Goal: Transaction & Acquisition: Purchase product/service

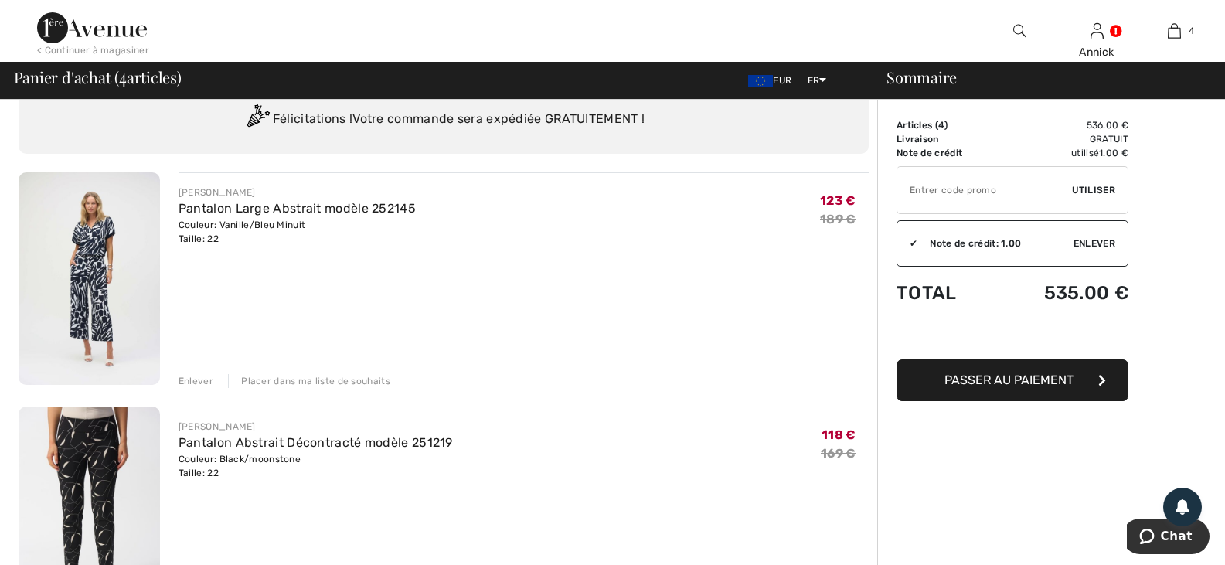
scroll to position [155, 0]
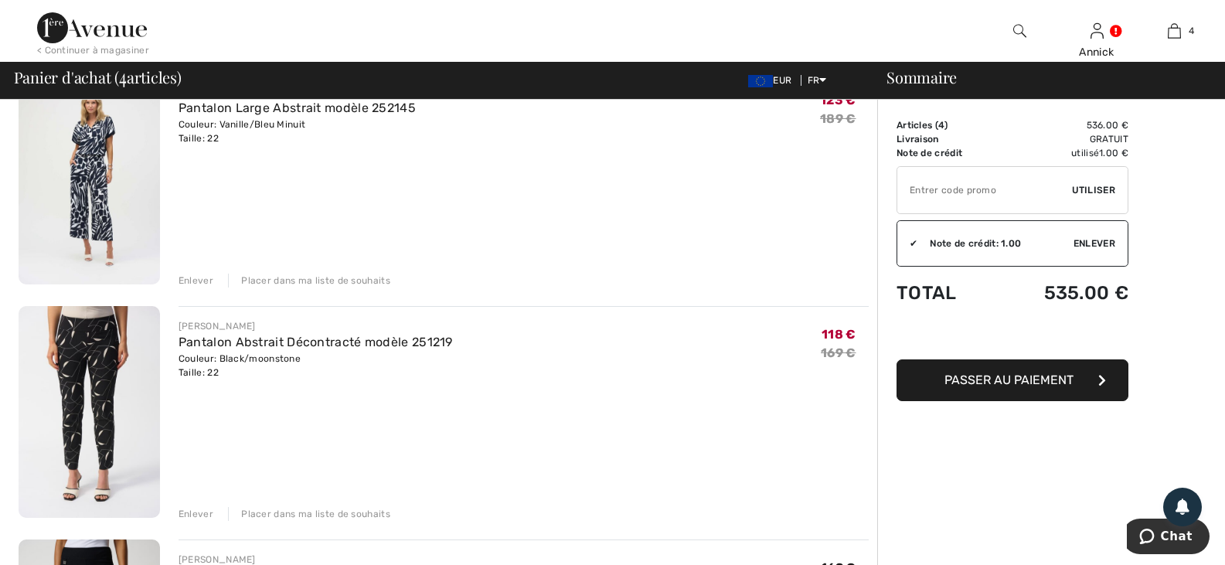
click at [100, 244] on img at bounding box center [89, 178] width 141 height 212
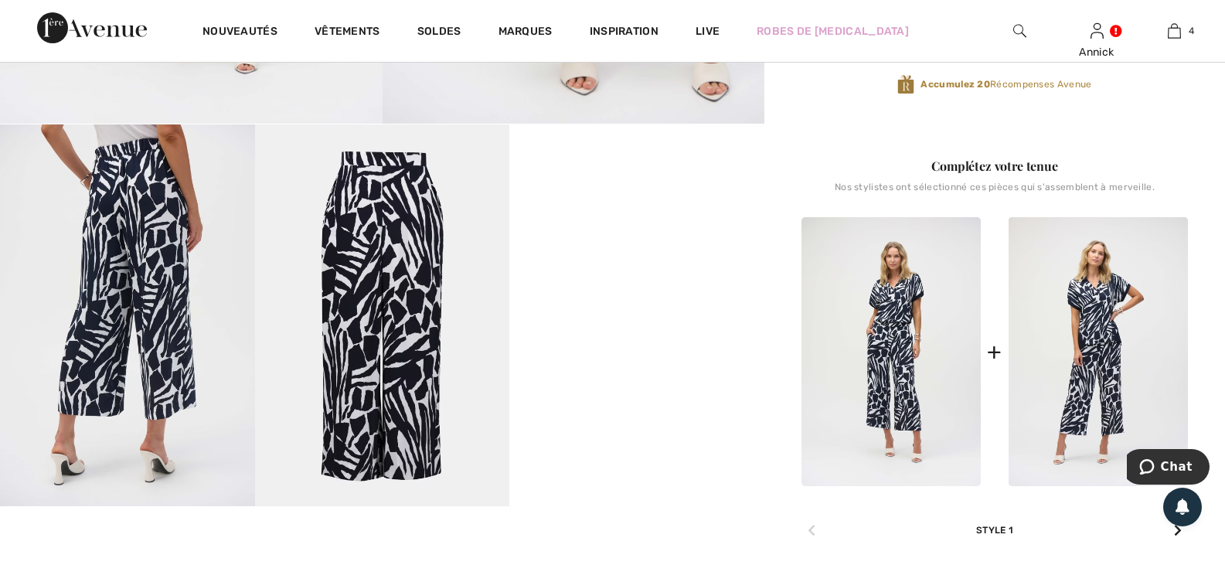
scroll to position [618, 0]
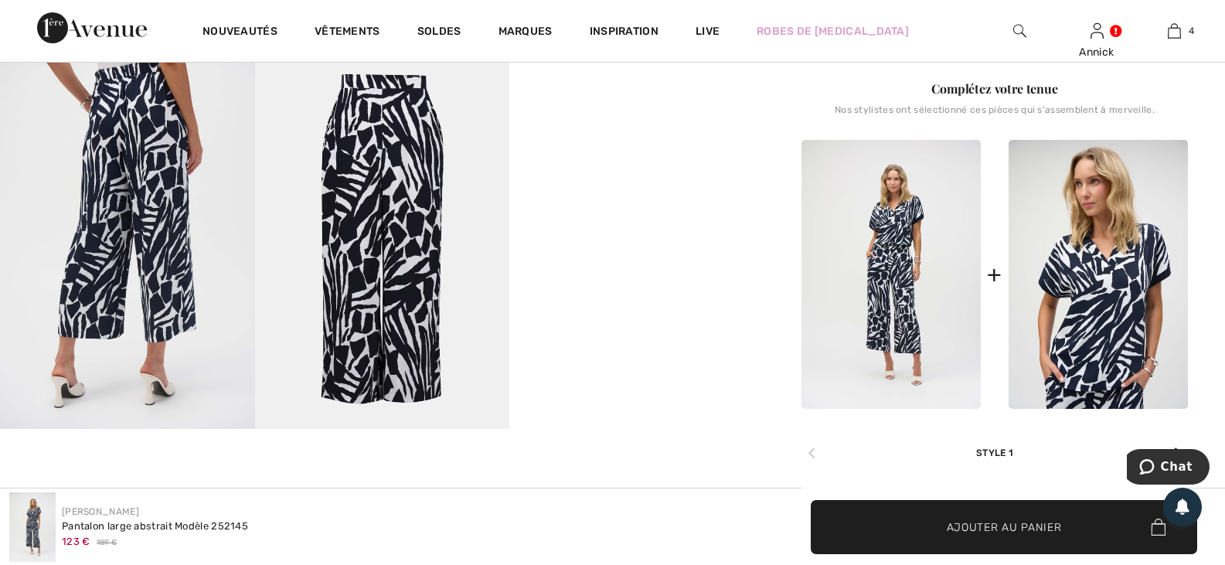
click at [1103, 409] on img at bounding box center [1097, 274] width 179 height 269
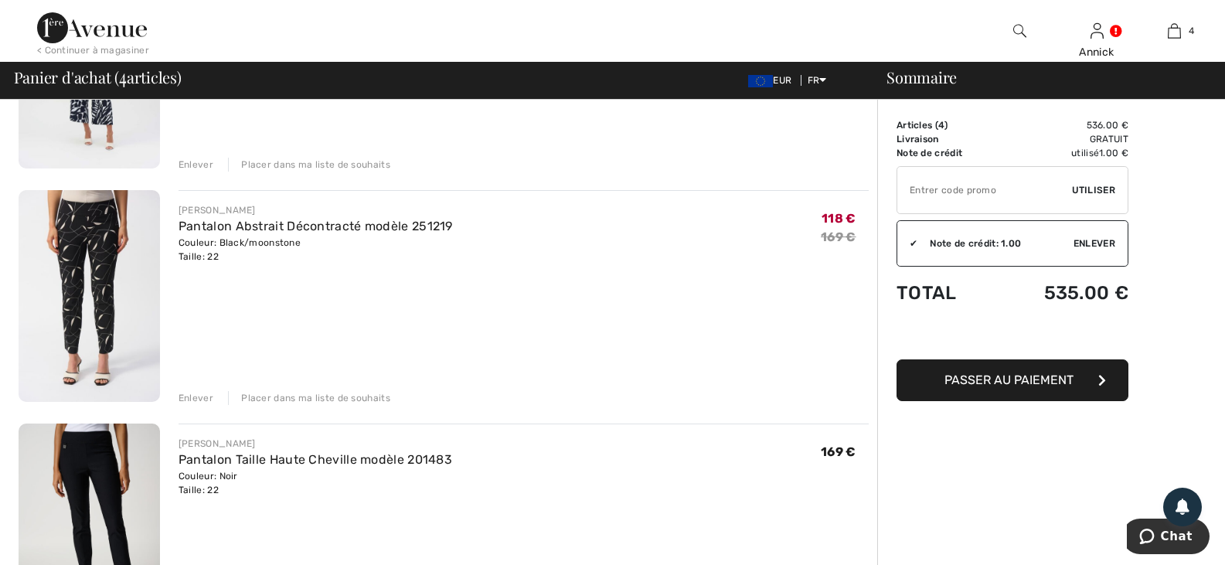
scroll to position [309, 0]
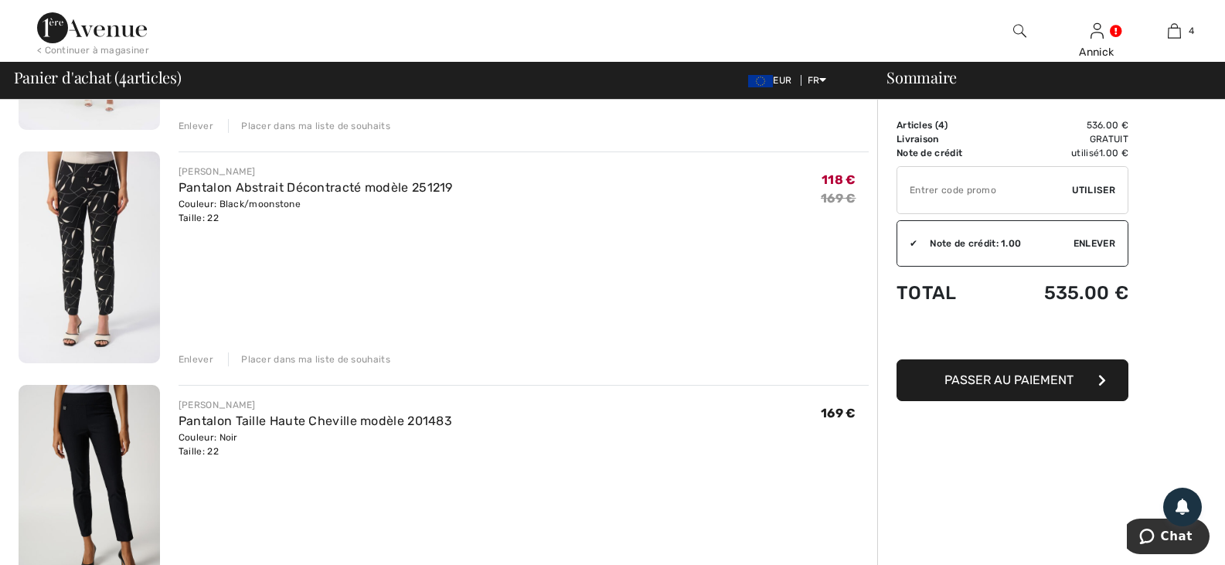
click at [206, 366] on div "Enlever" at bounding box center [195, 359] width 35 height 14
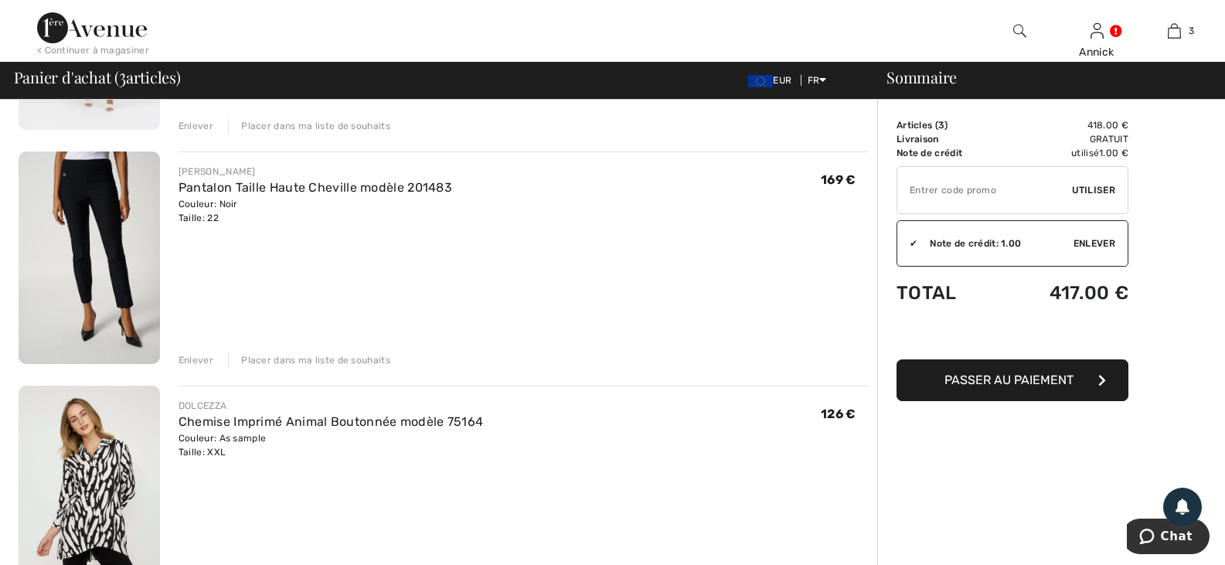
click at [198, 367] on div "Enlever" at bounding box center [195, 360] width 35 height 14
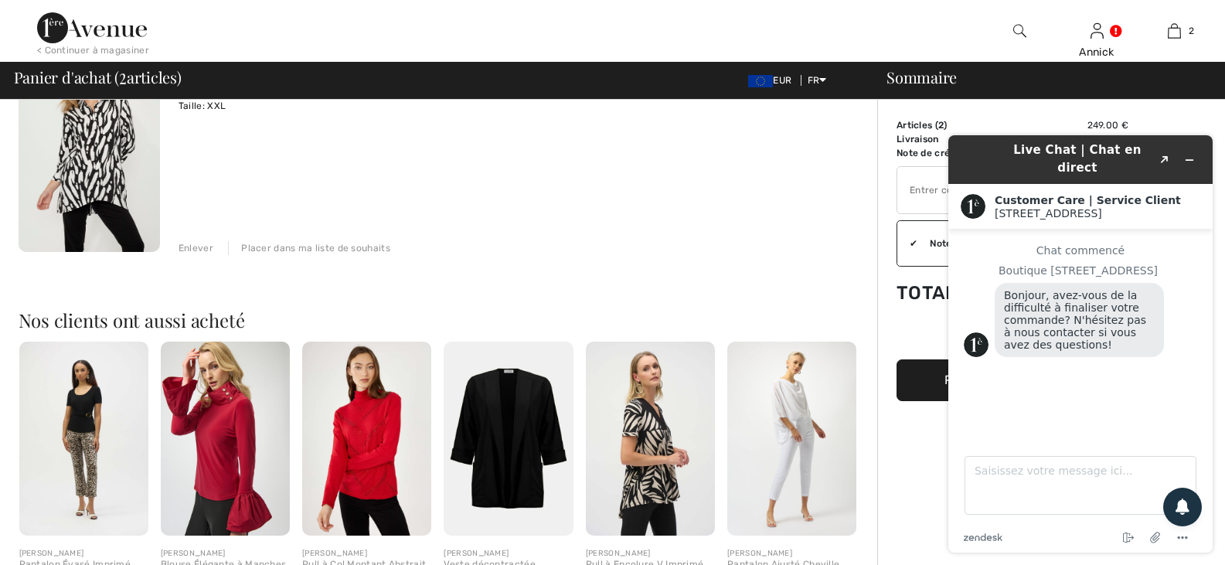
scroll to position [336, 0]
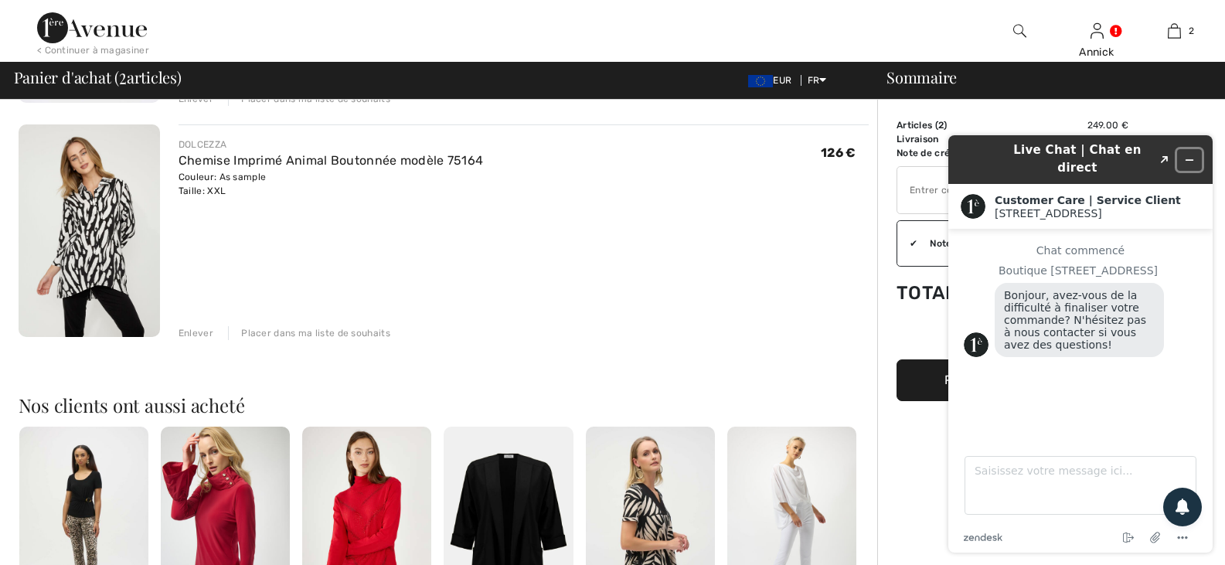
click at [1190, 160] on icon "Réduire le widget" at bounding box center [1189, 160] width 7 height 0
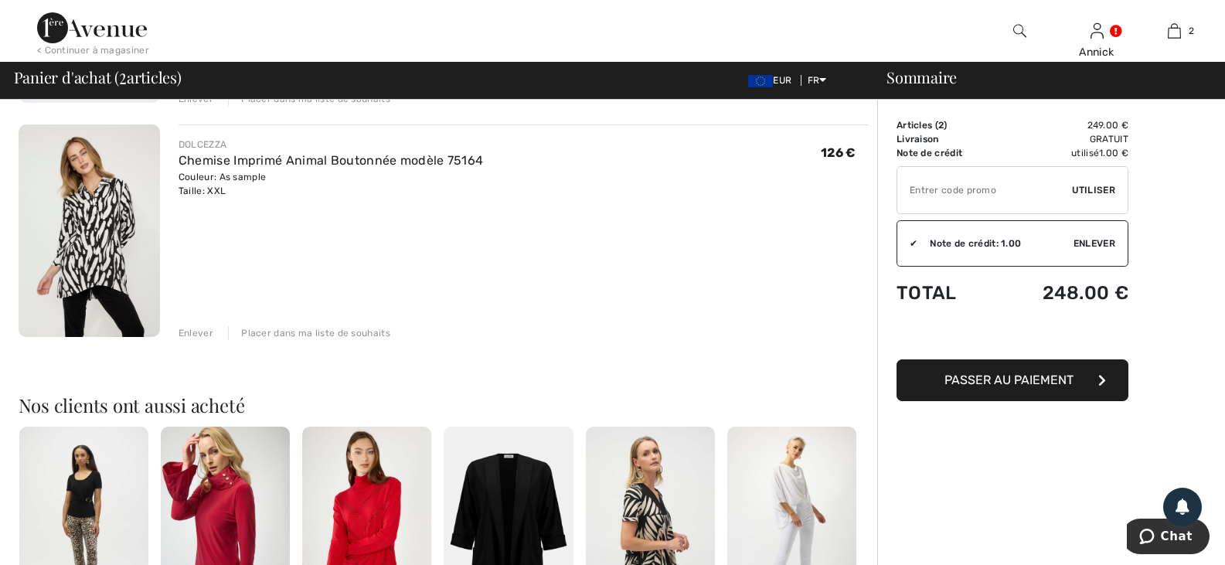
click at [205, 340] on div "Enlever" at bounding box center [195, 333] width 35 height 14
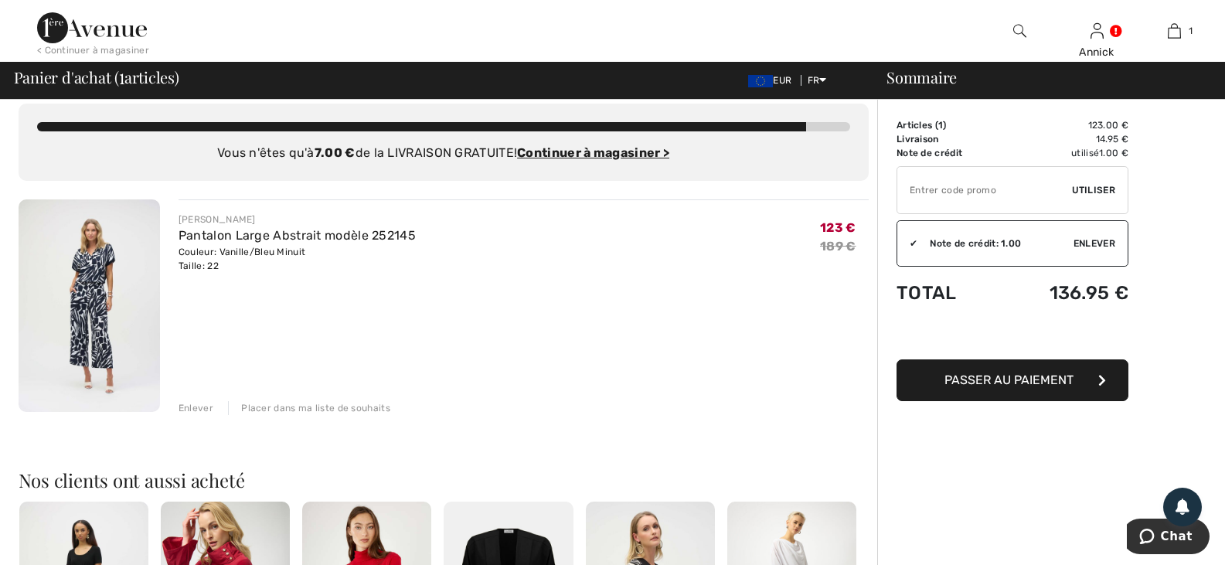
scroll to position [0, 0]
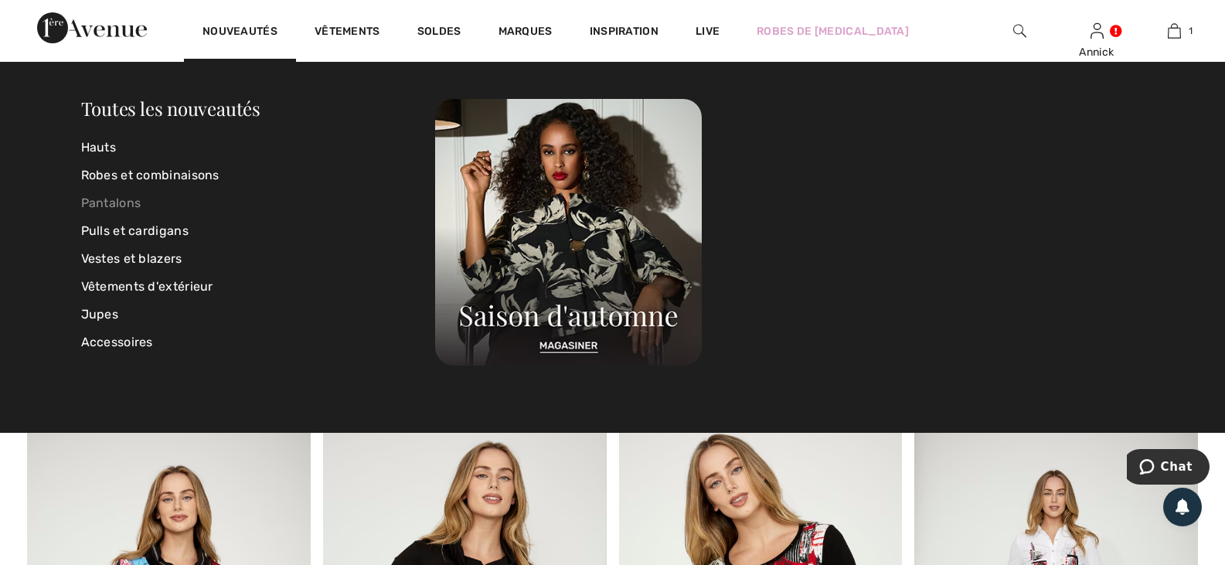
click at [125, 203] on link "Pantalons" at bounding box center [258, 203] width 355 height 28
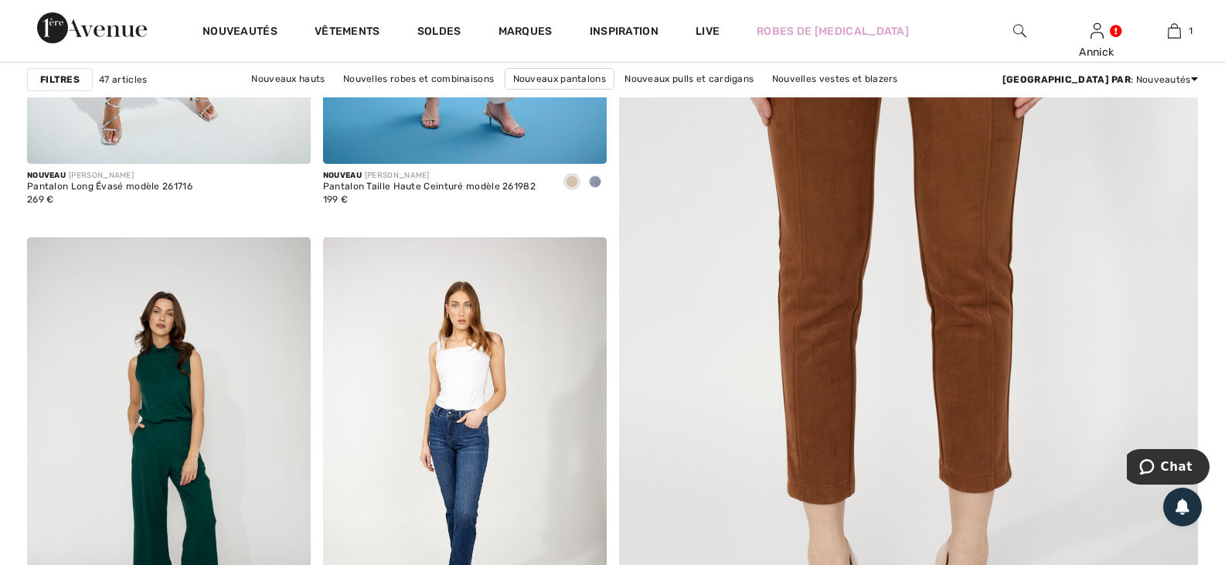
scroll to position [155, 0]
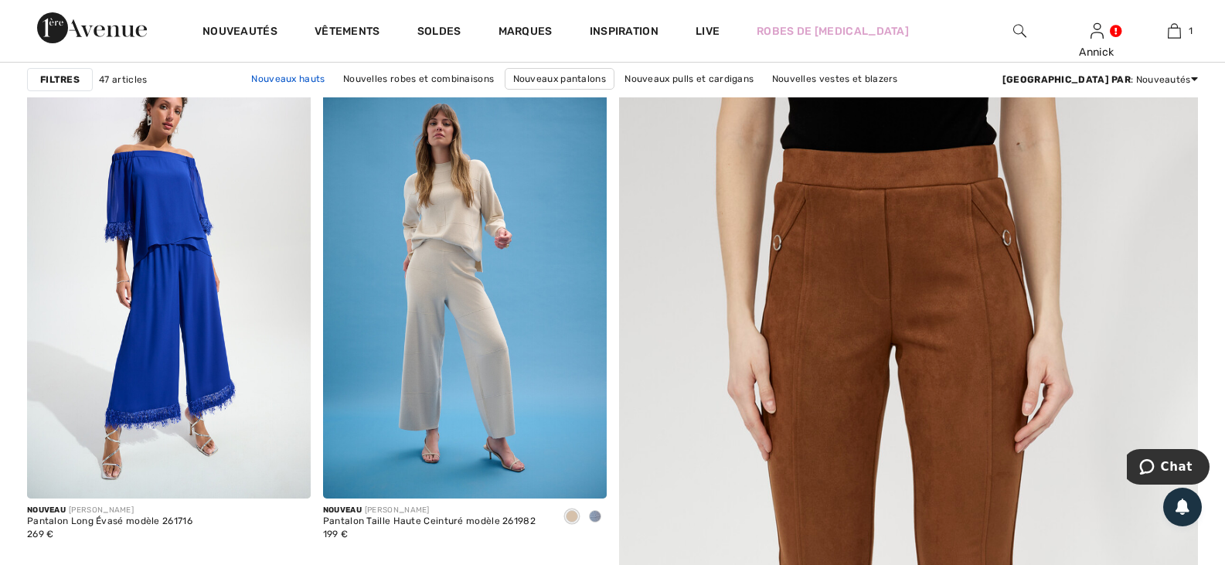
click at [283, 80] on link "Nouveaux hauts" at bounding box center [287, 79] width 89 height 20
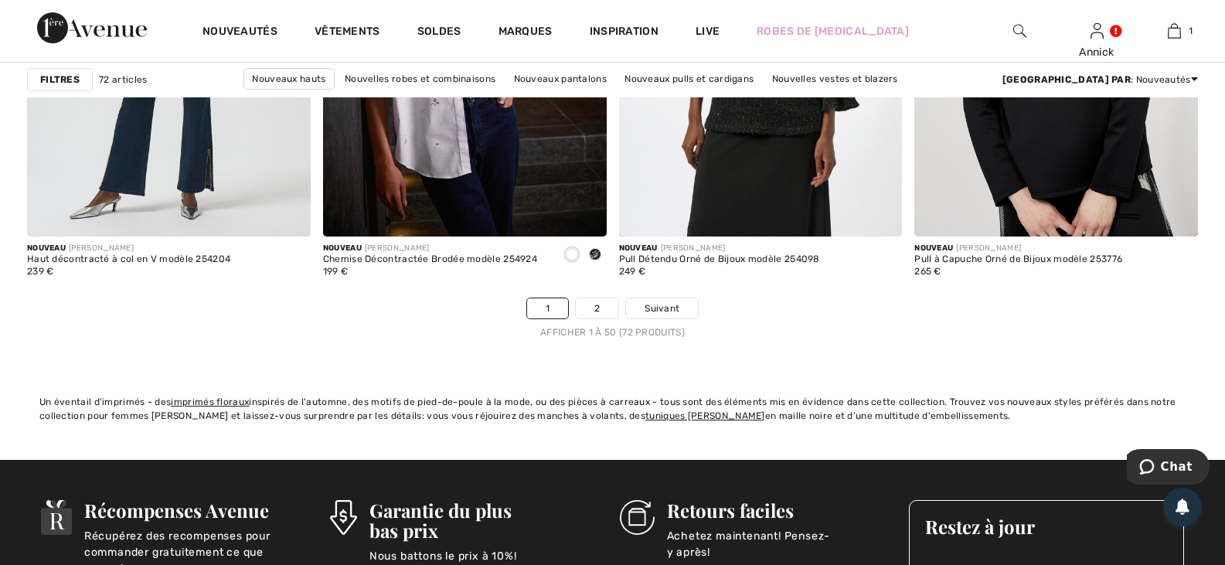
scroll to position [7494, 0]
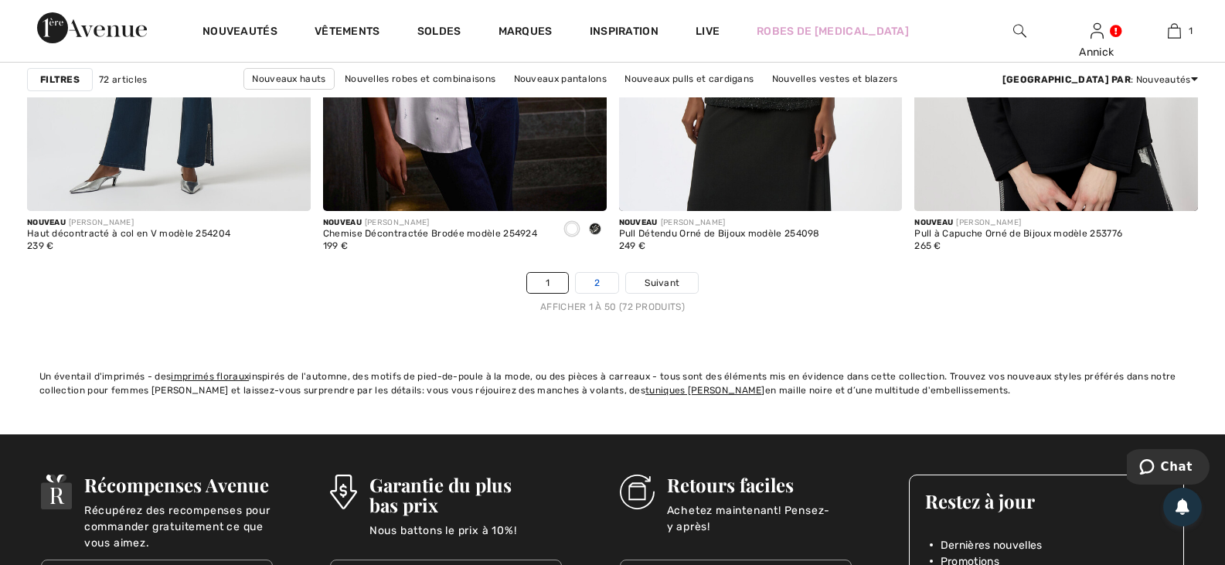
click at [598, 293] on link "2" at bounding box center [597, 283] width 42 height 20
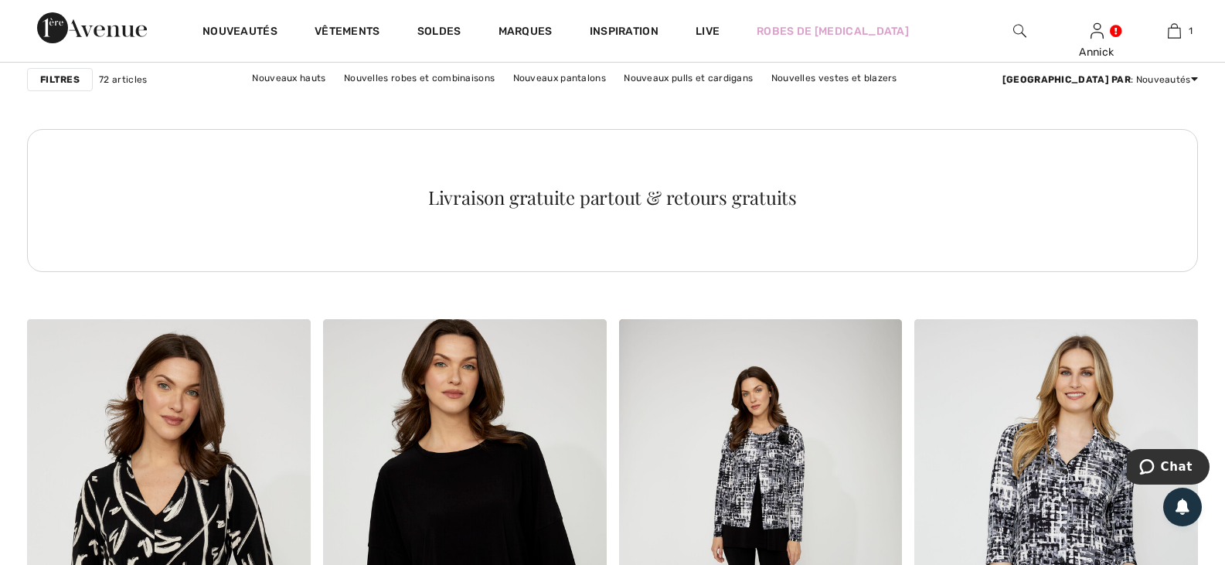
scroll to position [2086, 0]
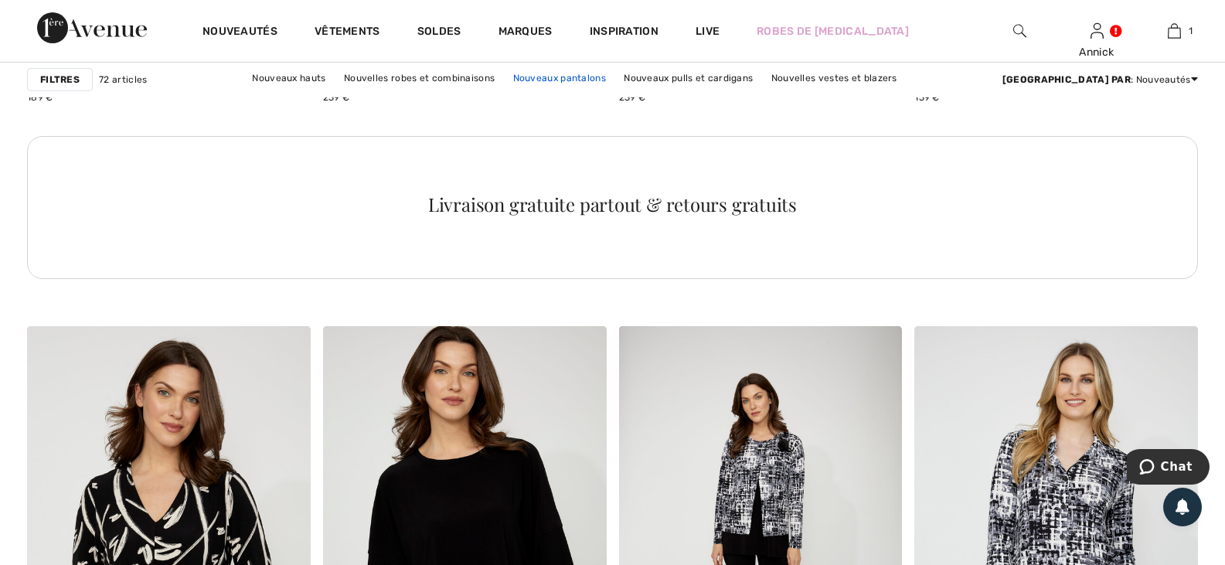
click at [543, 80] on link "Nouveaux pantalons" at bounding box center [559, 78] width 108 height 20
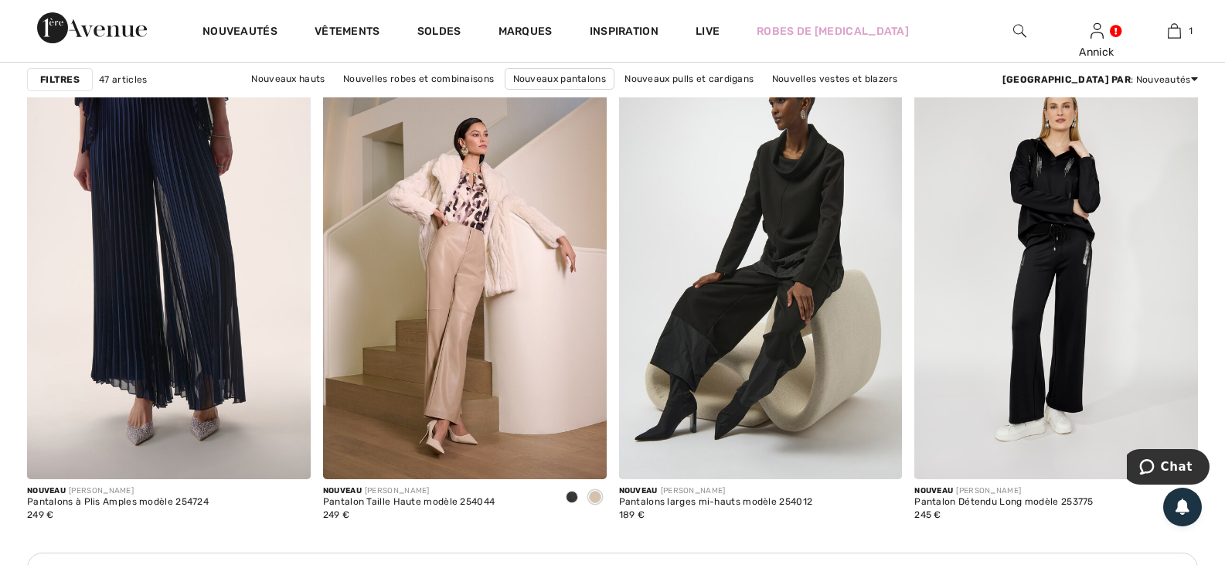
scroll to position [4945, 0]
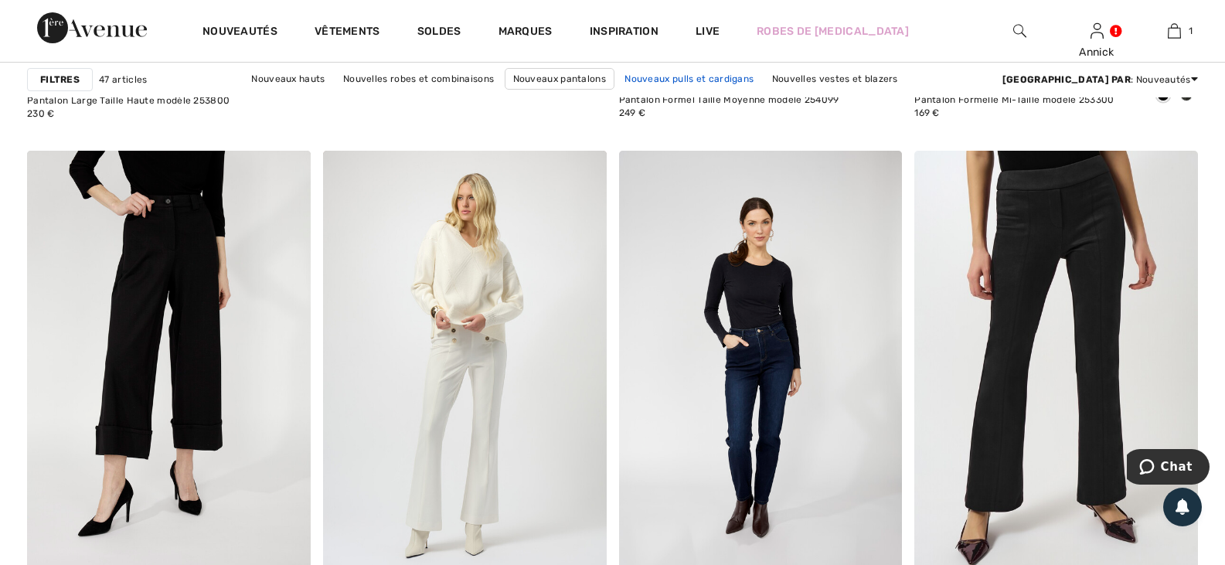
click at [722, 82] on link "Nouveaux pulls et cardigans" at bounding box center [689, 79] width 144 height 20
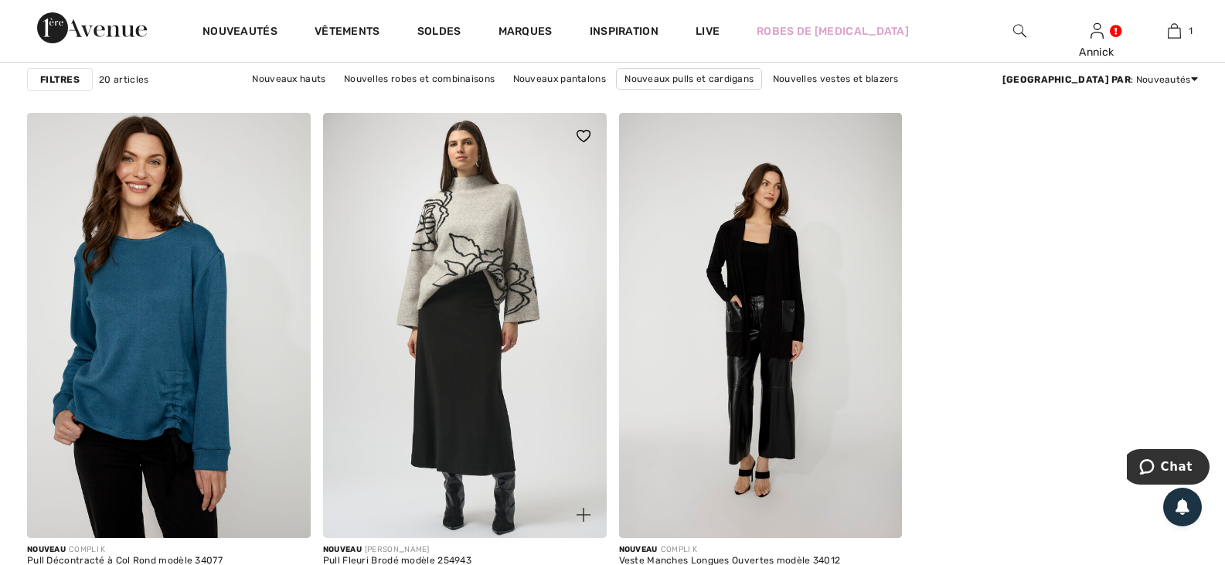
scroll to position [2781, 0]
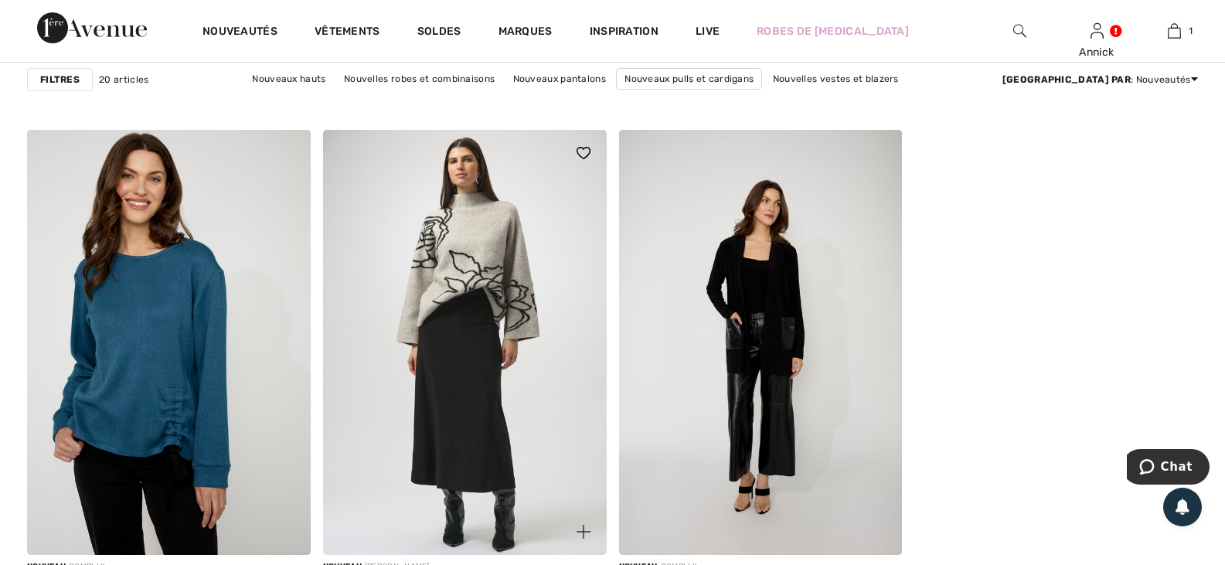
click at [484, 334] on img at bounding box center [465, 342] width 284 height 425
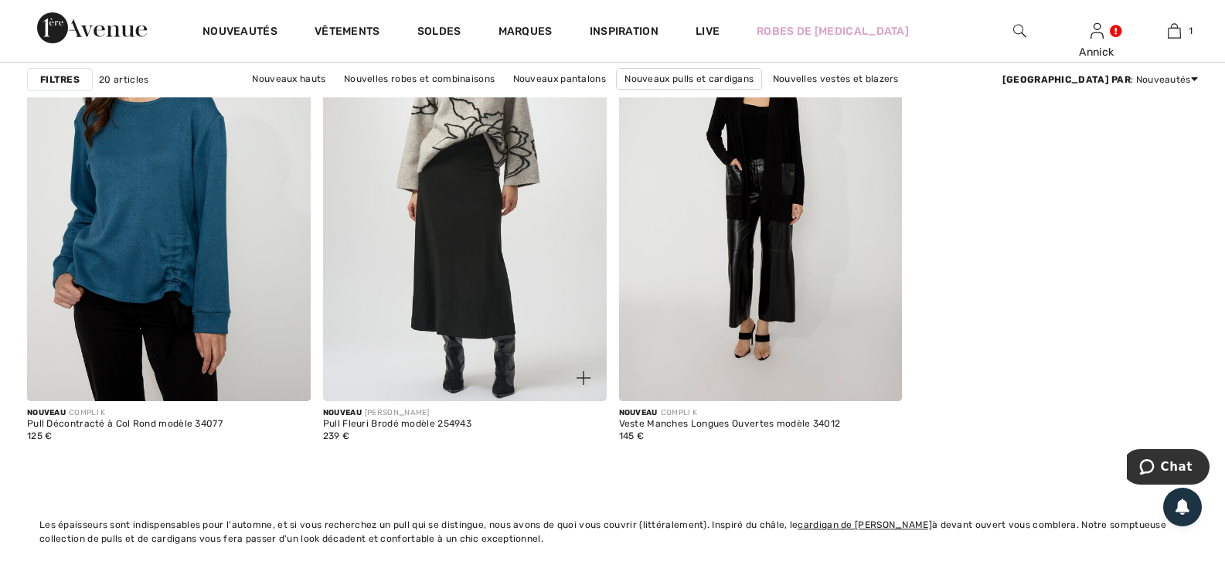
scroll to position [2977, 0]
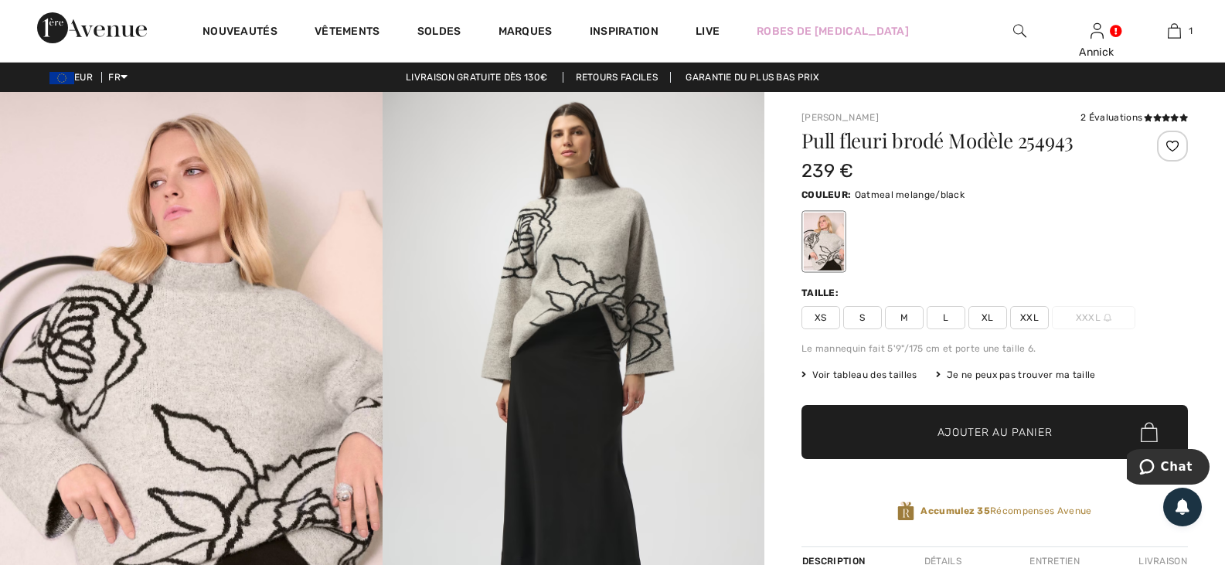
click at [1048, 329] on span "XXL" at bounding box center [1029, 317] width 39 height 23
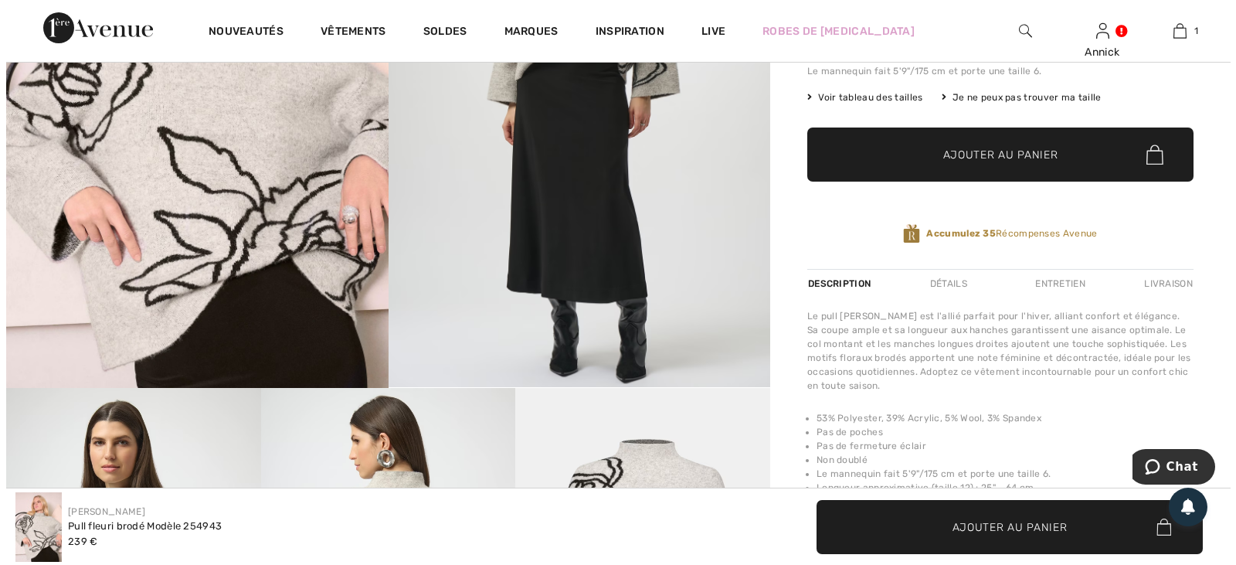
scroll to position [232, 0]
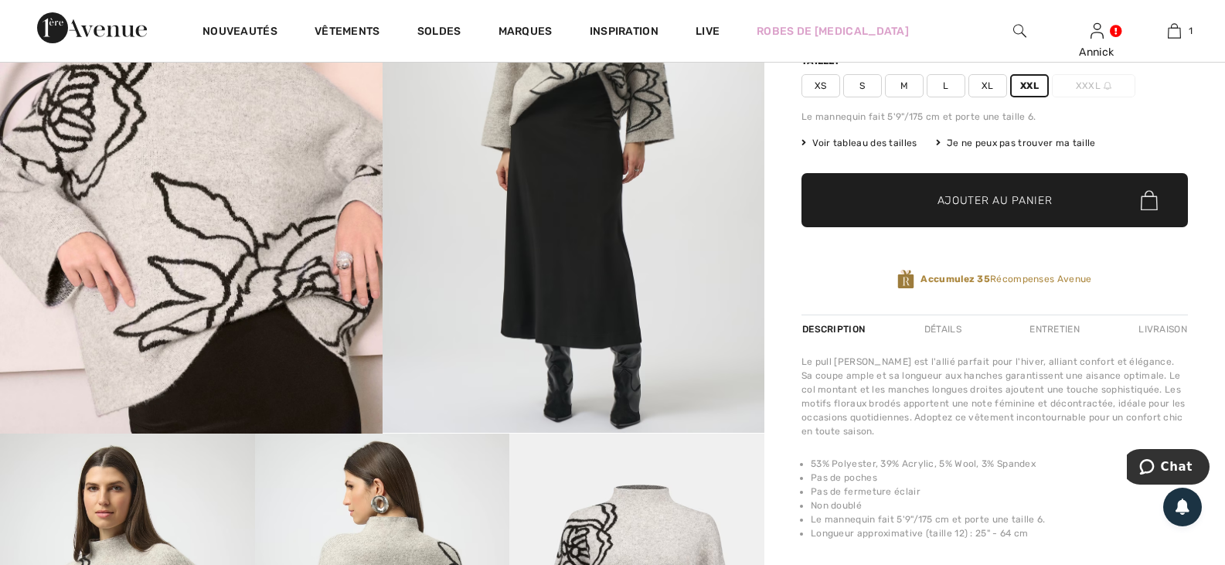
click at [905, 150] on span "Voir tableau des tailles" at bounding box center [859, 143] width 116 height 14
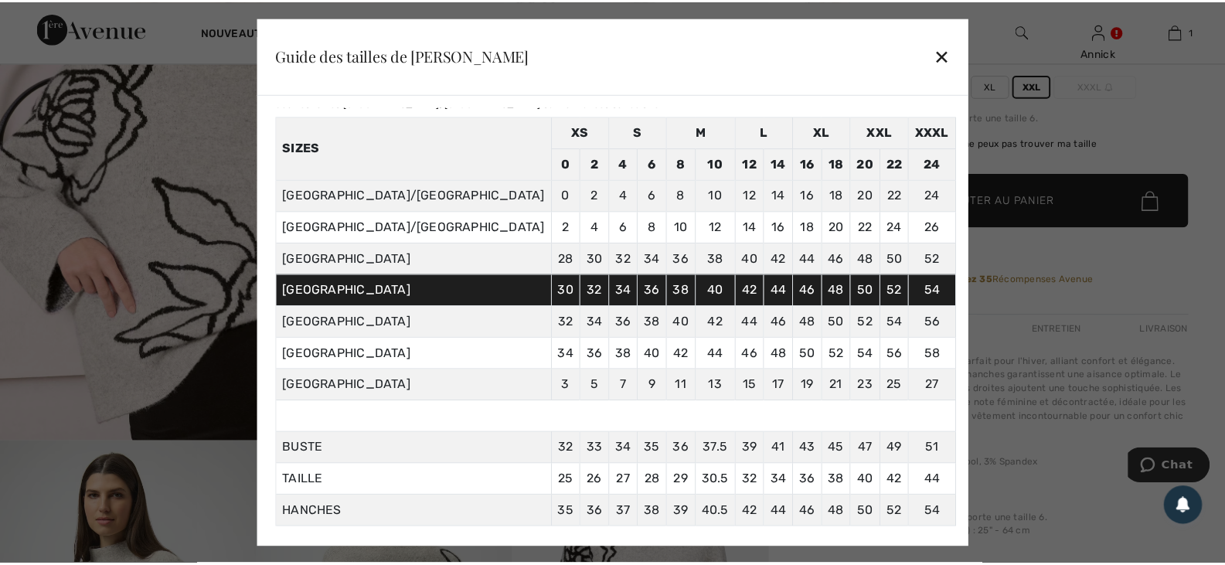
scroll to position [77, 0]
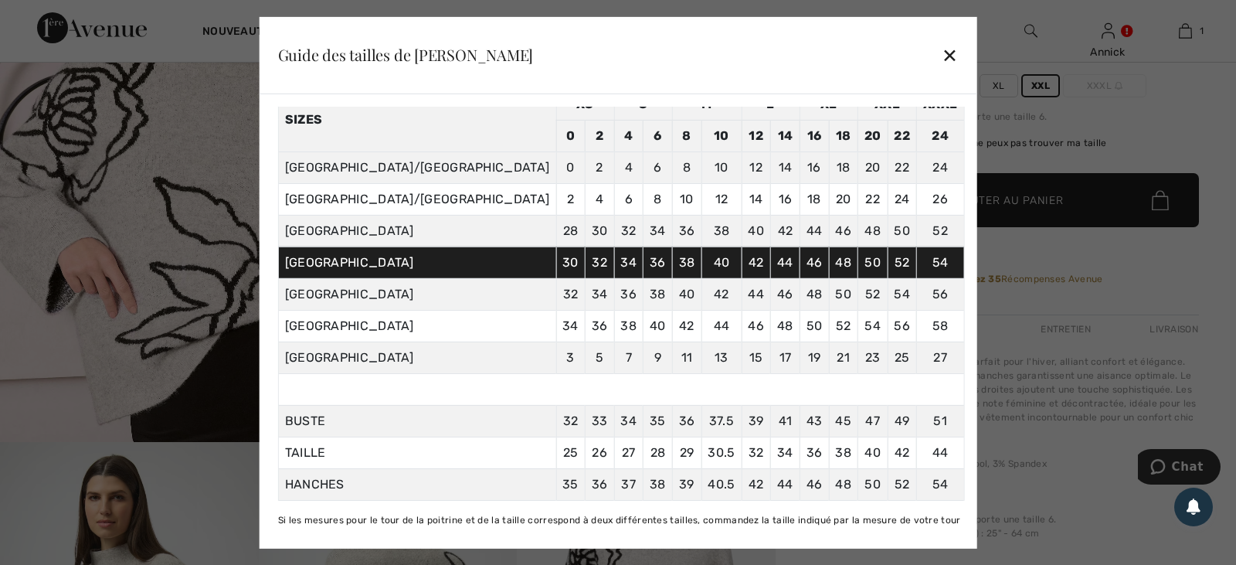
click at [942, 44] on div "✕" at bounding box center [950, 55] width 16 height 32
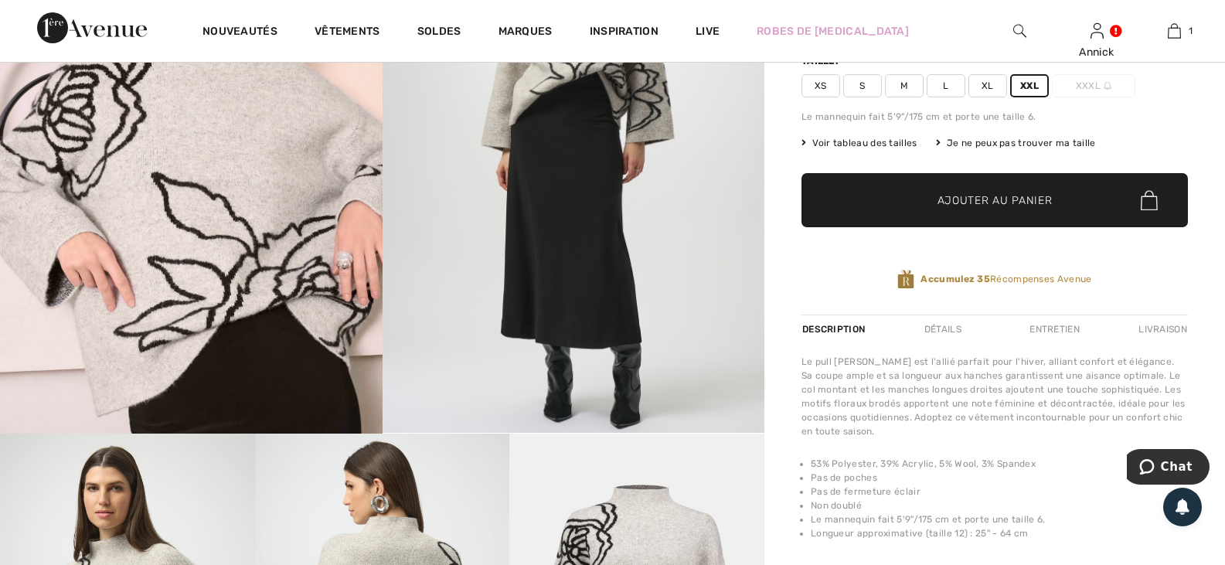
click at [1023, 209] on span "Ajouter au panier" at bounding box center [994, 200] width 115 height 16
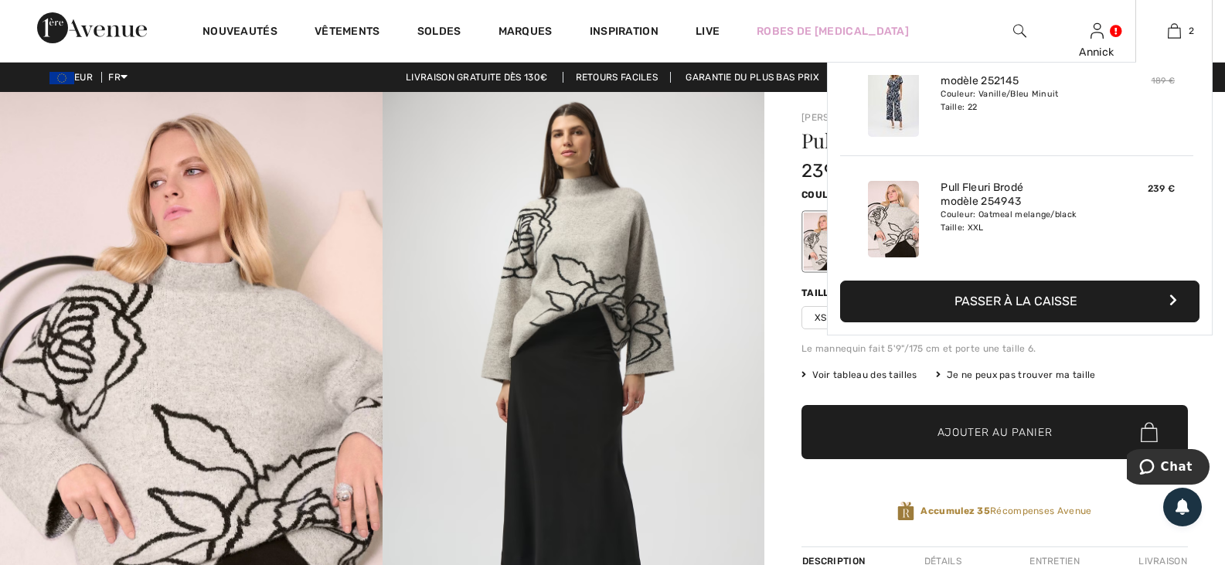
scroll to position [0, 0]
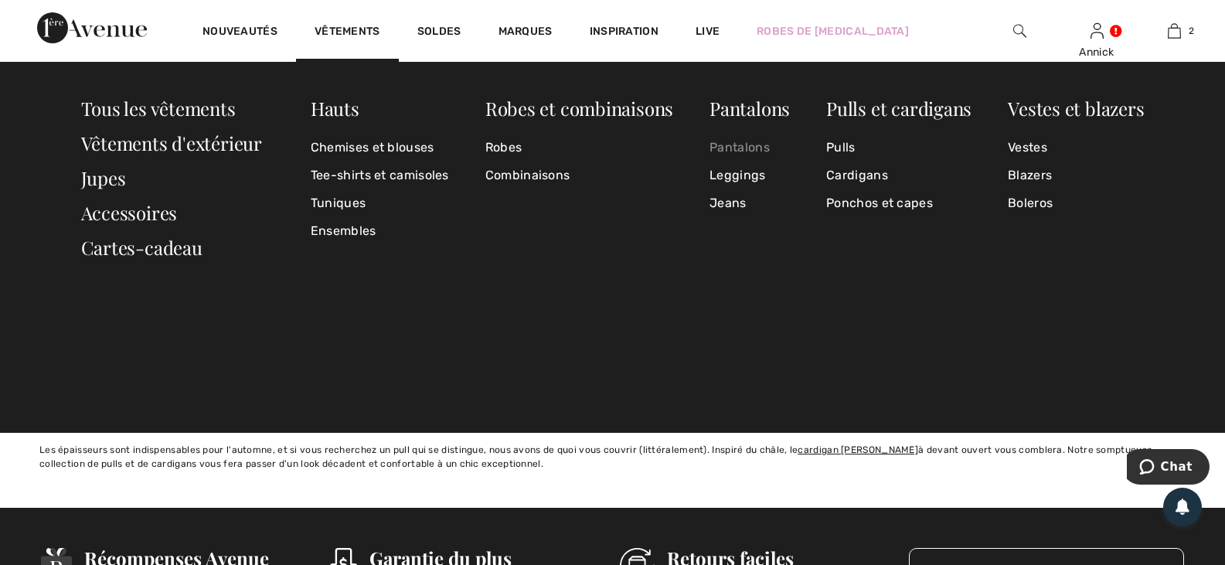
click at [742, 148] on link "Pantalons" at bounding box center [749, 148] width 80 height 28
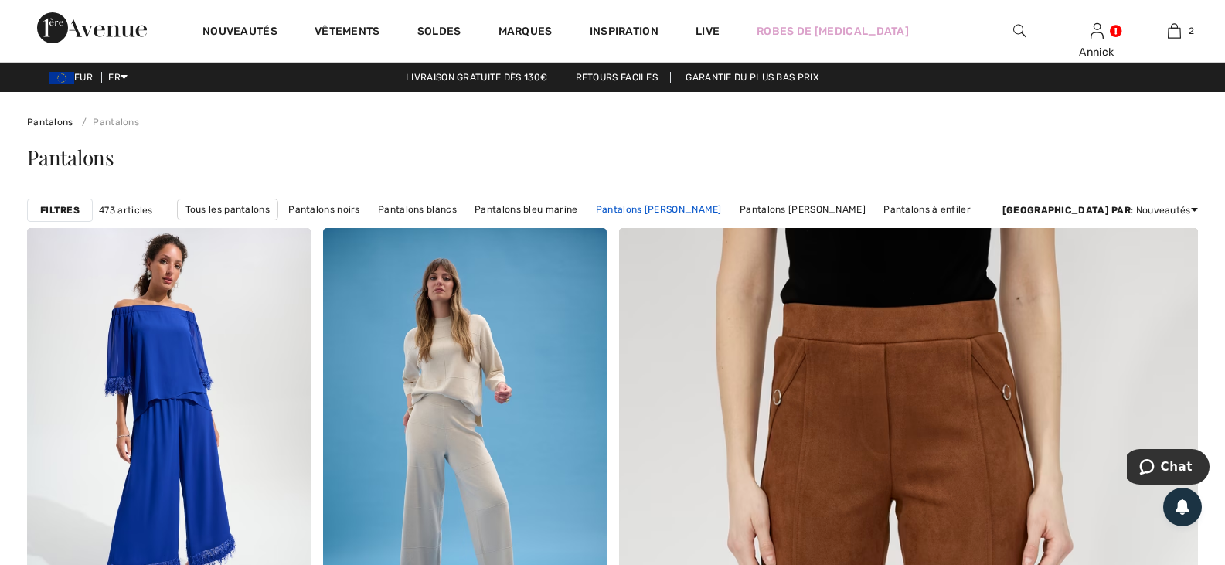
click at [725, 219] on link "Pantalons Joseph Ribkoff" at bounding box center [658, 209] width 141 height 20
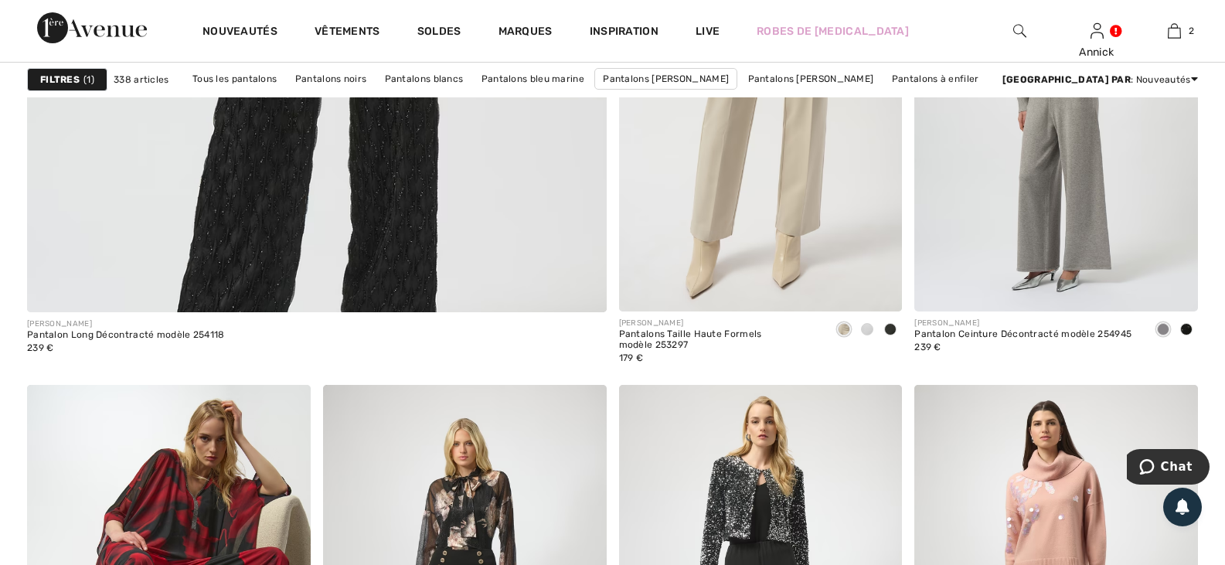
scroll to position [4713, 0]
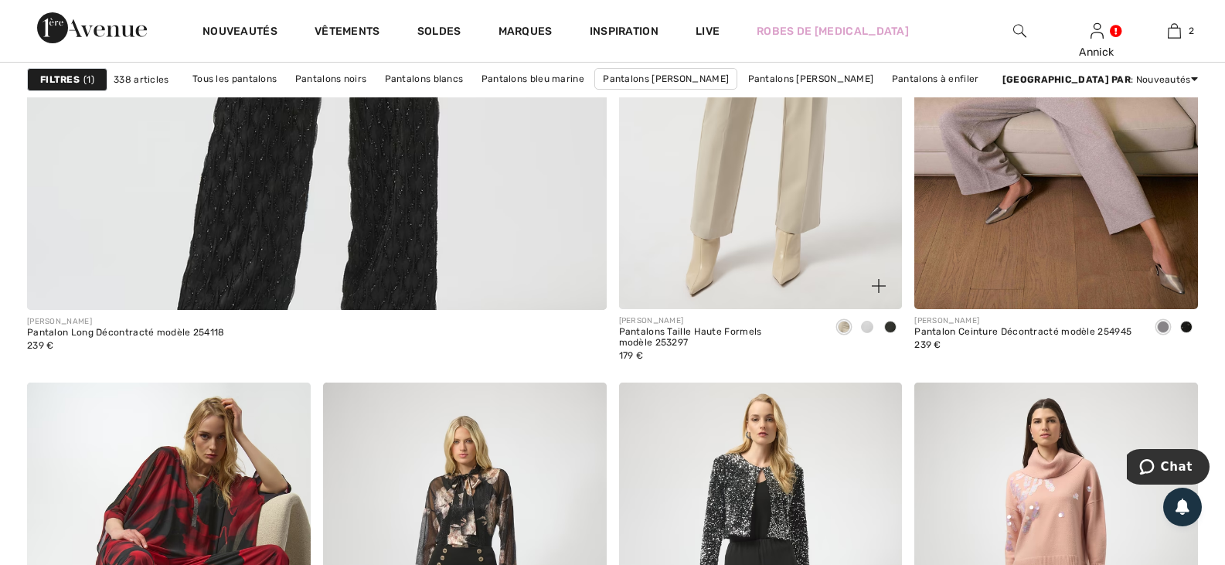
click at [885, 333] on span at bounding box center [890, 327] width 12 height 12
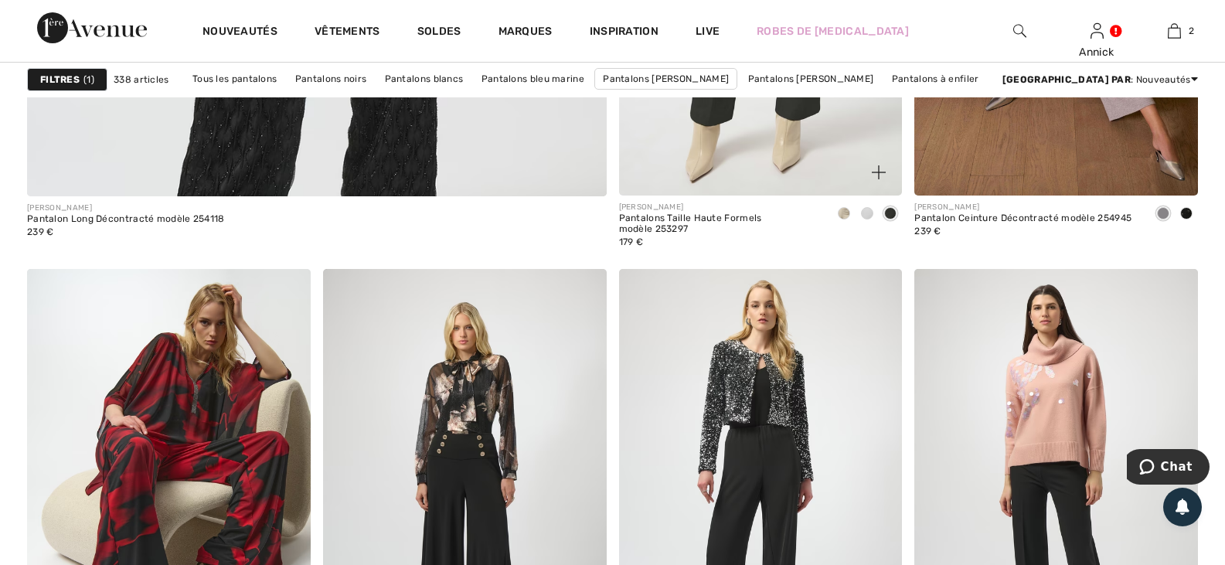
scroll to position [4868, 0]
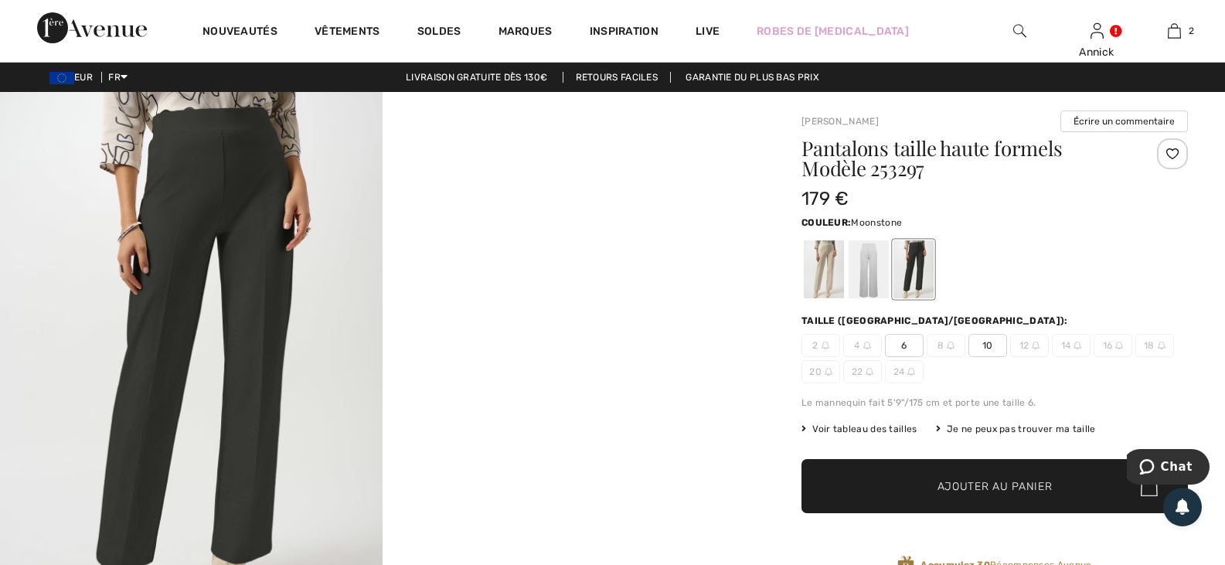
click at [843, 278] on div at bounding box center [824, 269] width 40 height 58
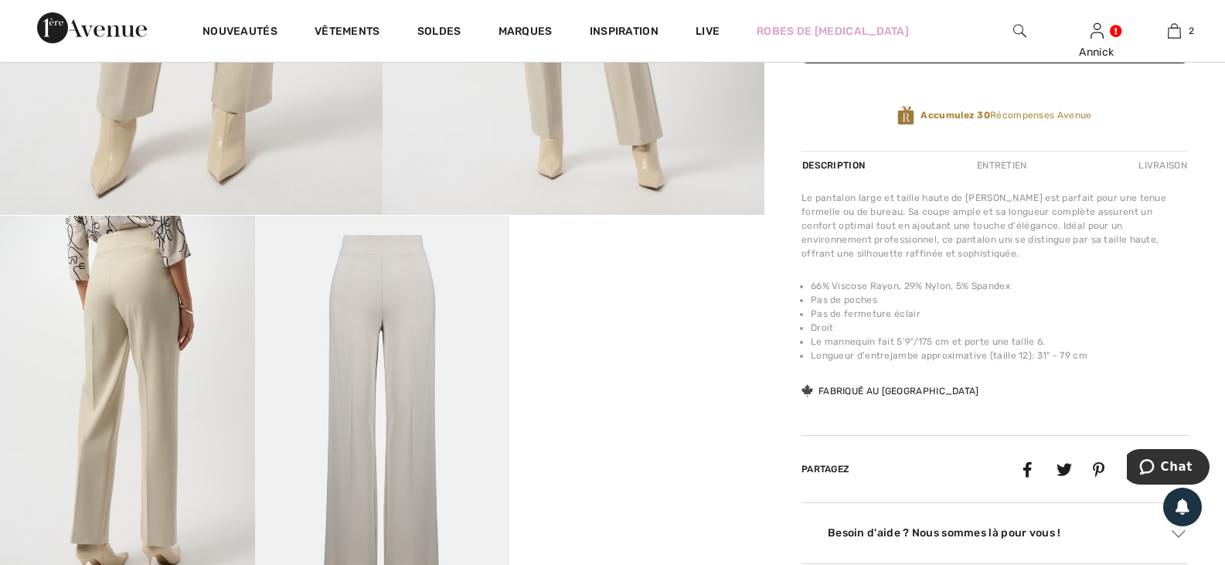
scroll to position [464, 0]
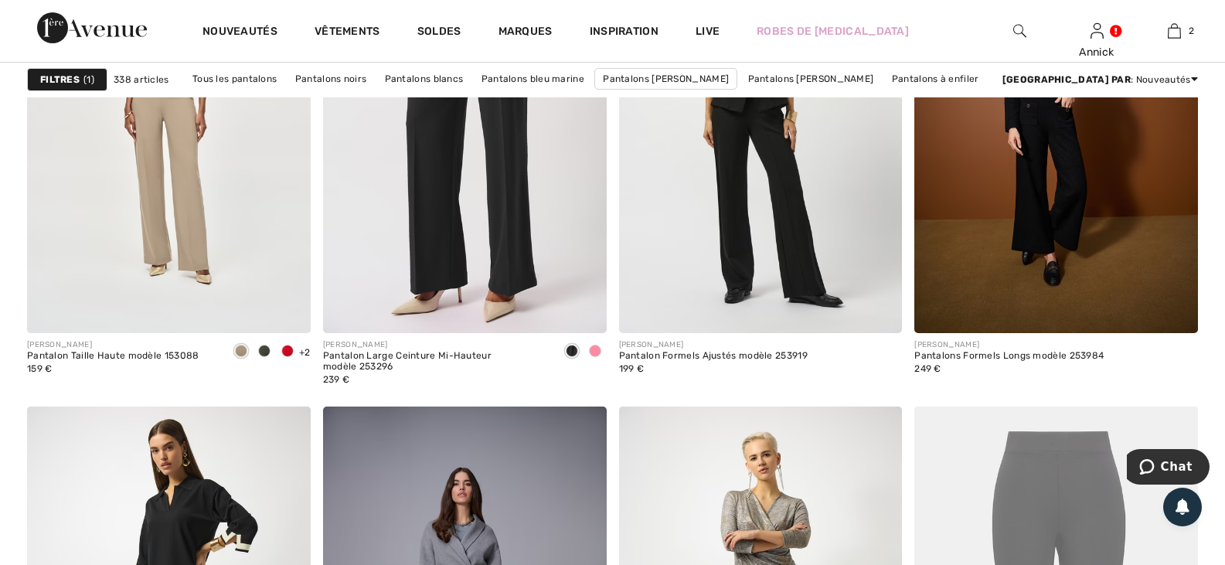
scroll to position [6876, 0]
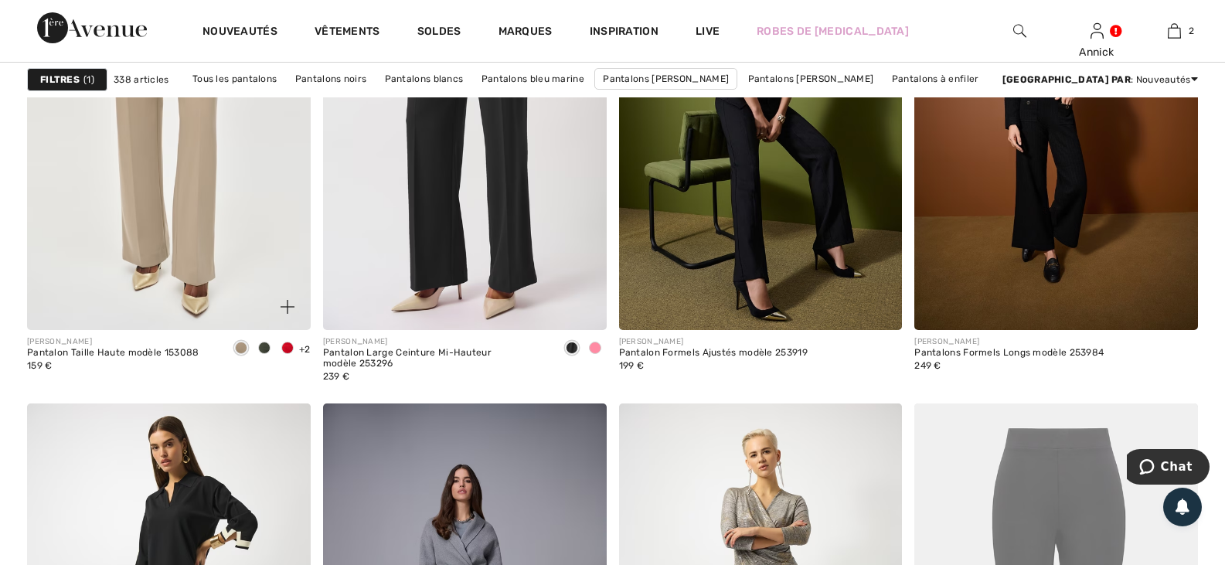
click at [188, 298] on img at bounding box center [169, 117] width 284 height 425
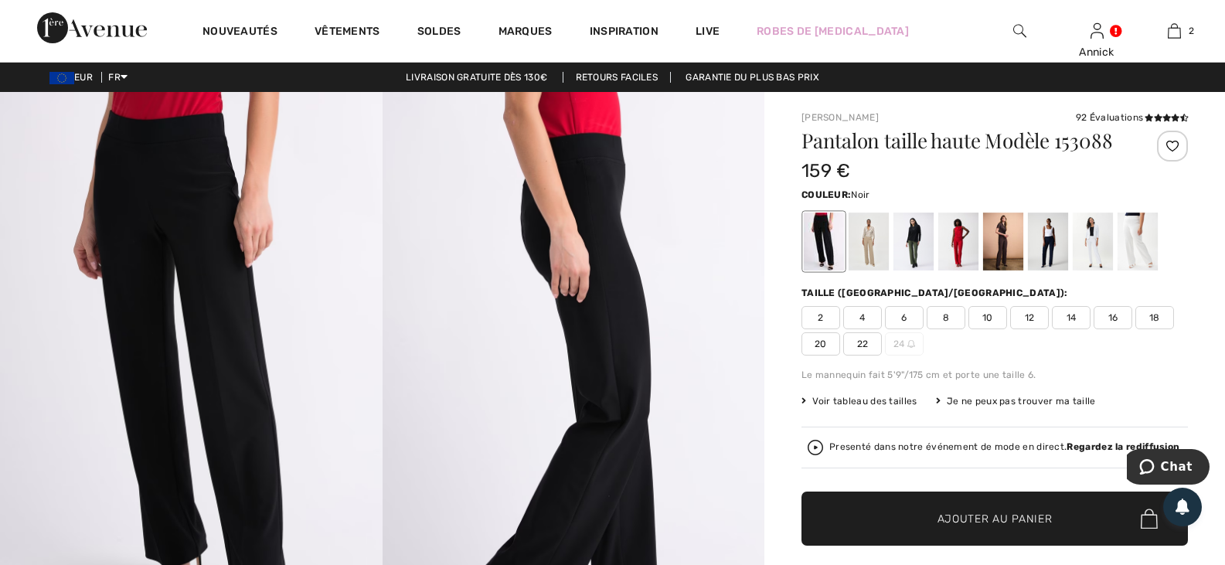
click at [838, 270] on div at bounding box center [824, 241] width 40 height 58
click at [882, 355] on span "22" at bounding box center [862, 343] width 39 height 23
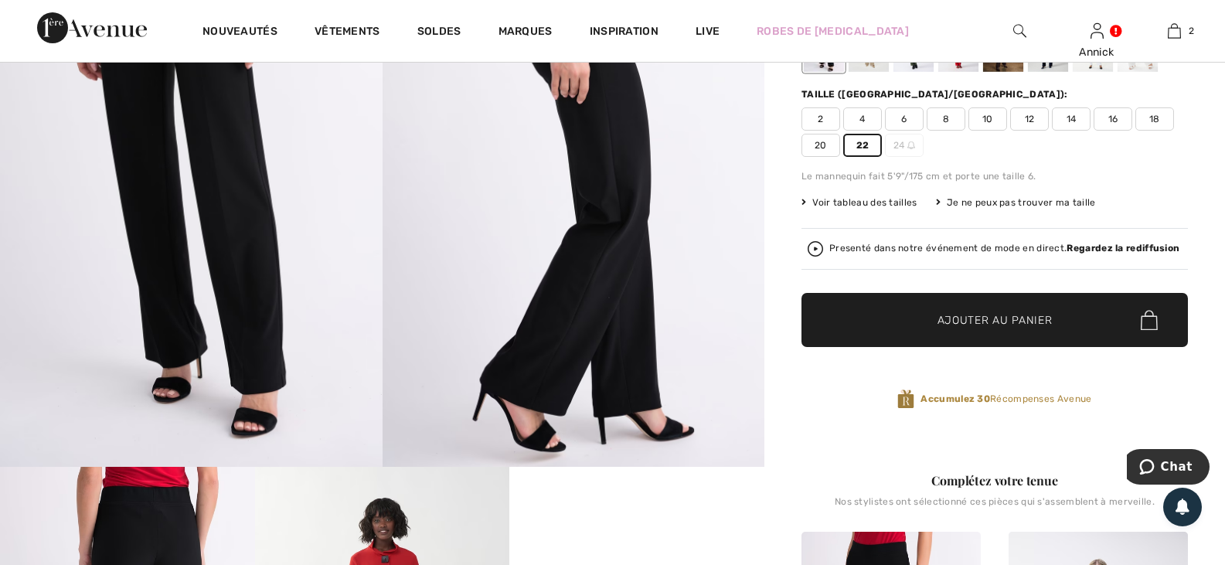
scroll to position [155, 0]
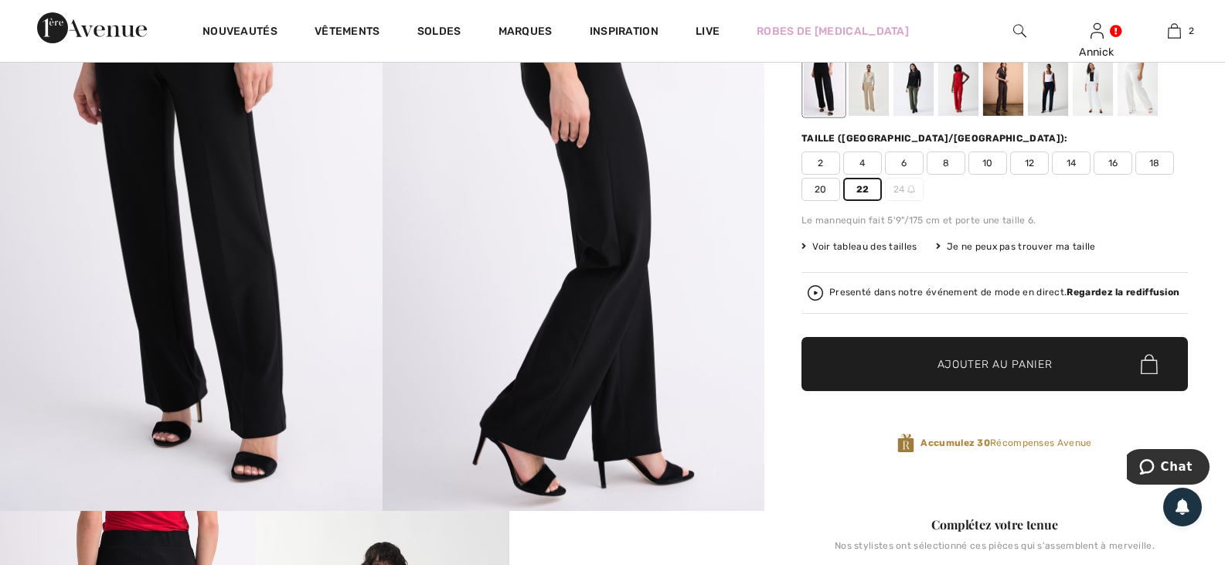
click at [979, 372] on span "Ajouter au panier" at bounding box center [994, 364] width 115 height 16
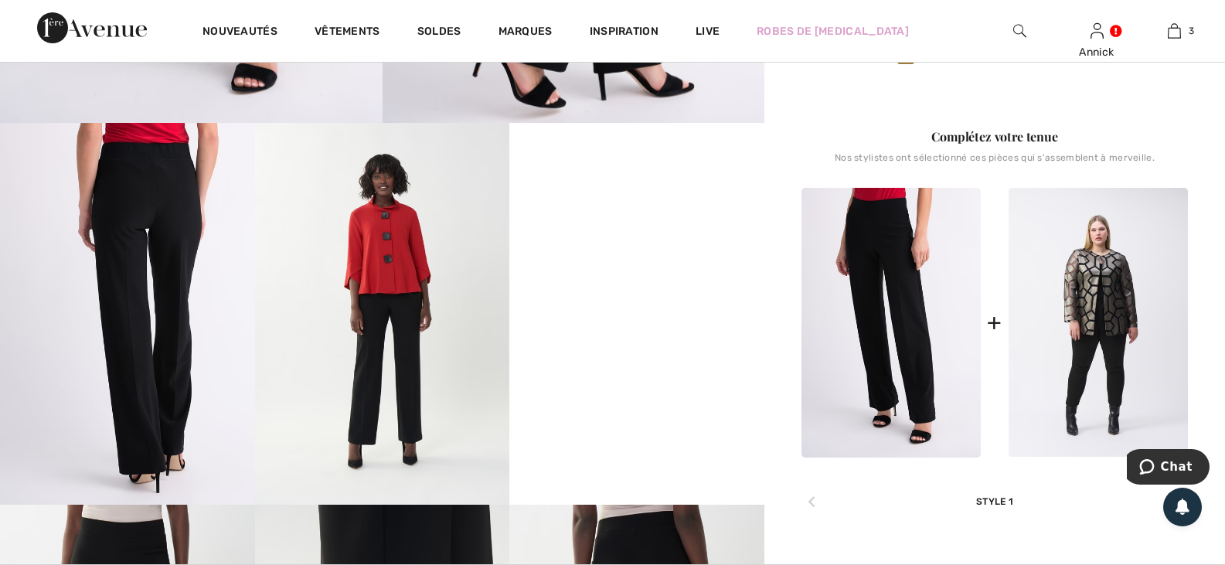
scroll to position [541, 0]
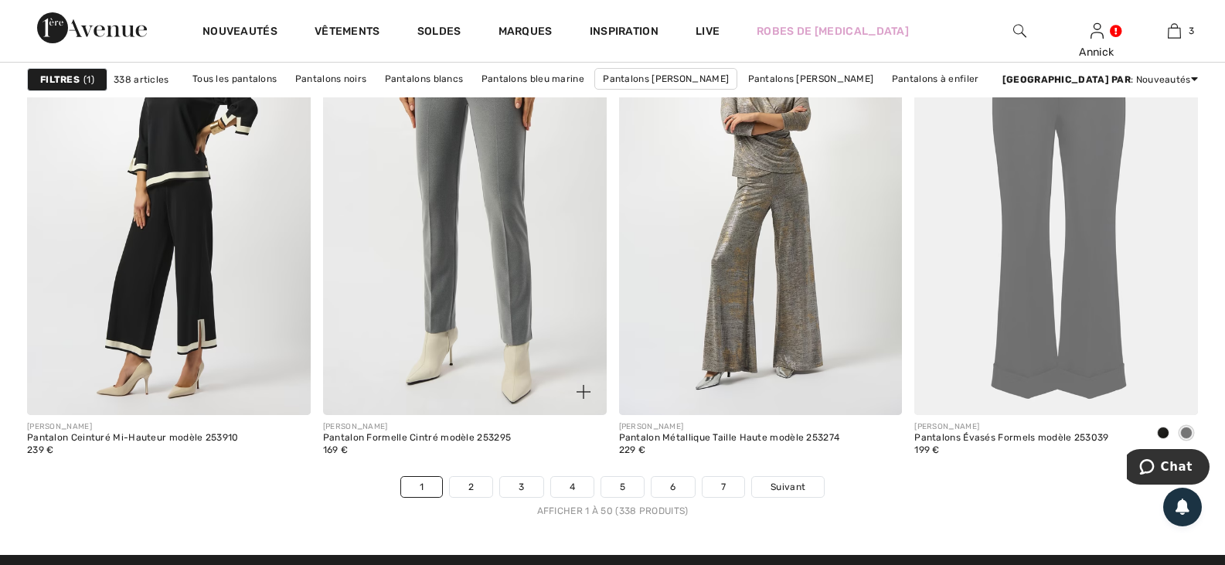
scroll to position [7340, 0]
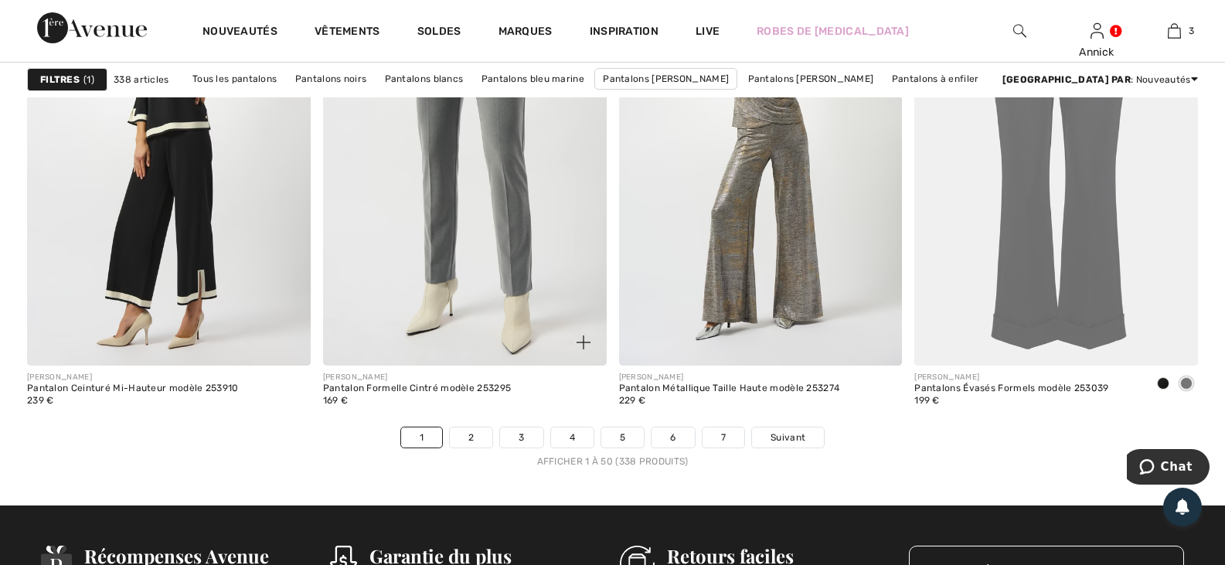
click at [452, 340] on img at bounding box center [465, 152] width 284 height 425
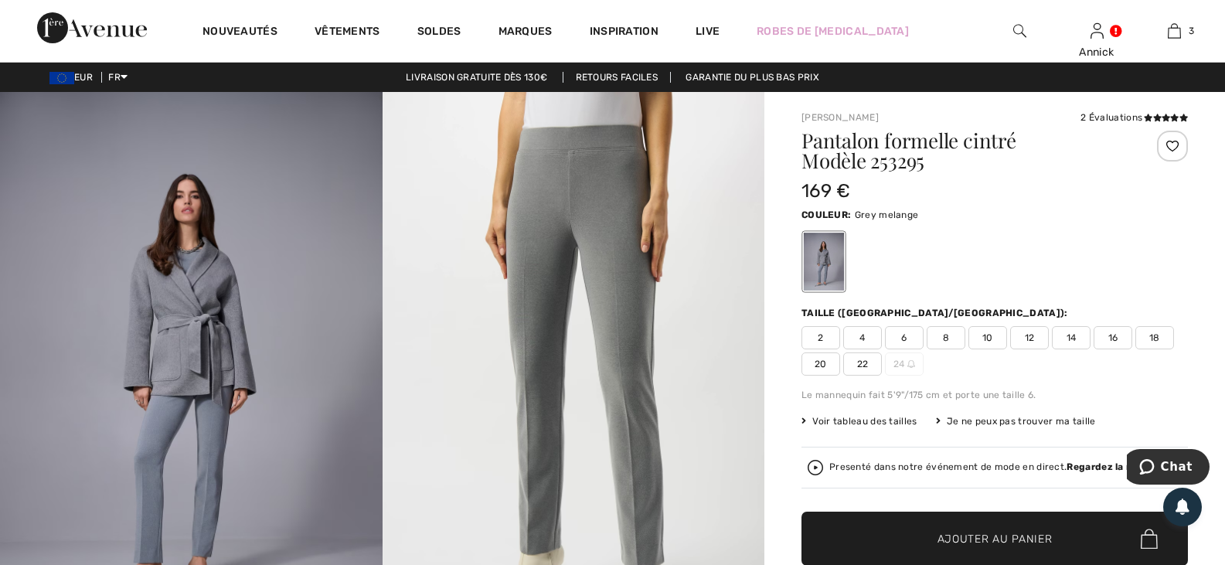
click at [611, 321] on img at bounding box center [573, 378] width 382 height 573
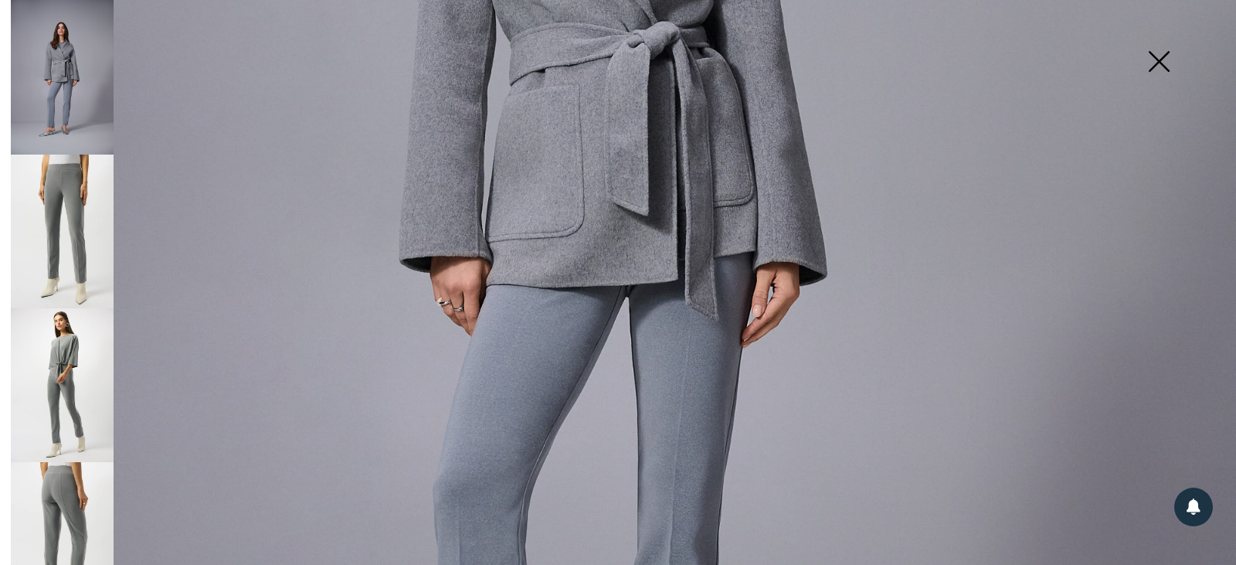
click at [1038, 306] on img at bounding box center [618, 232] width 1236 height 1854
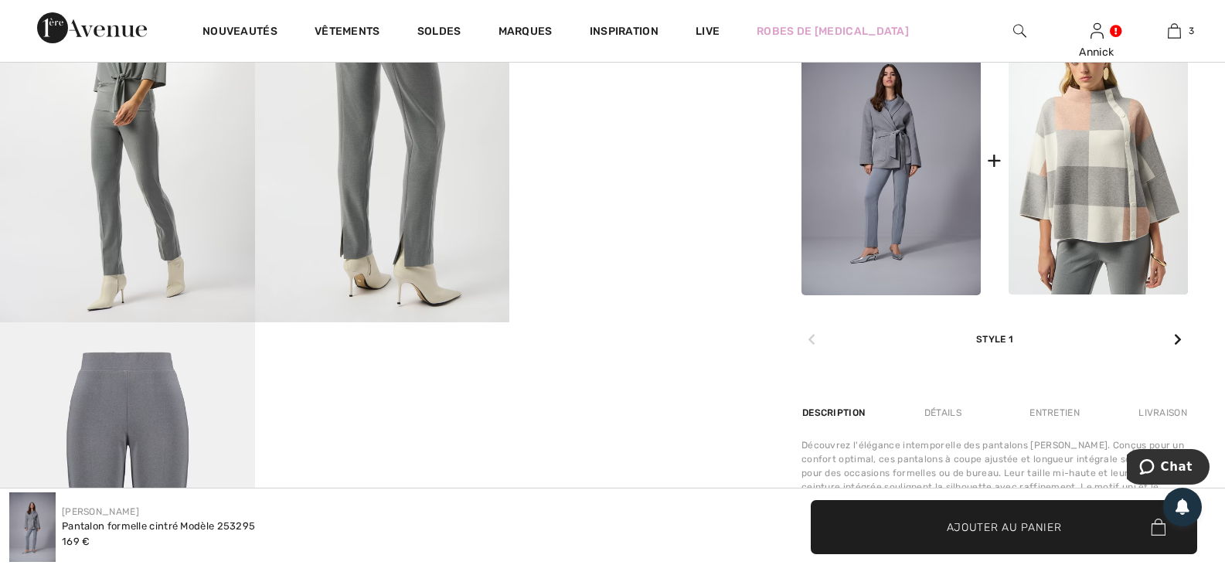
scroll to position [773, 0]
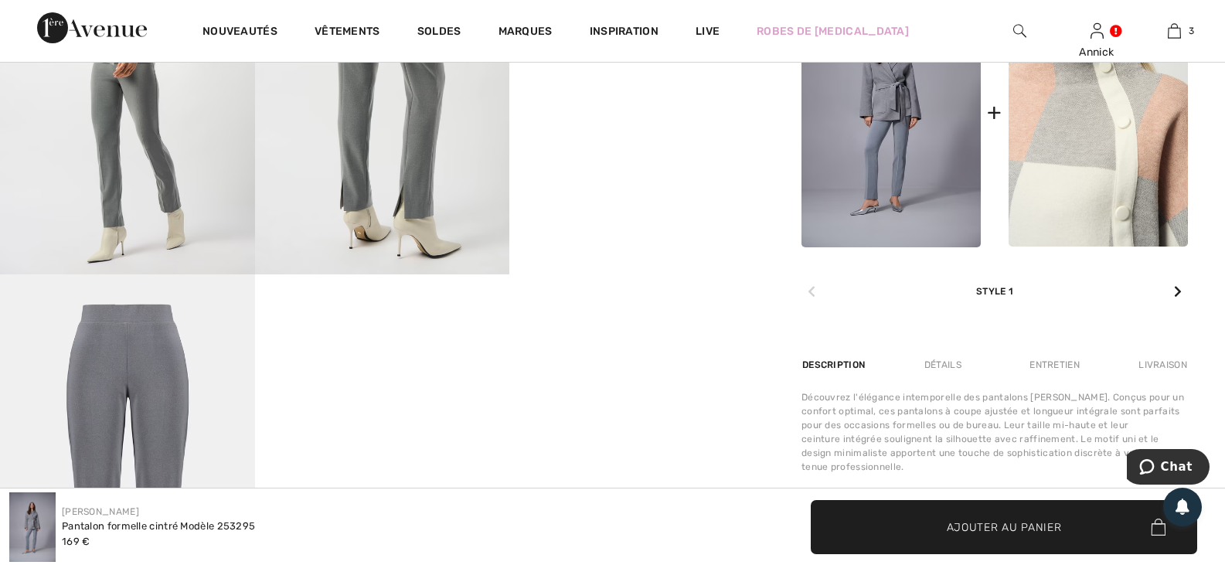
click at [1065, 246] on img at bounding box center [1097, 112] width 179 height 269
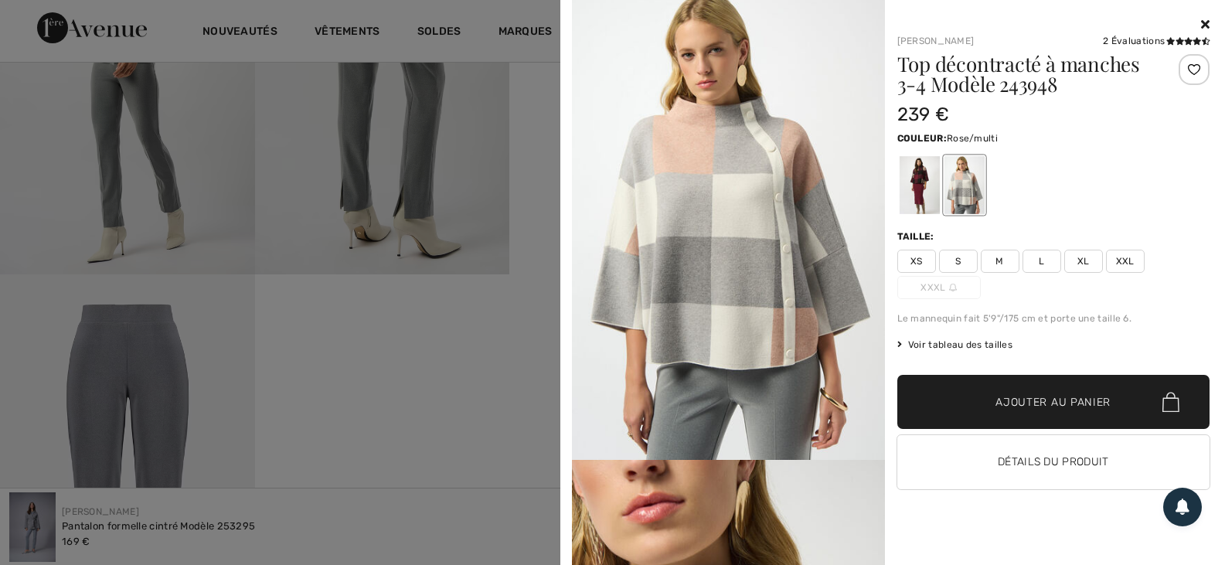
scroll to position [0, 0]
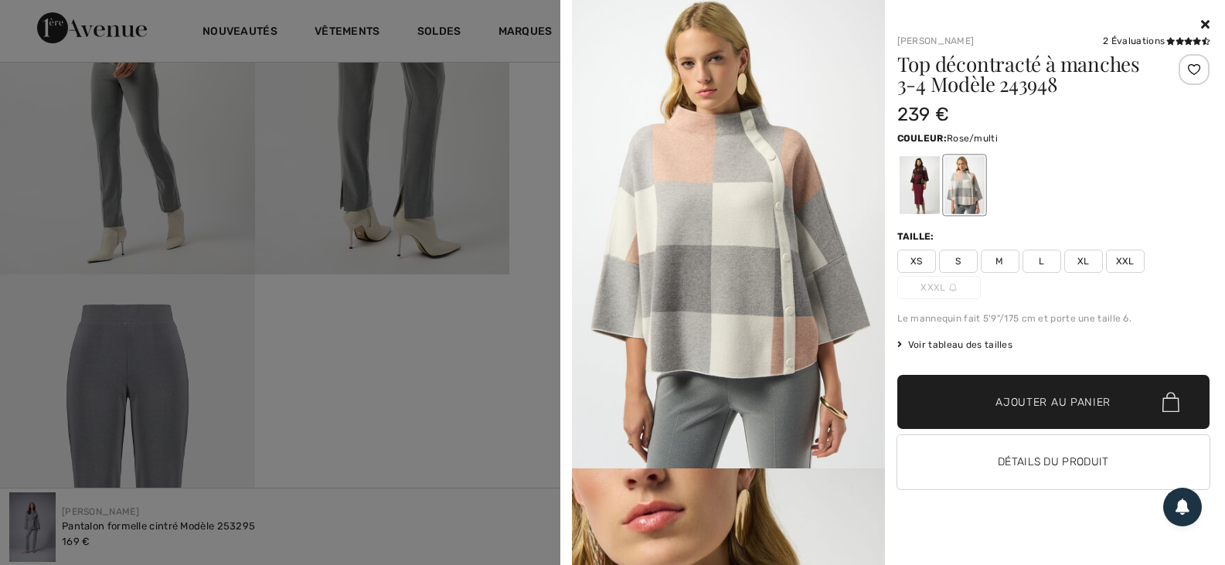
click at [1201, 22] on icon at bounding box center [1205, 24] width 8 height 12
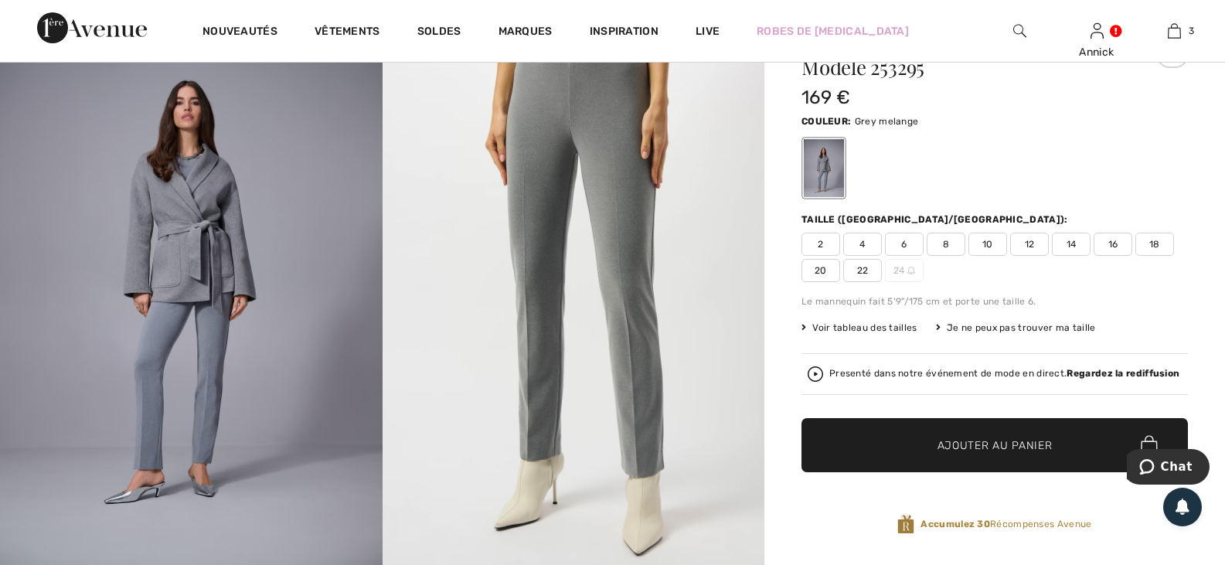
scroll to position [77, 0]
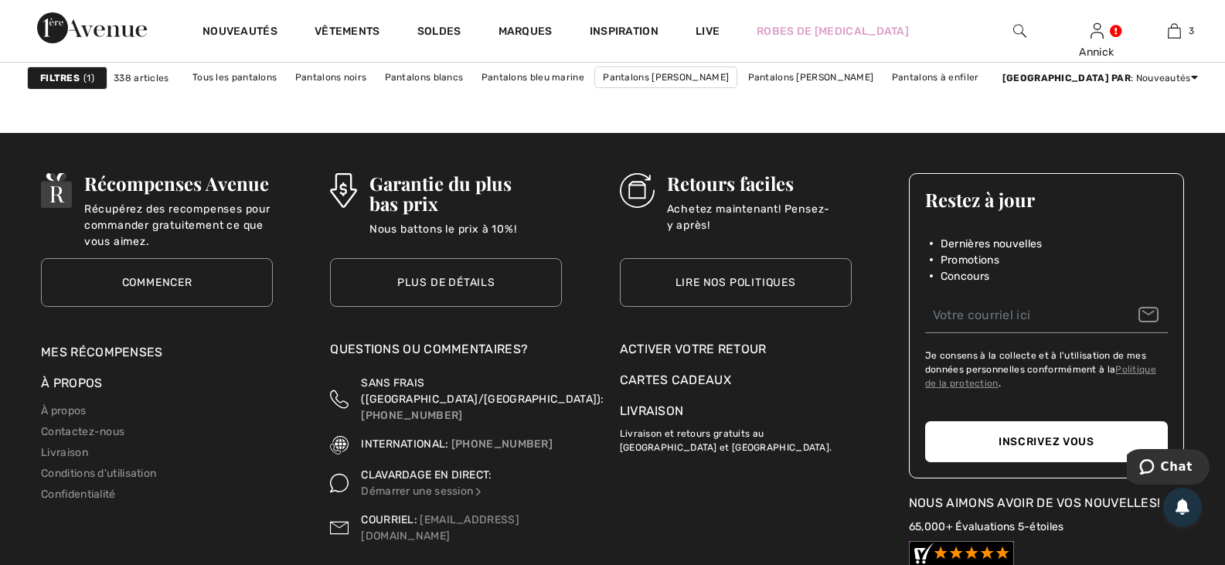
scroll to position [7726, 0]
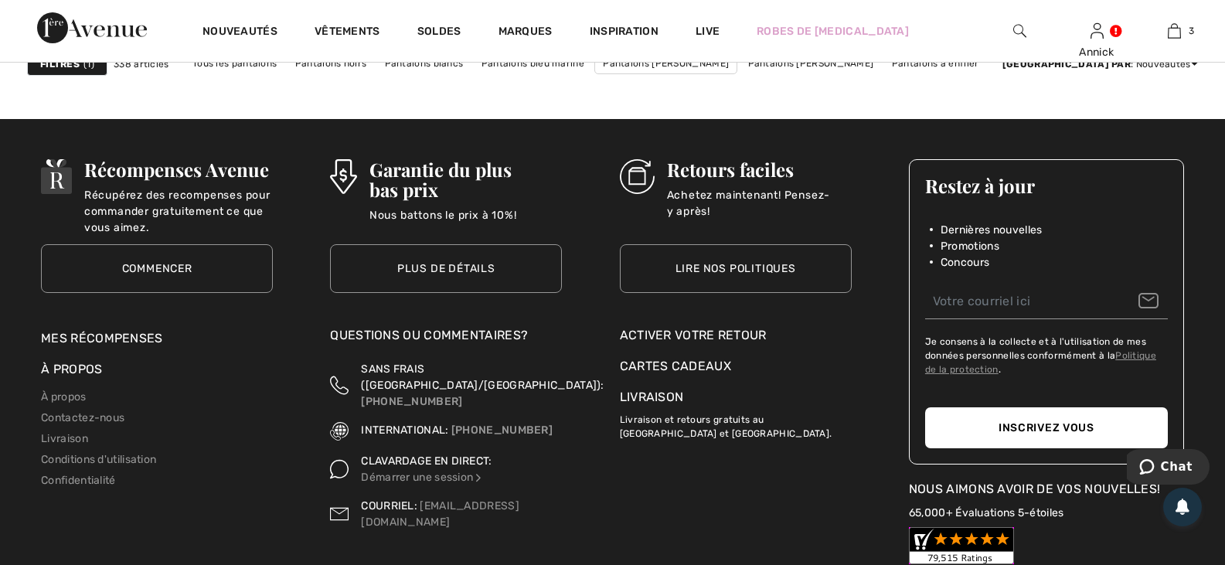
click at [450, 61] on link "2" at bounding box center [471, 51] width 42 height 20
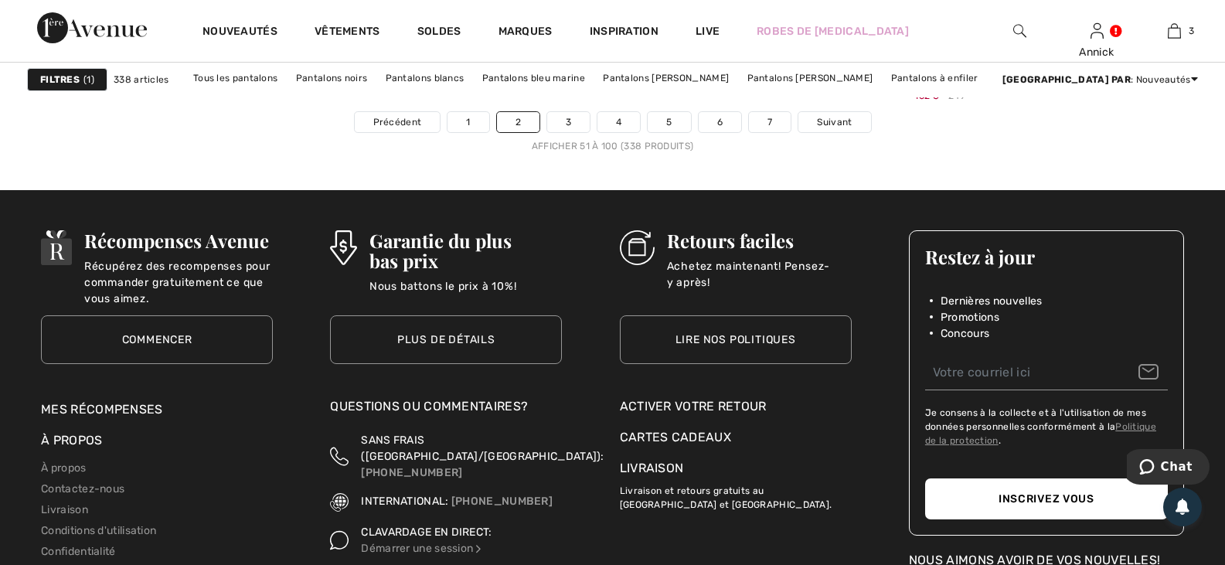
scroll to position [7726, 0]
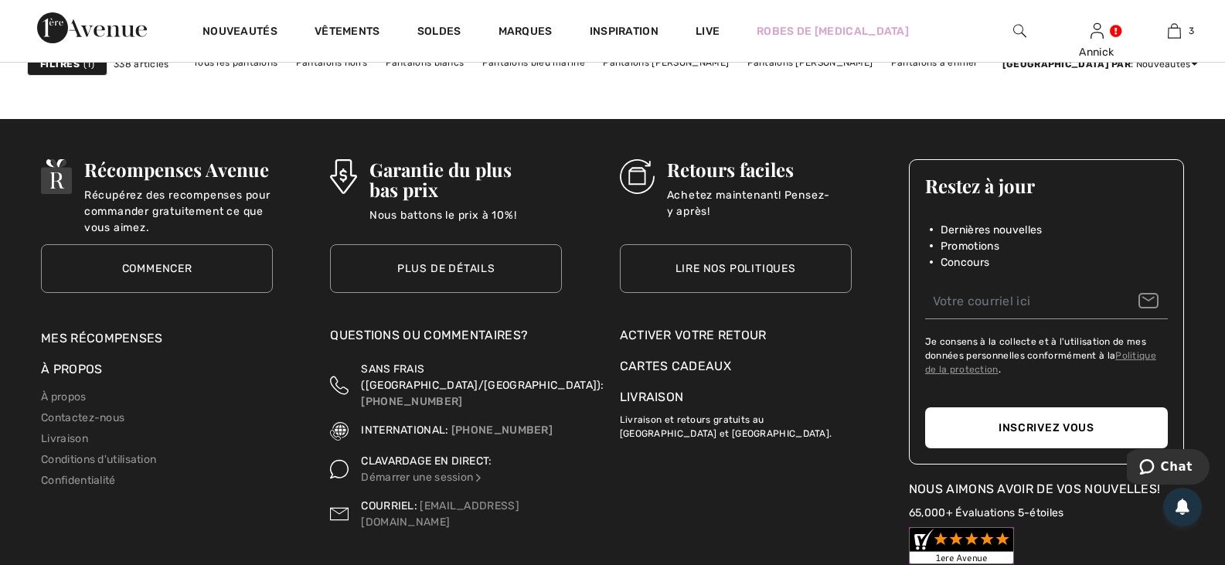
click at [547, 61] on link "3" at bounding box center [568, 51] width 42 height 20
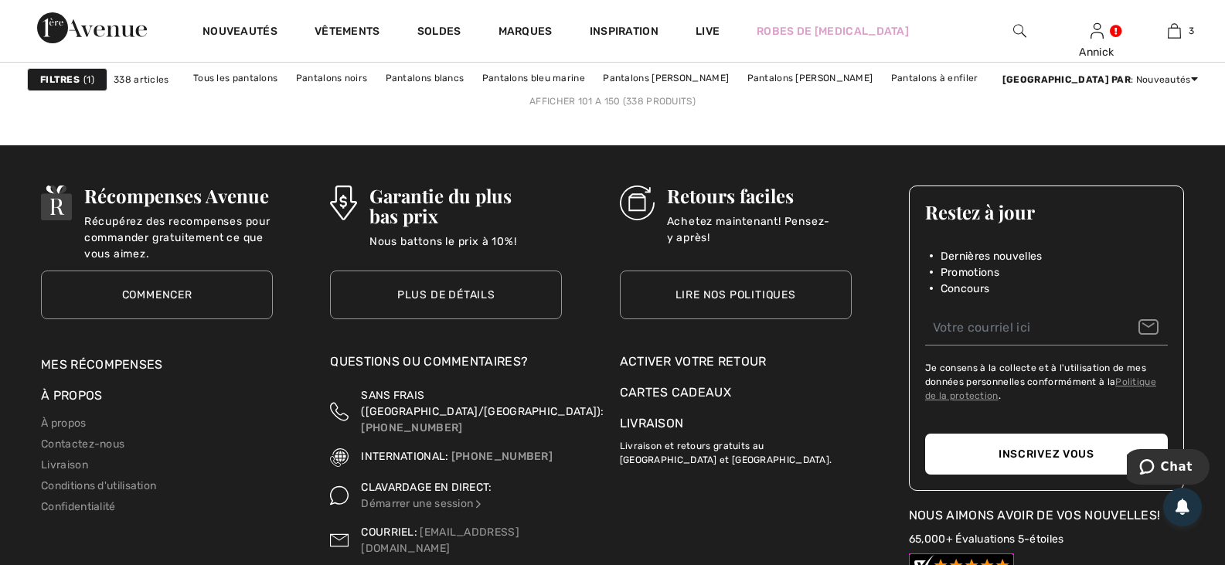
scroll to position [7494, 0]
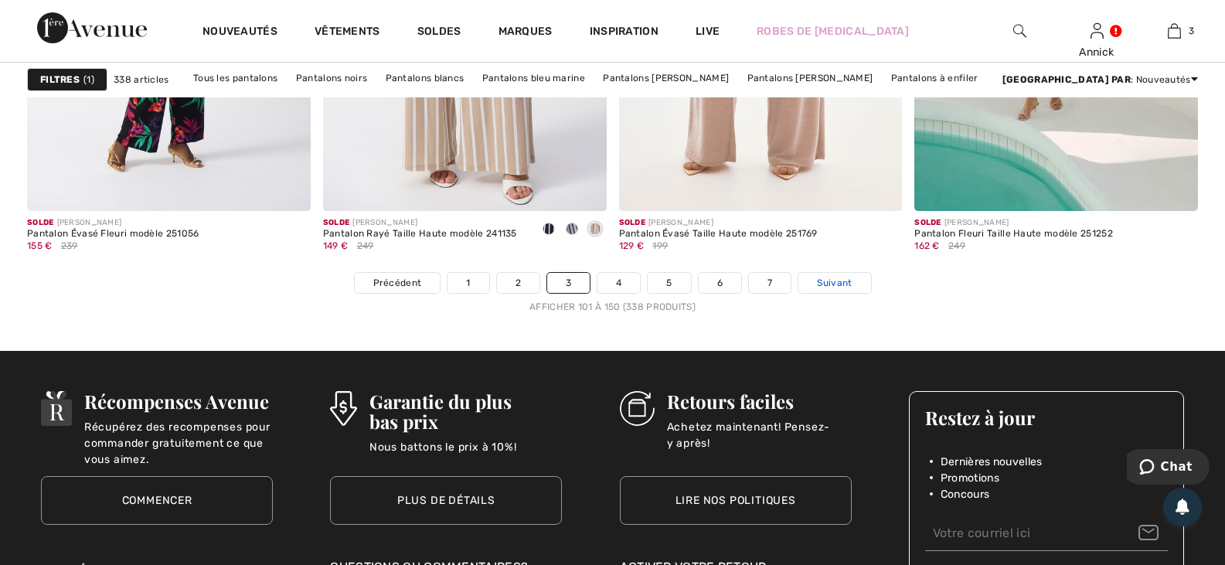
click at [851, 290] on span "Suivant" at bounding box center [834, 283] width 35 height 14
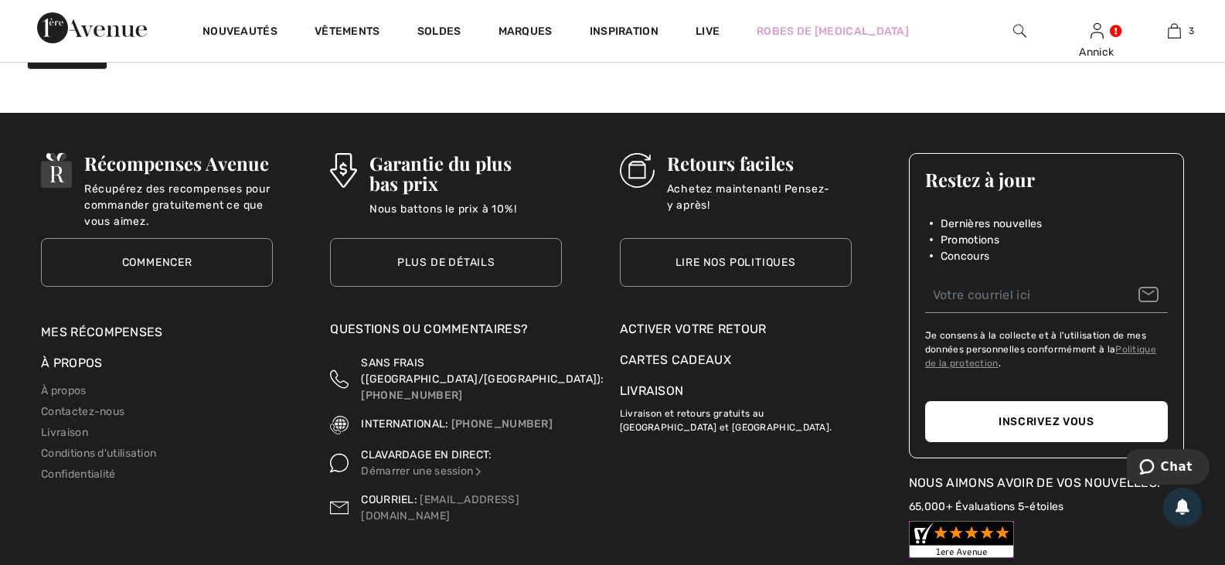
scroll to position [7417, 0]
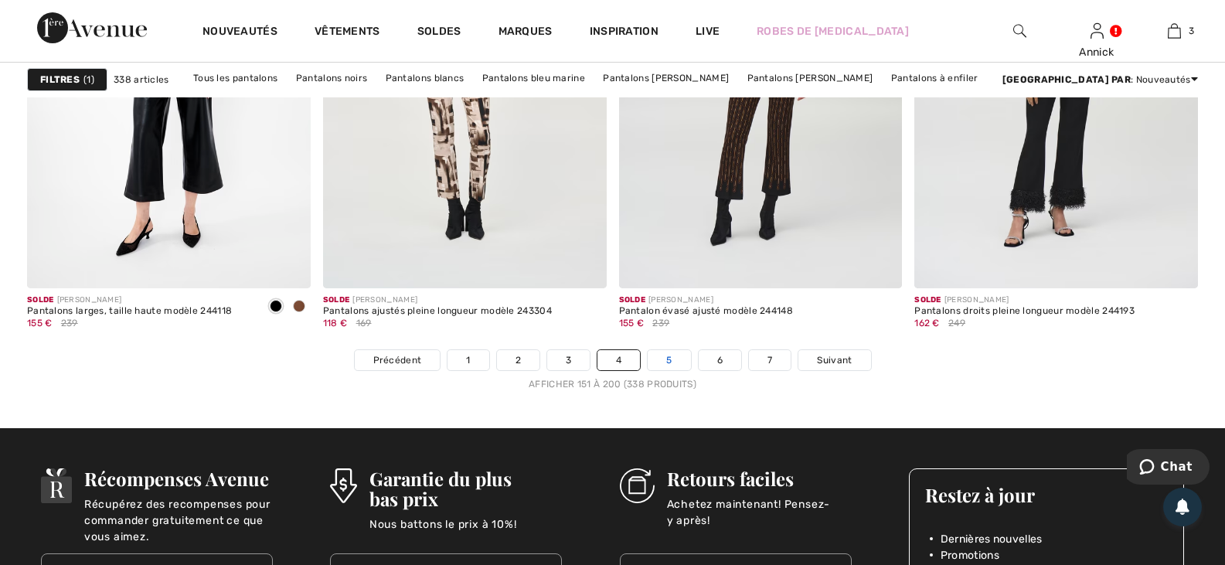
click at [688, 370] on link "5" at bounding box center [668, 360] width 42 height 20
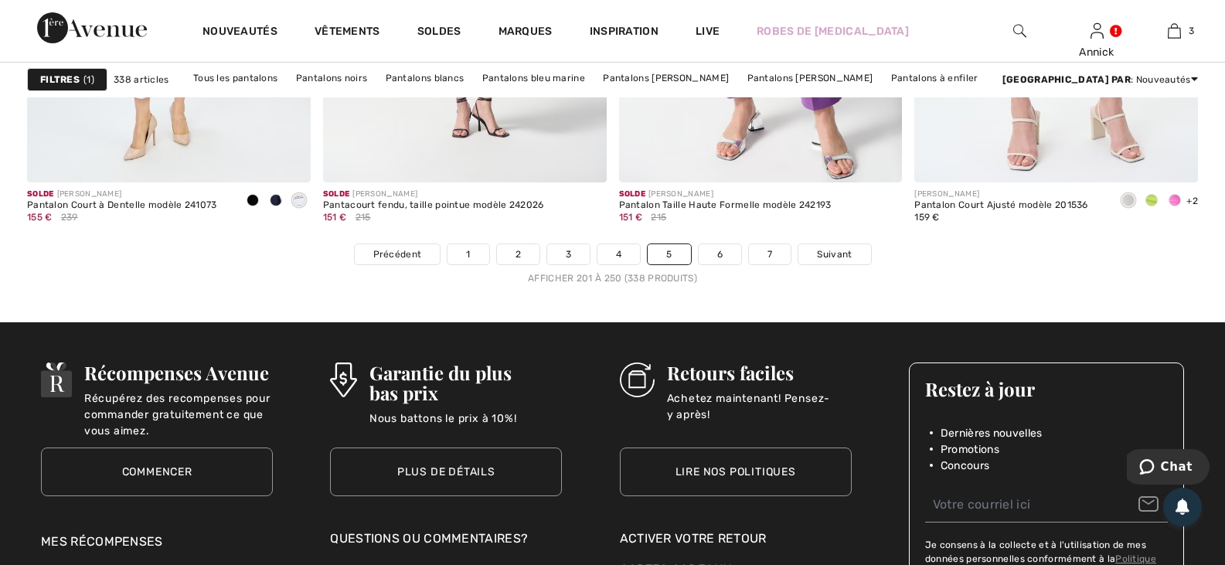
scroll to position [7494, 0]
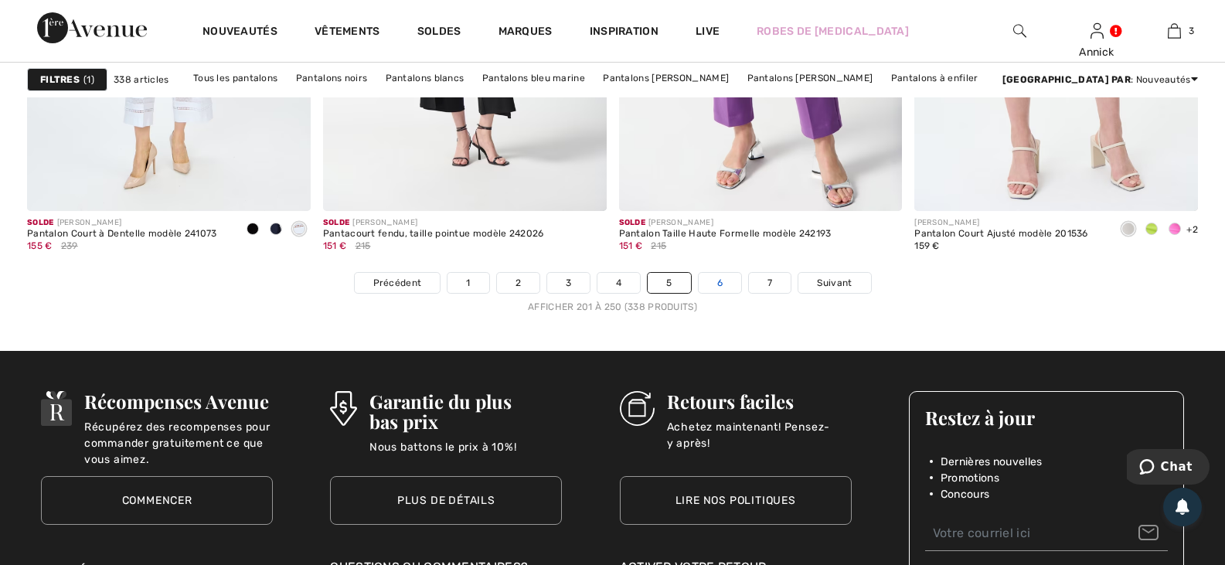
click at [741, 293] on link "6" at bounding box center [719, 283] width 42 height 20
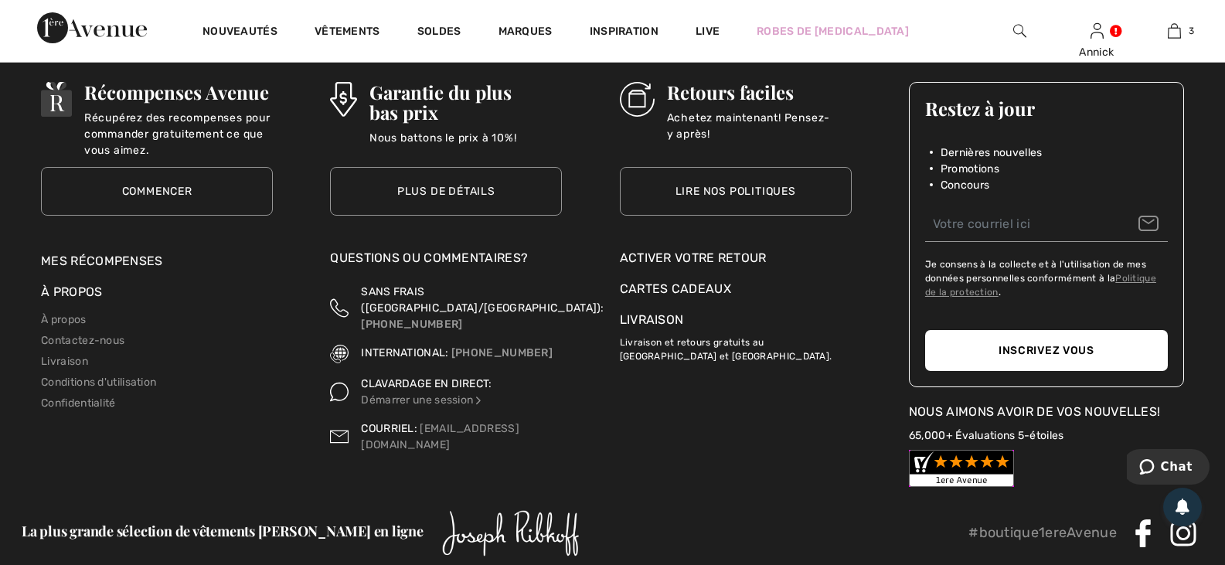
scroll to position [7572, 0]
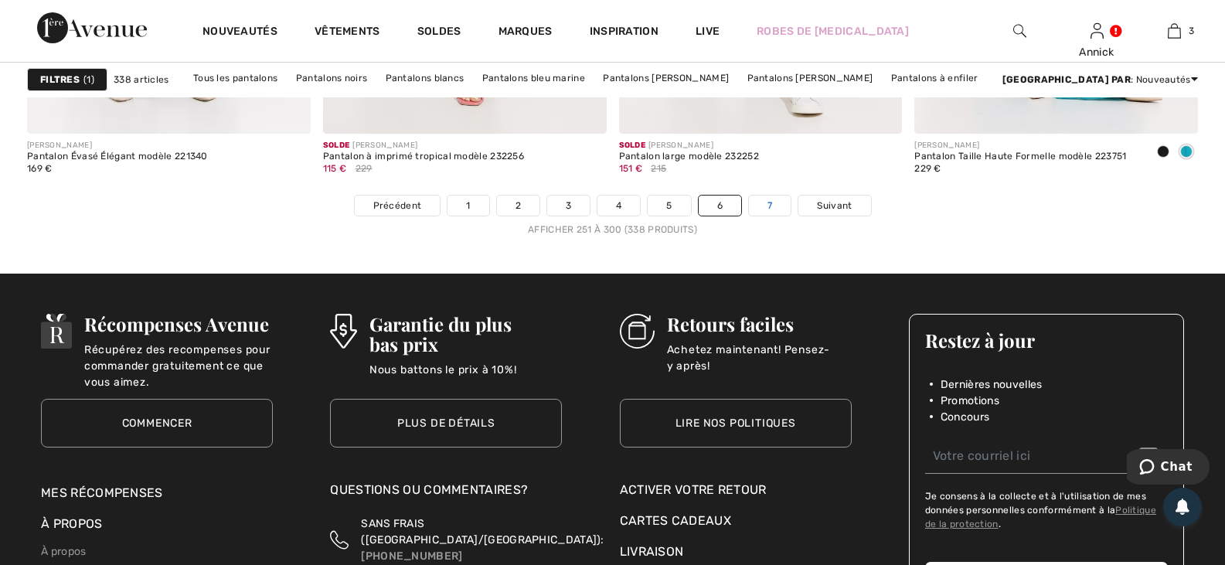
click at [790, 216] on link "7" at bounding box center [770, 205] width 42 height 20
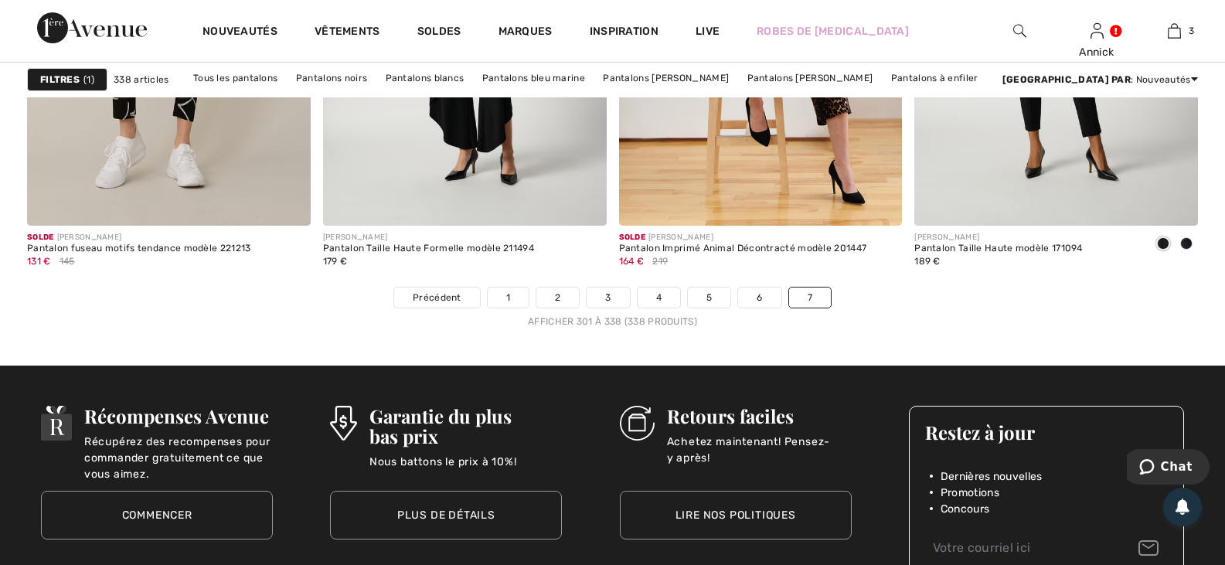
scroll to position [5795, 0]
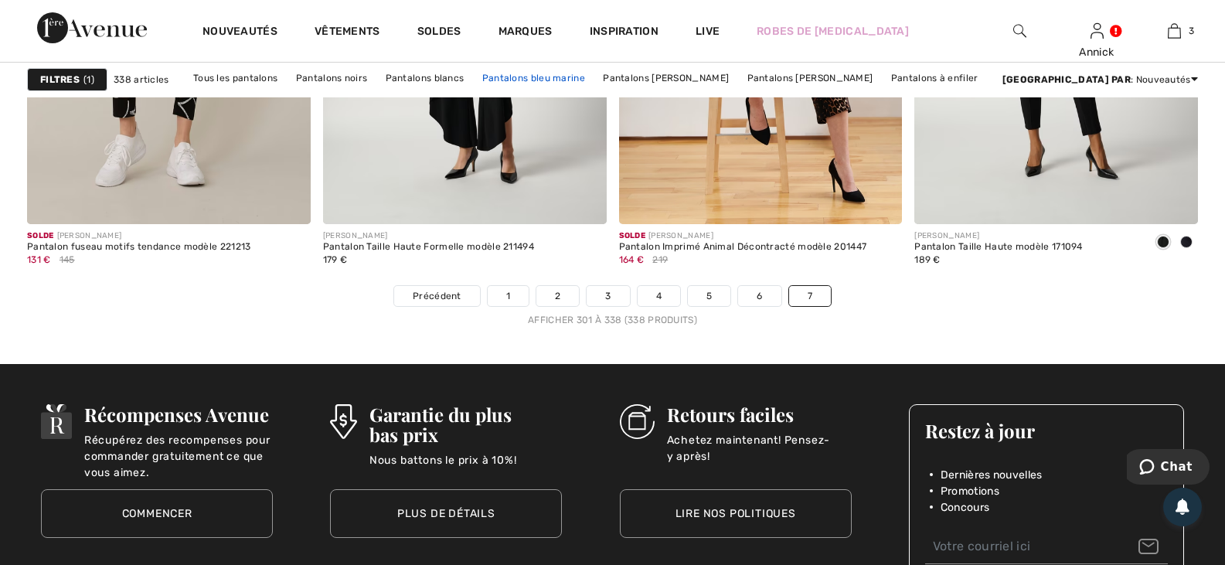
click at [578, 80] on link "Pantalons bleu marine" at bounding box center [533, 78] width 118 height 20
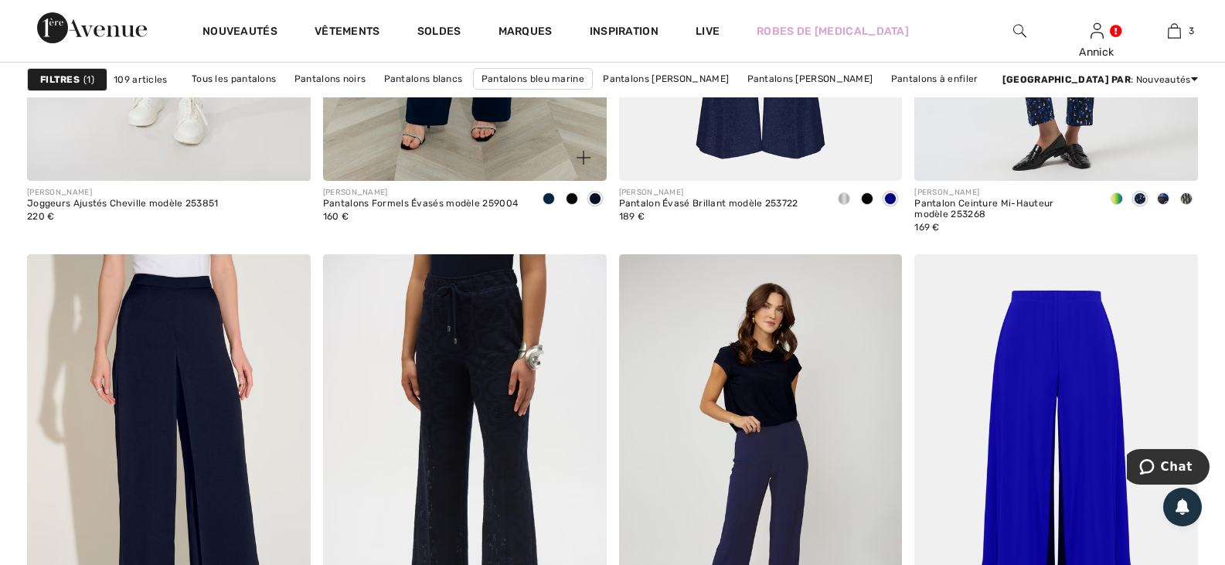
scroll to position [1468, 0]
click at [719, 81] on link "Pantalons [PERSON_NAME]" at bounding box center [665, 79] width 141 height 20
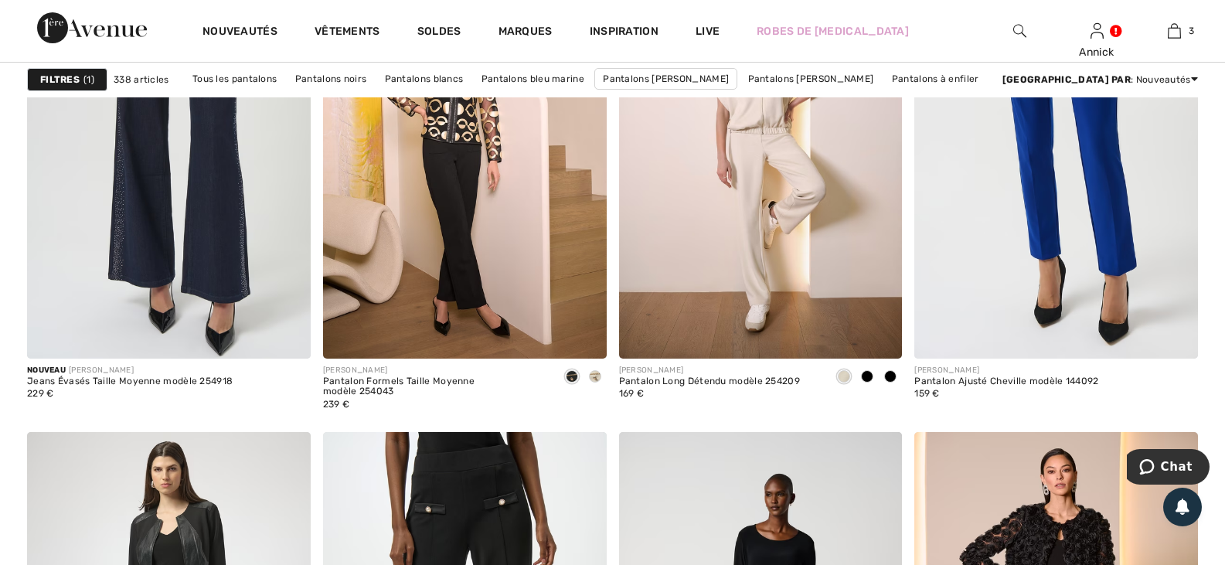
scroll to position [3013, 0]
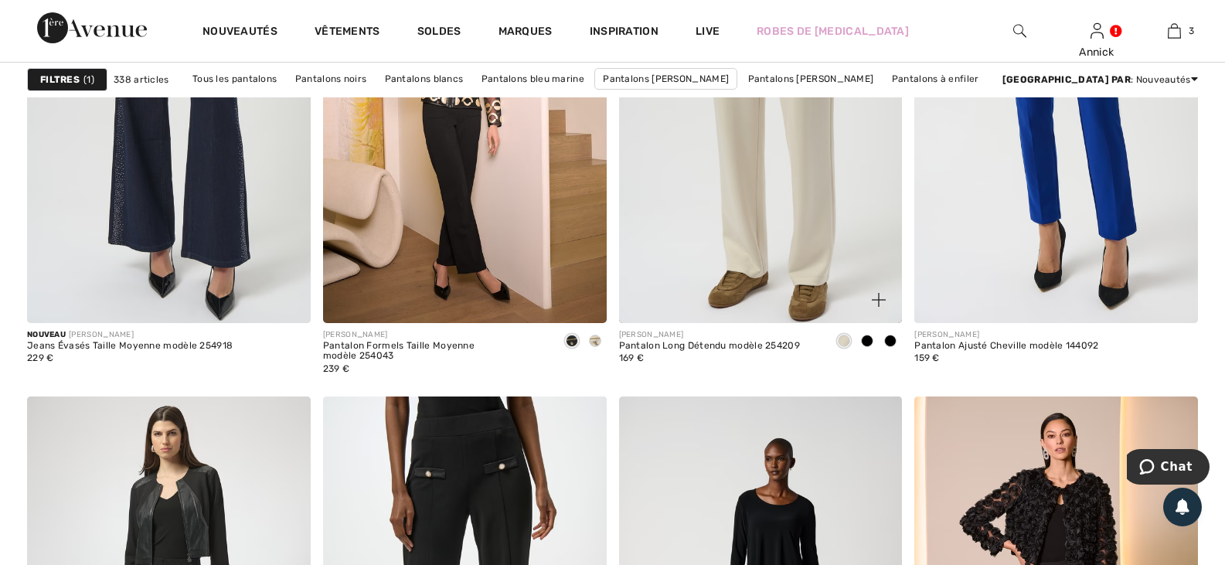
click at [889, 347] on span at bounding box center [890, 341] width 12 height 12
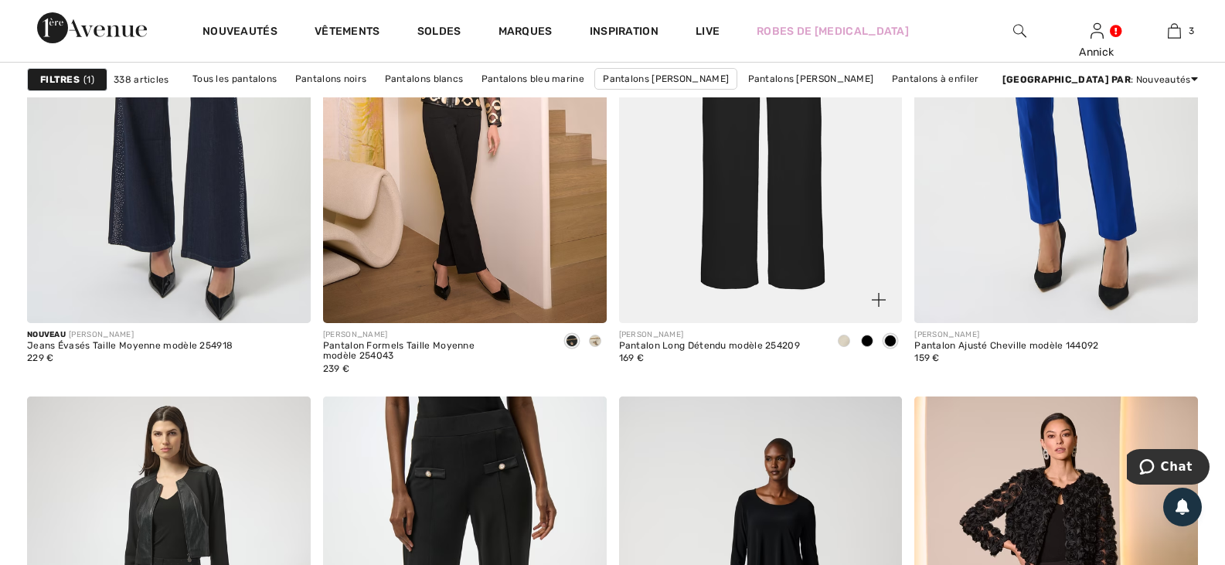
click at [867, 347] on span at bounding box center [867, 341] width 12 height 12
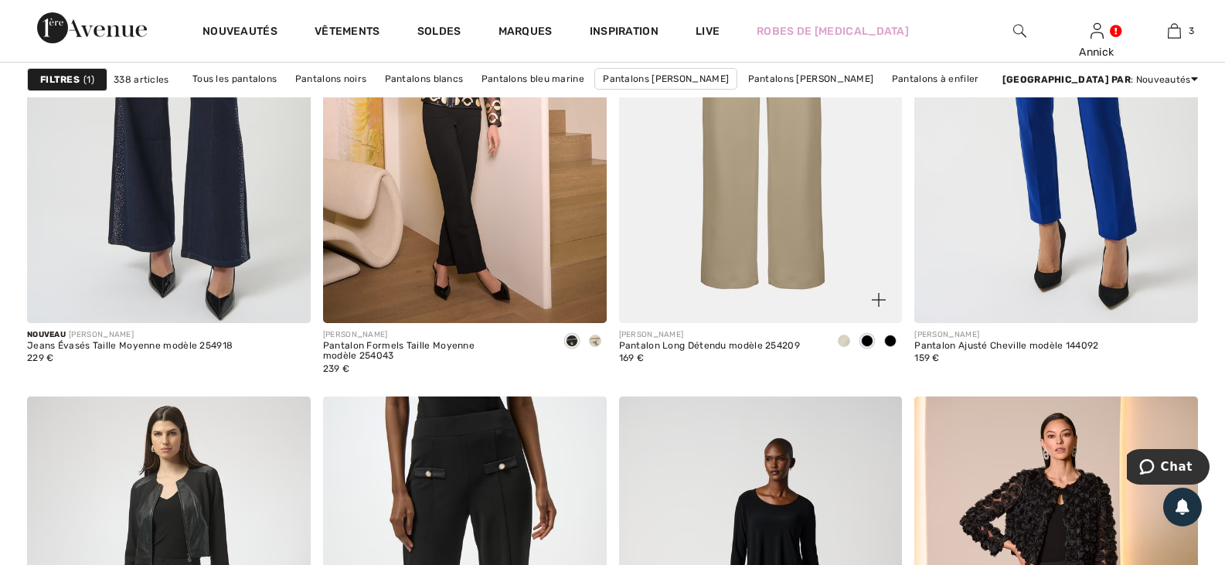
click at [888, 347] on span at bounding box center [890, 341] width 12 height 12
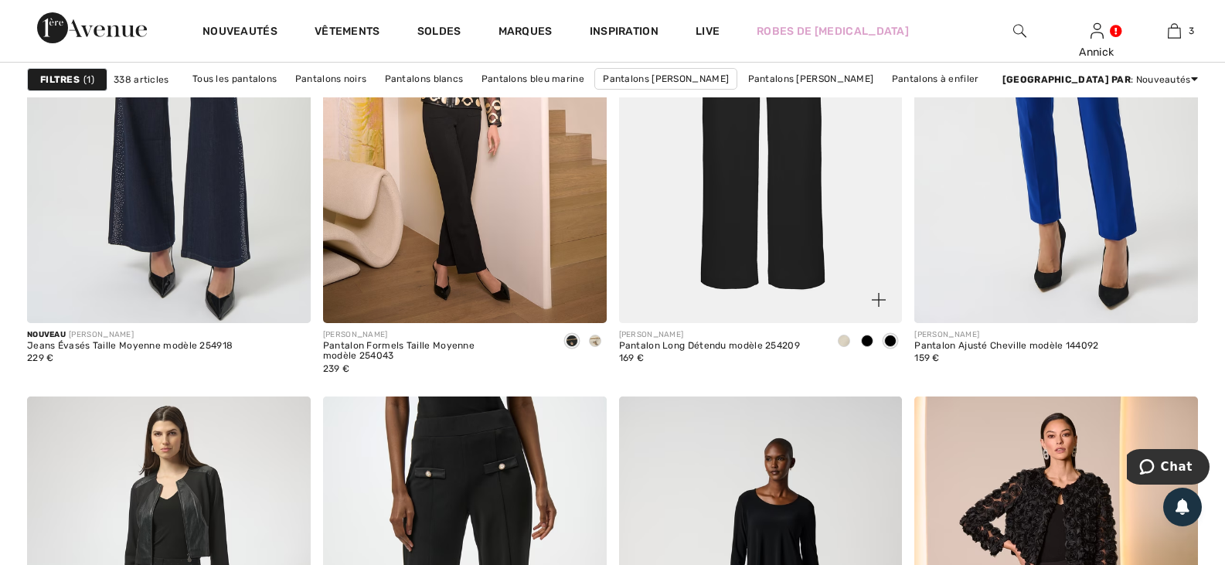
click at [845, 347] on span at bounding box center [844, 341] width 12 height 12
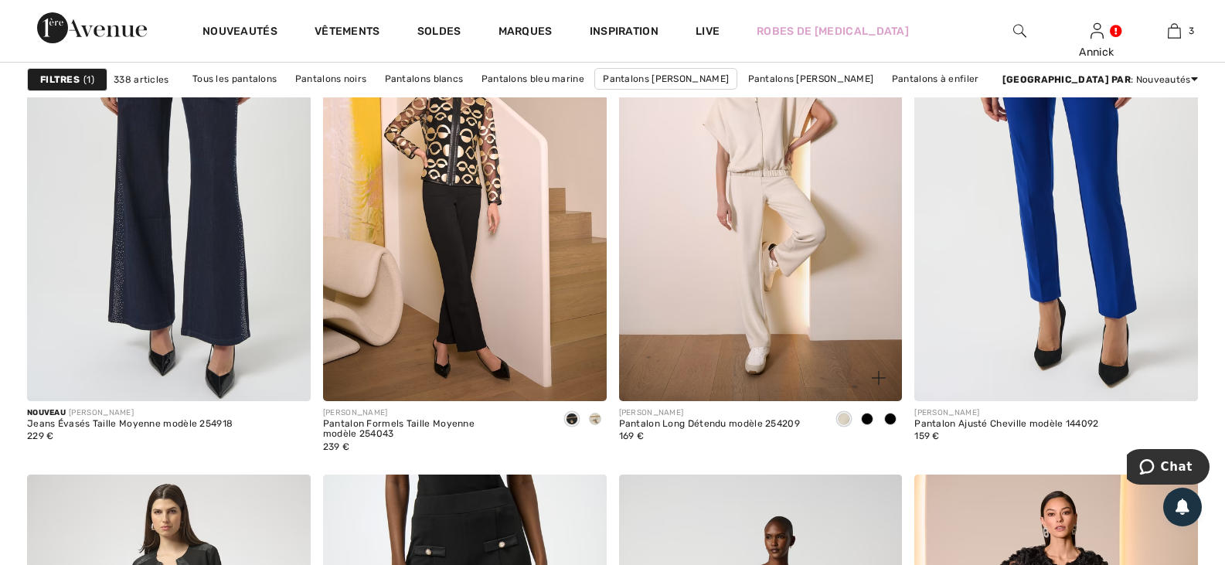
scroll to position [2936, 0]
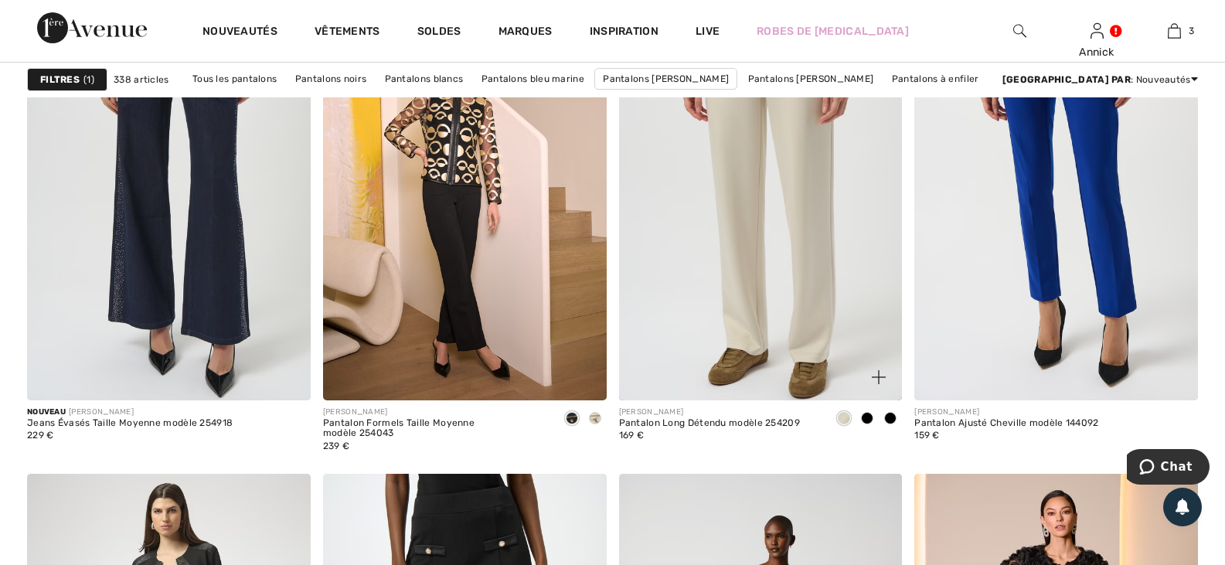
click at [863, 424] on span at bounding box center [867, 418] width 12 height 12
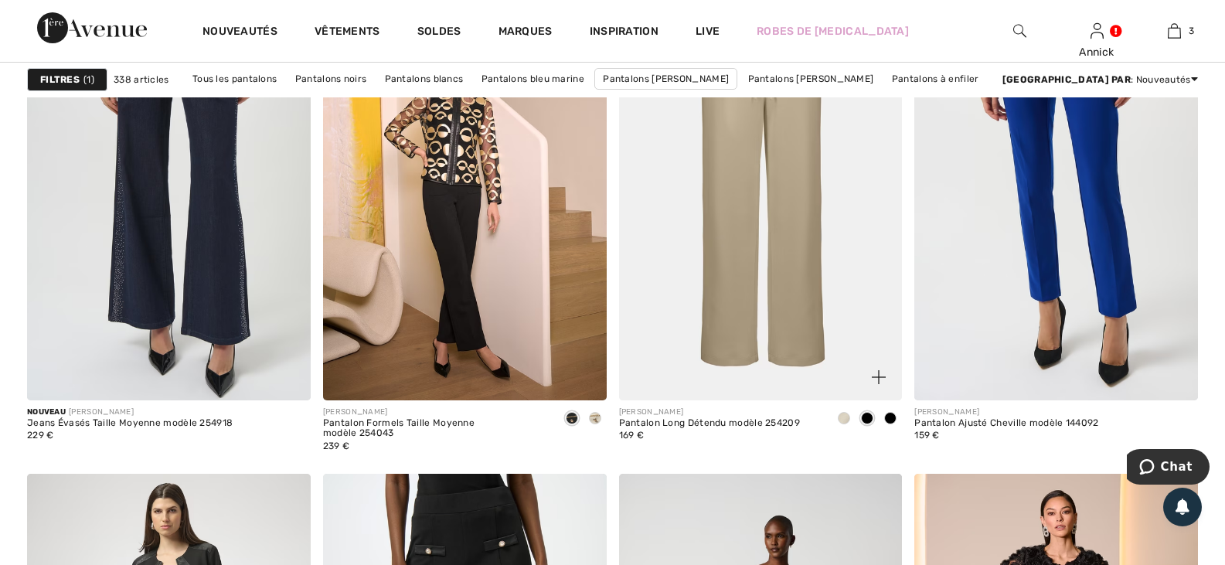
click at [891, 424] on span at bounding box center [890, 418] width 12 height 12
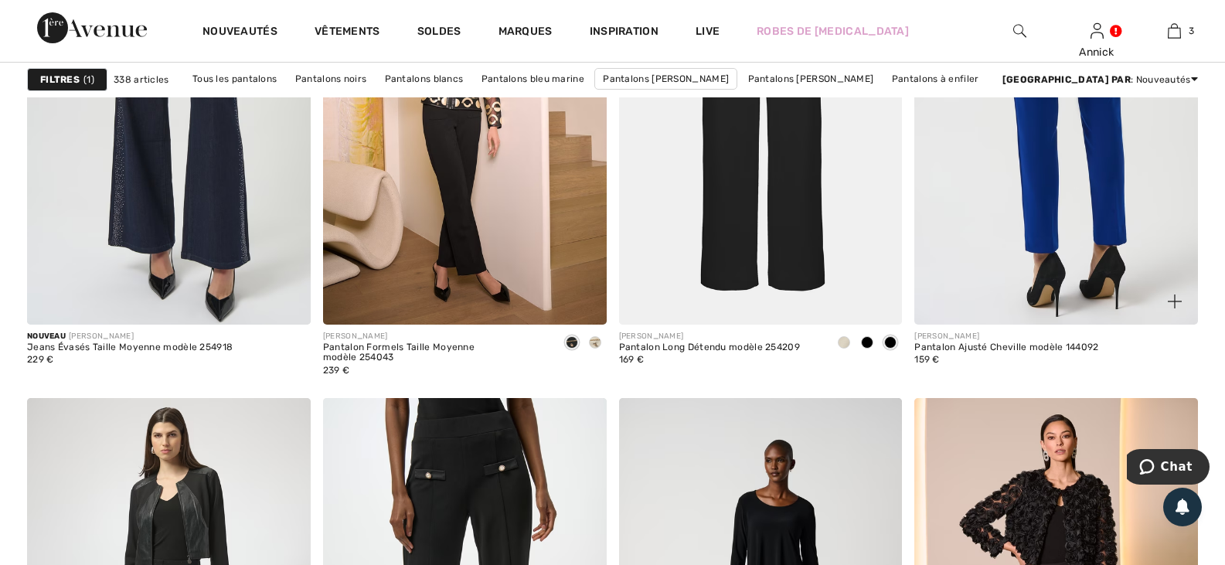
scroll to position [3013, 0]
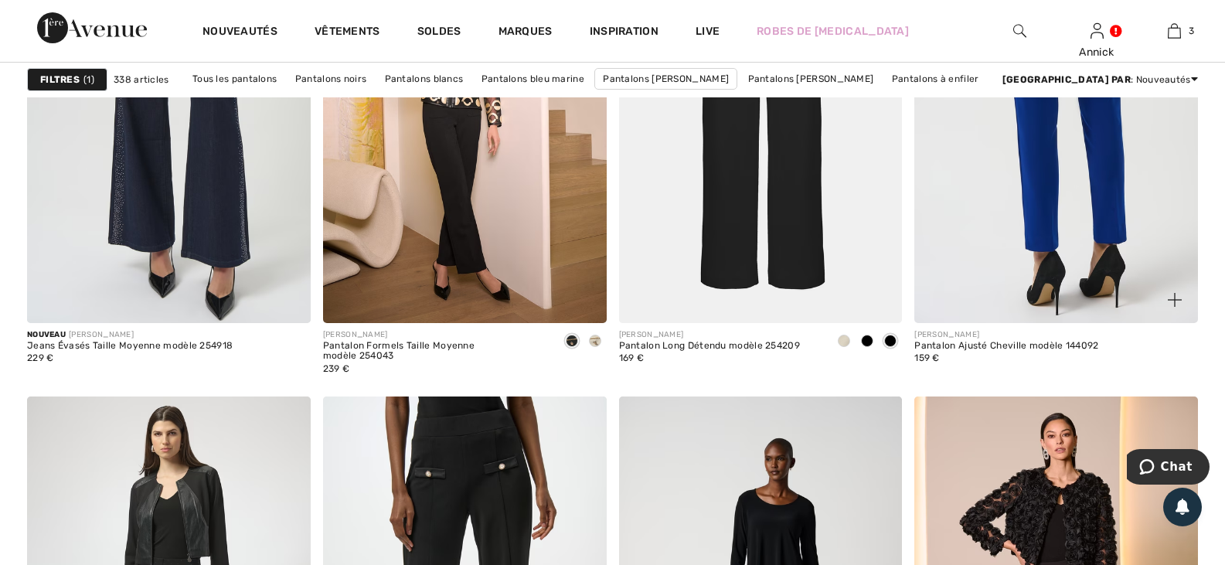
click at [1062, 280] on img at bounding box center [1056, 110] width 284 height 425
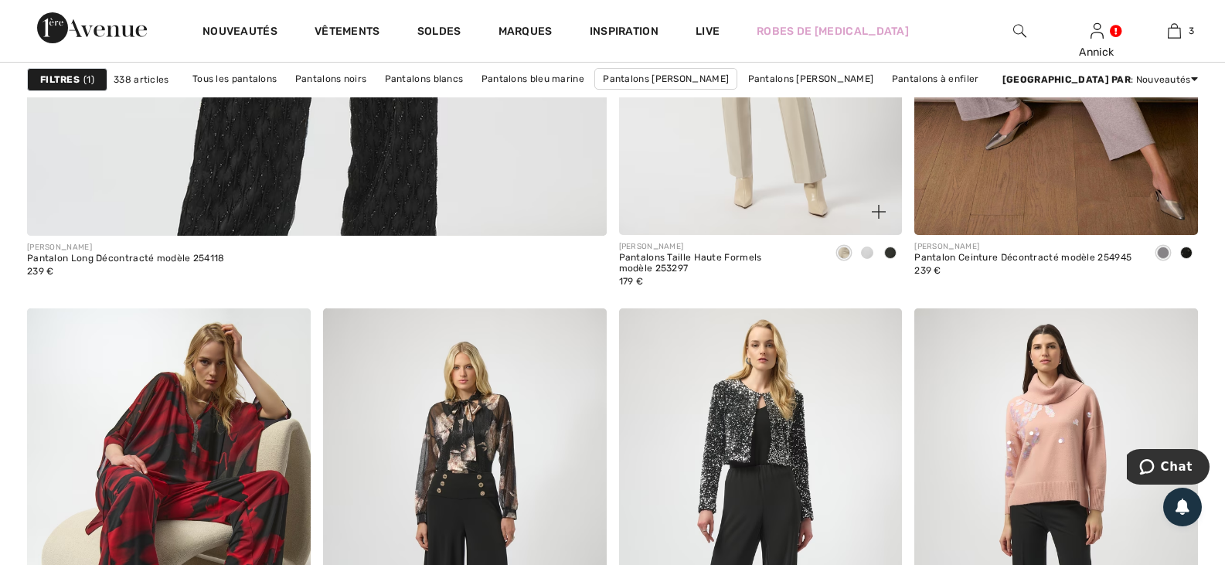
scroll to position [4790, 0]
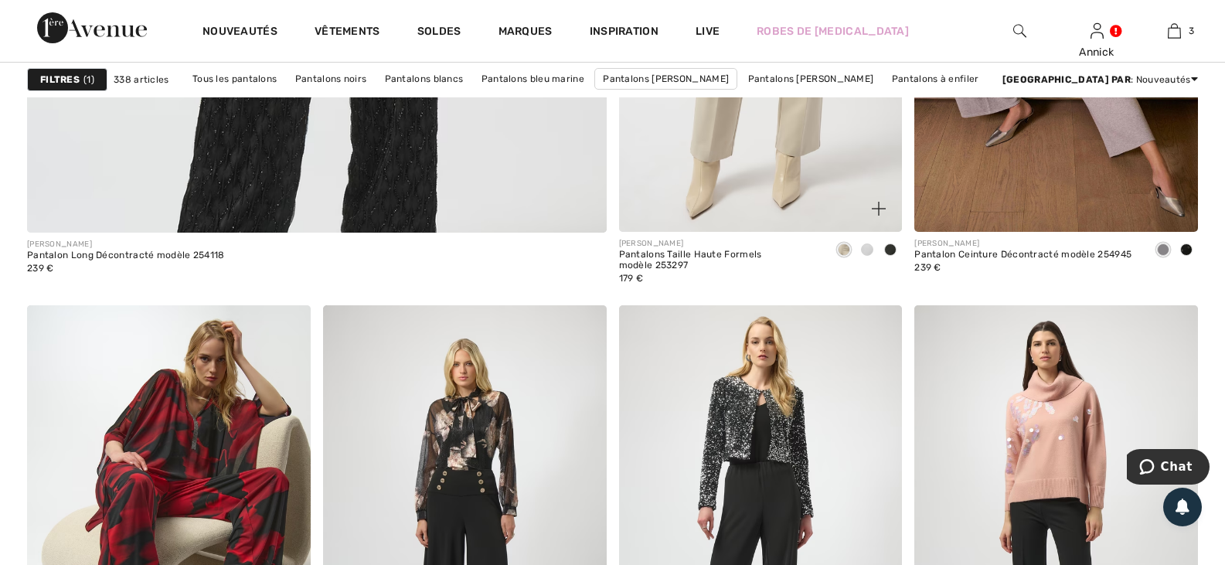
click at [886, 256] on span at bounding box center [890, 249] width 12 height 12
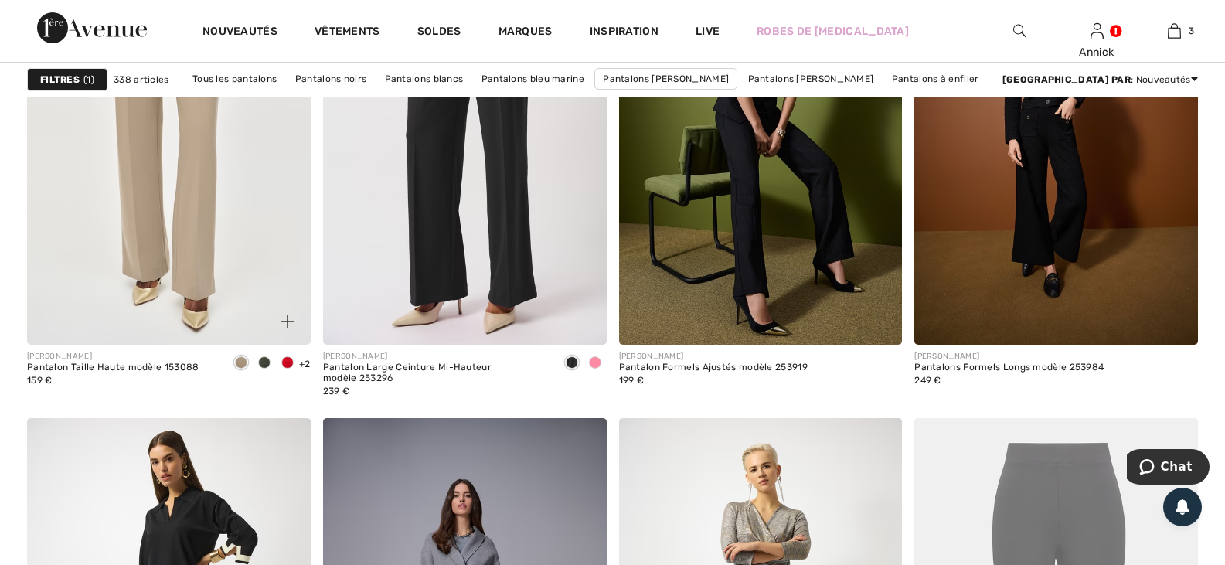
scroll to position [6876, 0]
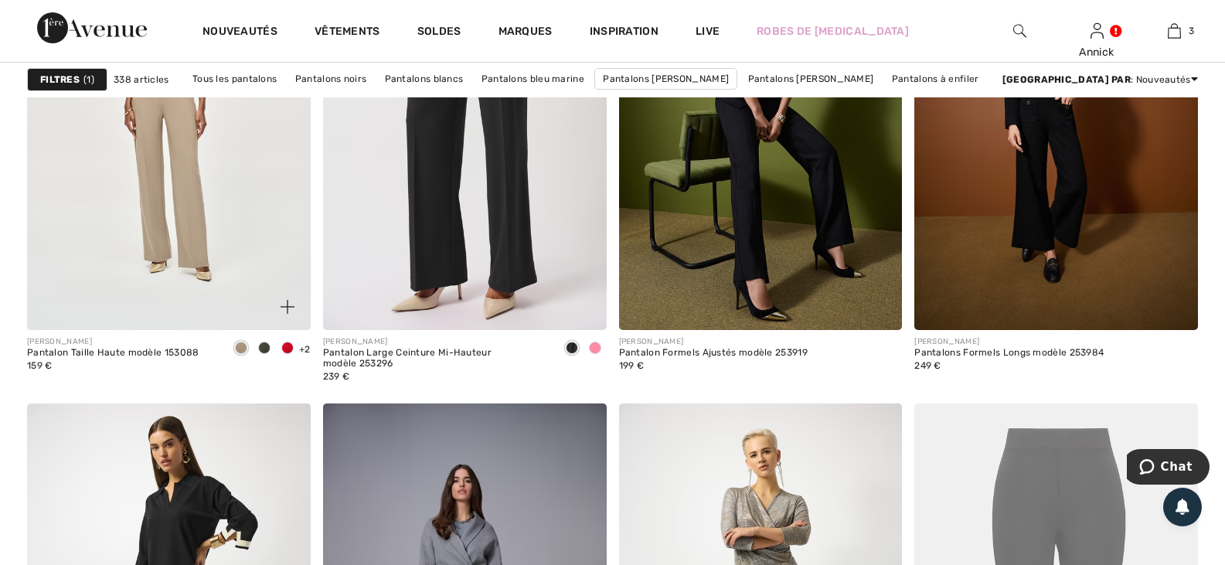
click at [283, 354] on span at bounding box center [287, 348] width 12 height 12
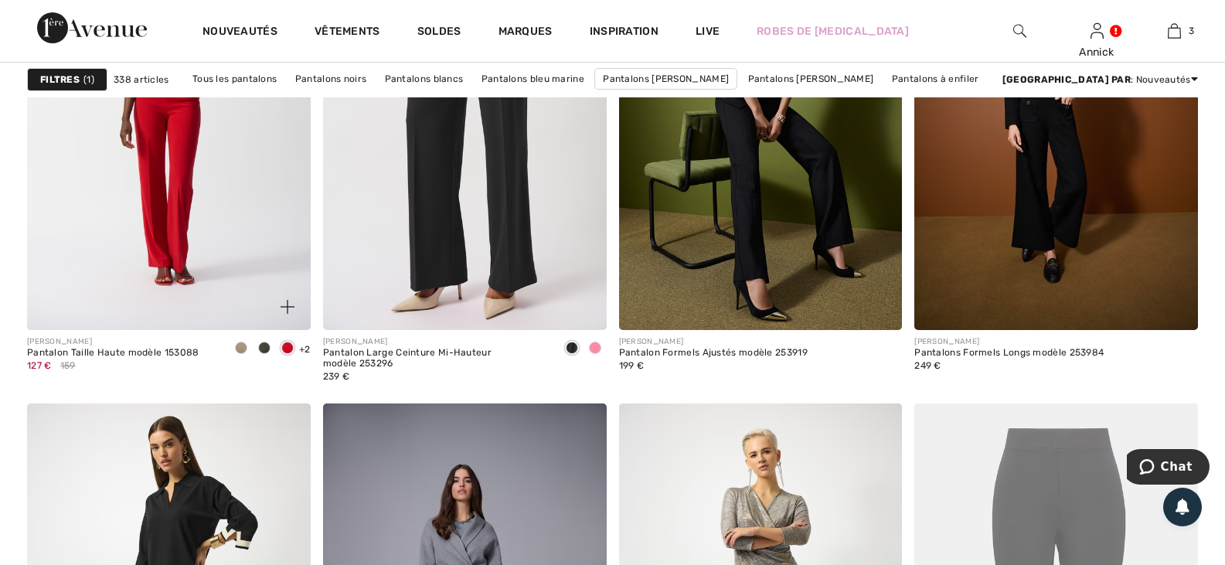
click at [261, 354] on span at bounding box center [264, 348] width 12 height 12
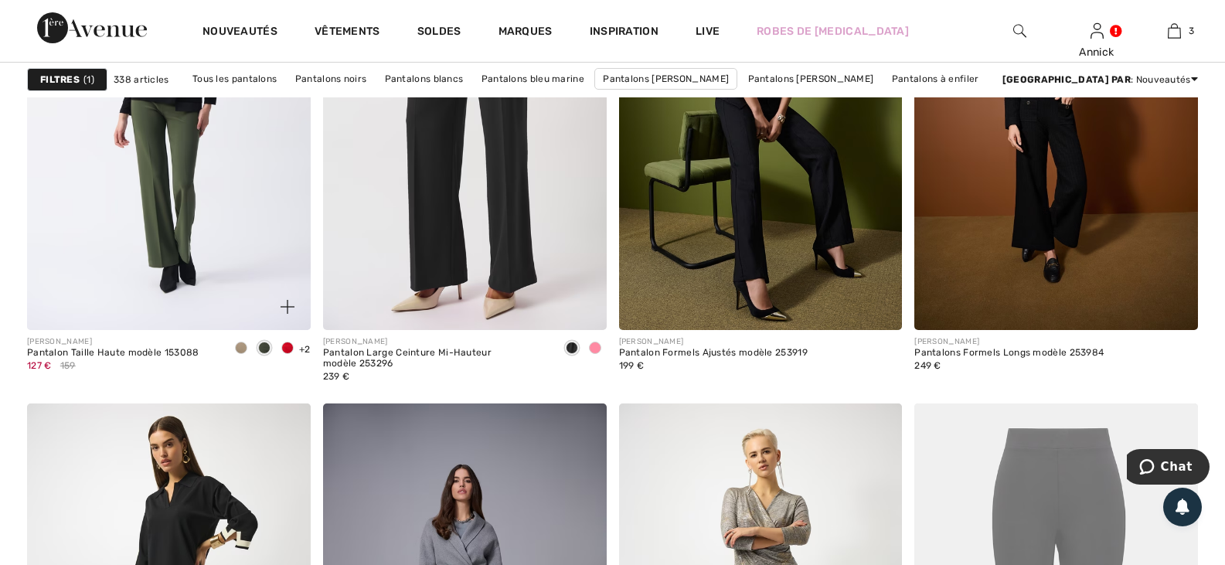
click at [236, 354] on span at bounding box center [241, 348] width 12 height 12
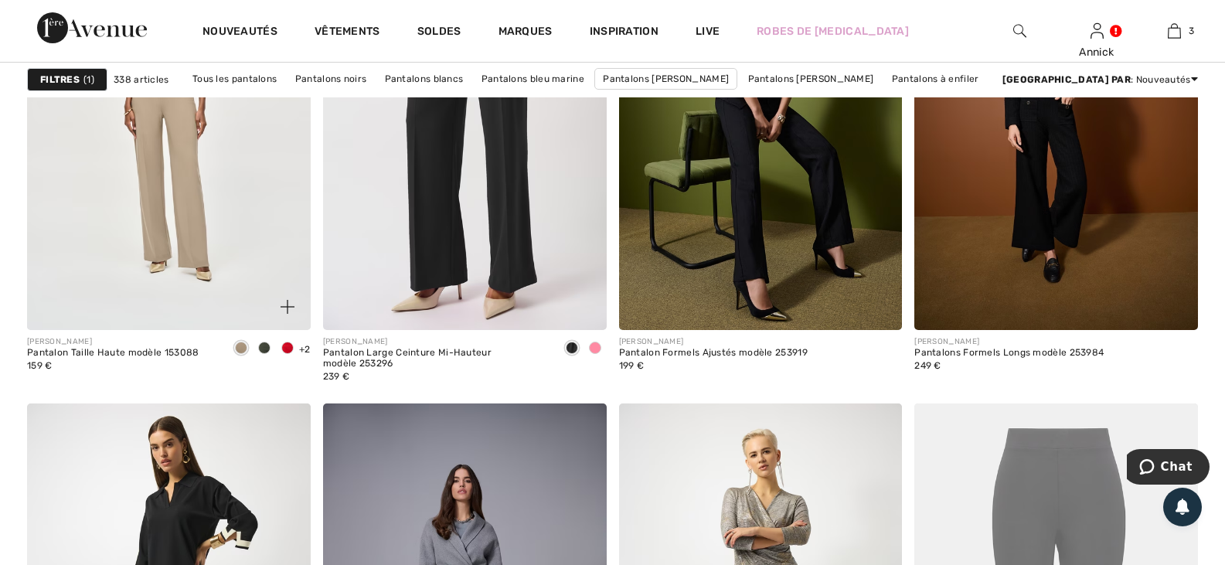
click at [281, 354] on span at bounding box center [287, 348] width 12 height 12
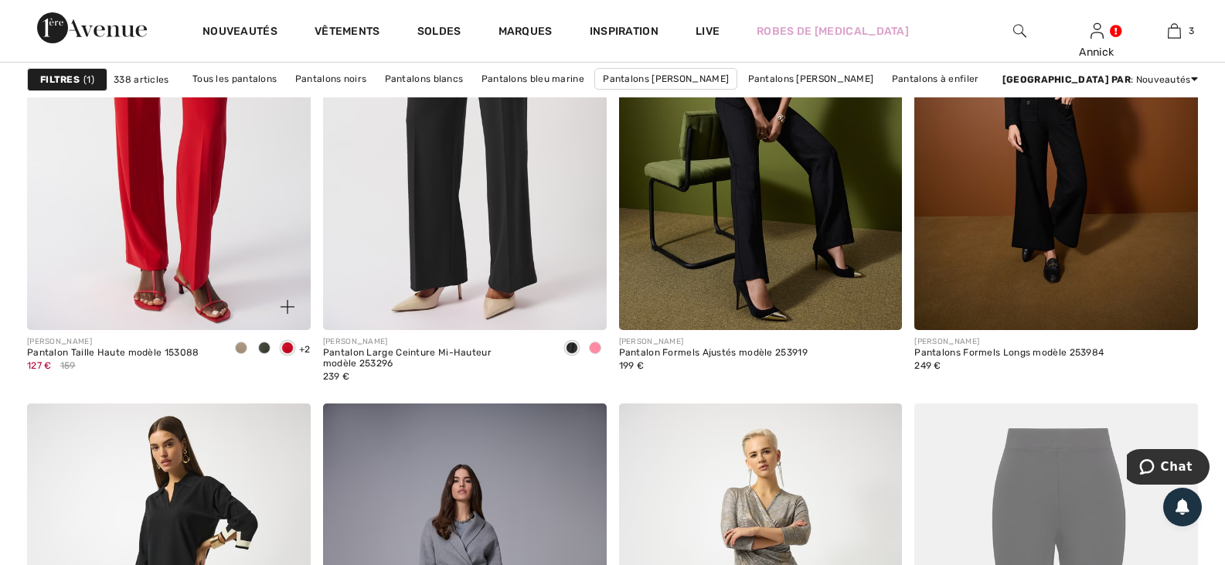
click at [197, 268] on img at bounding box center [169, 117] width 284 height 425
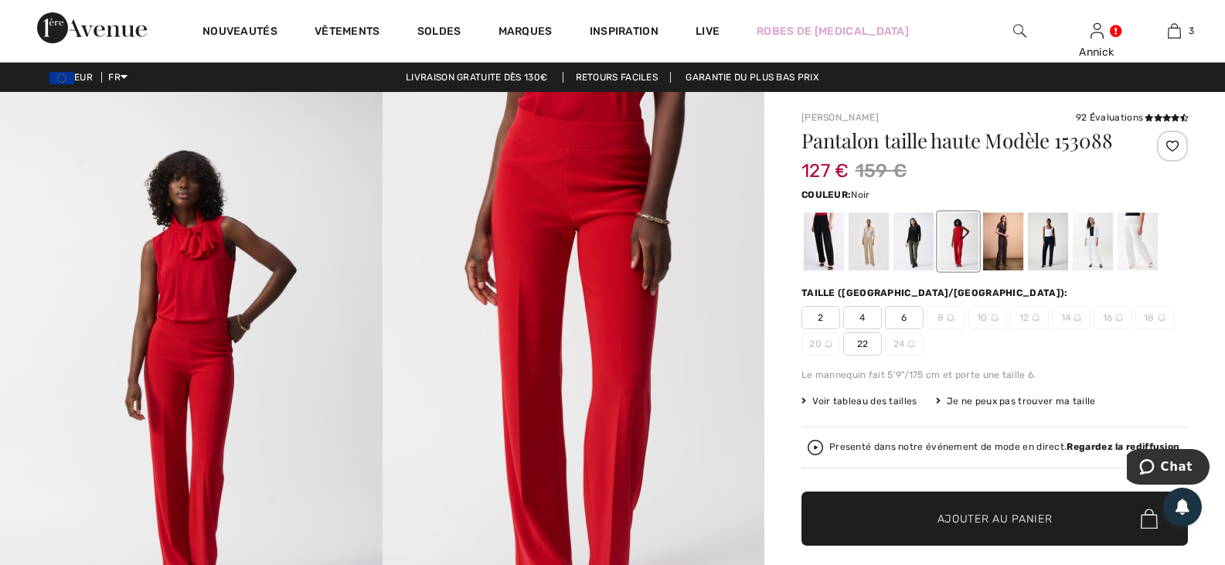
click at [844, 270] on div at bounding box center [824, 241] width 40 height 58
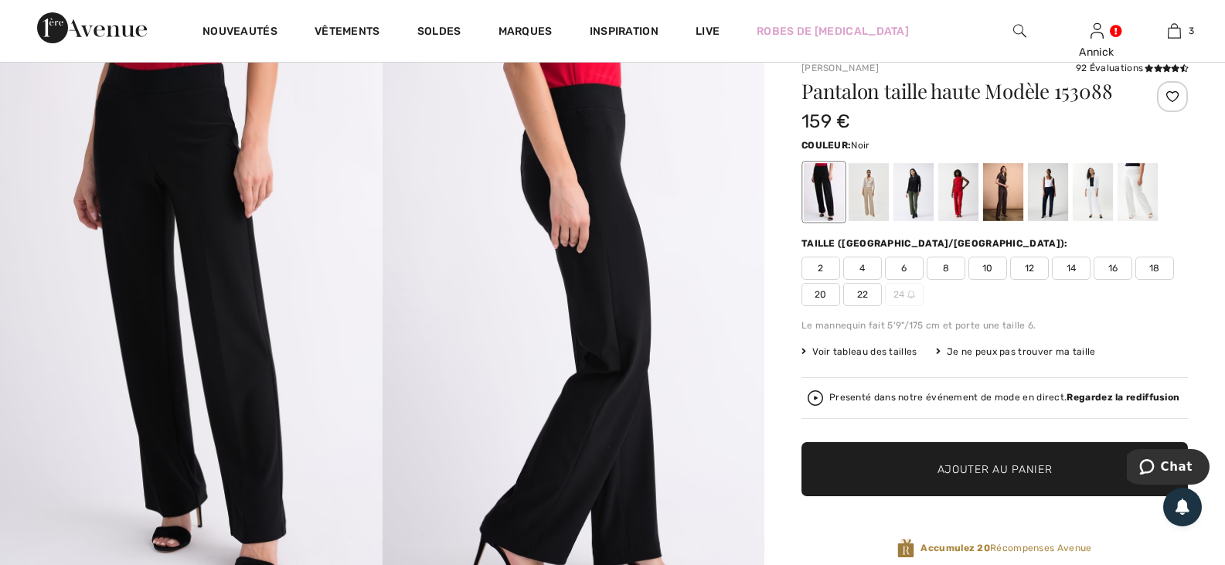
scroll to position [77, 0]
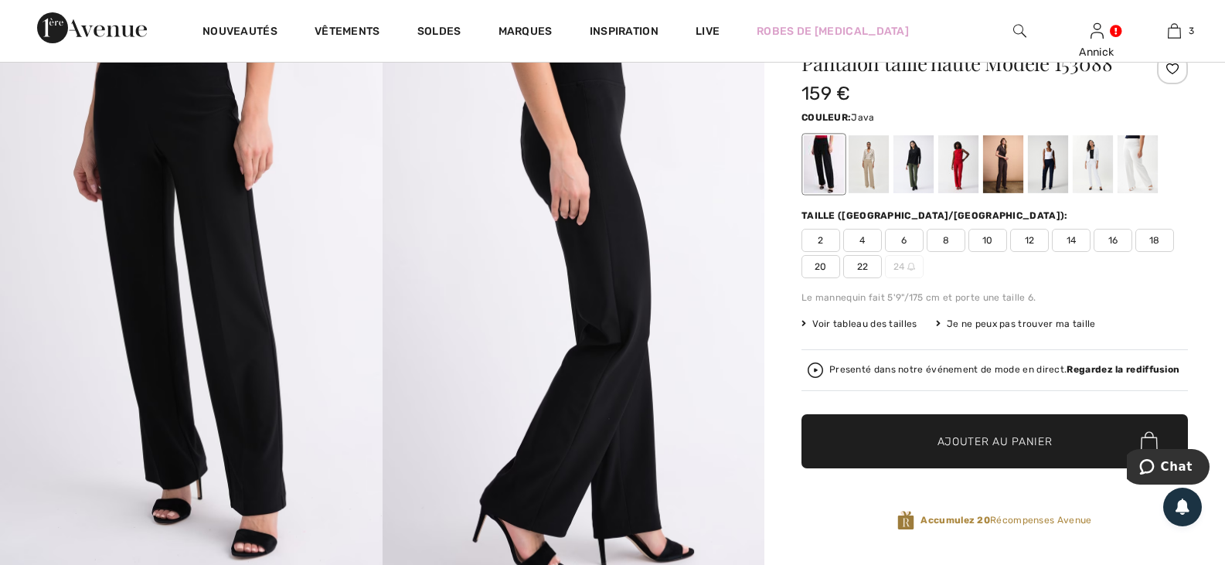
click at [888, 193] on div at bounding box center [868, 164] width 40 height 58
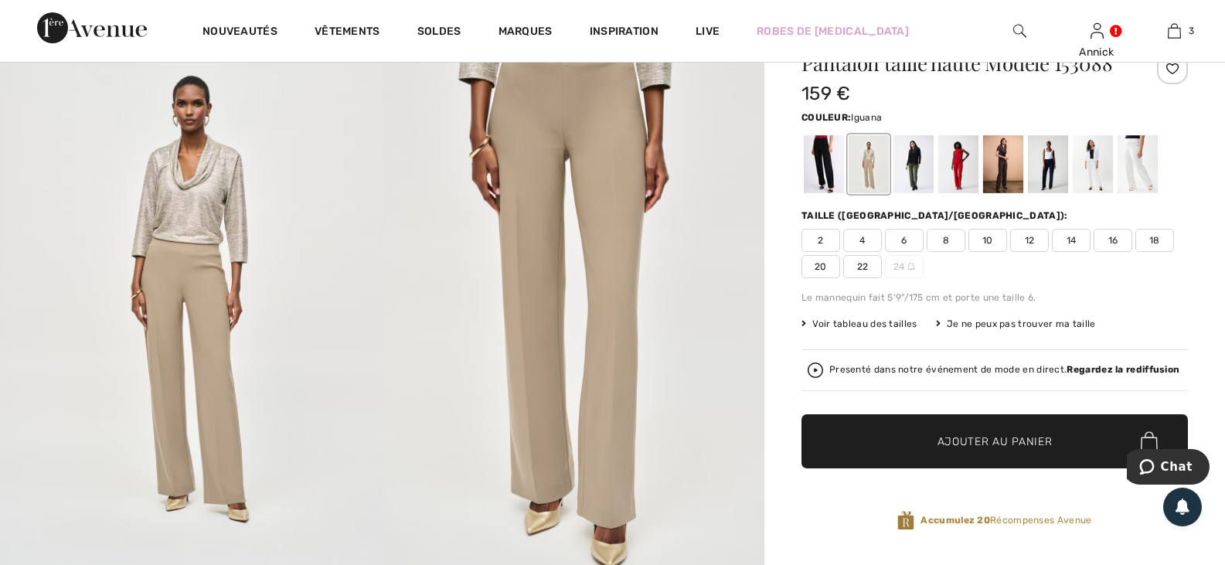
click at [933, 193] on div at bounding box center [913, 164] width 40 height 58
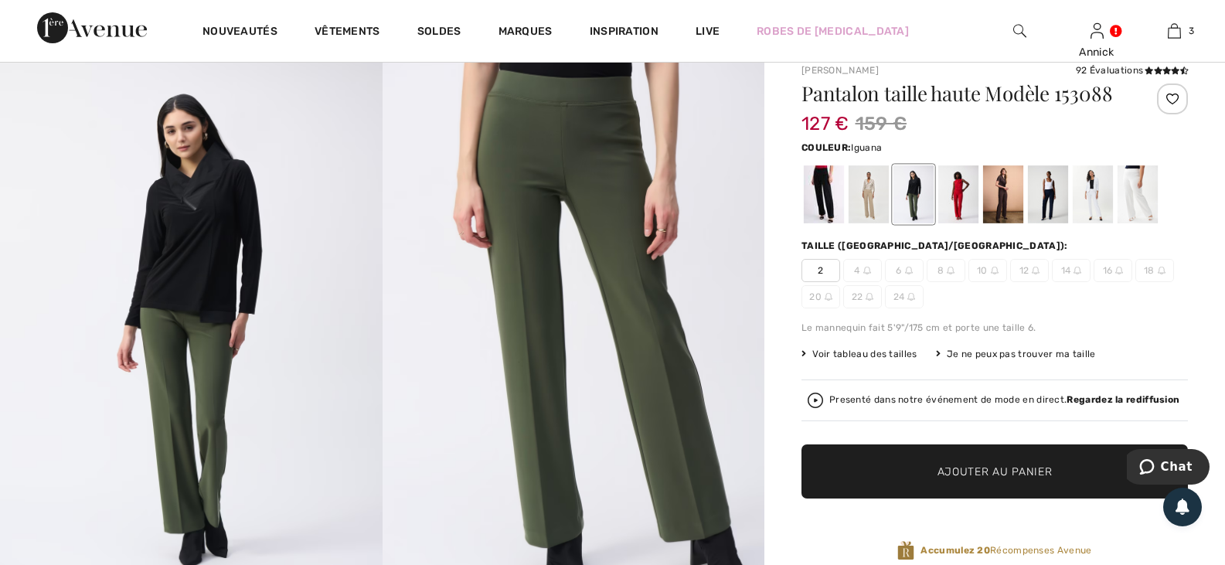
scroll to position [0, 0]
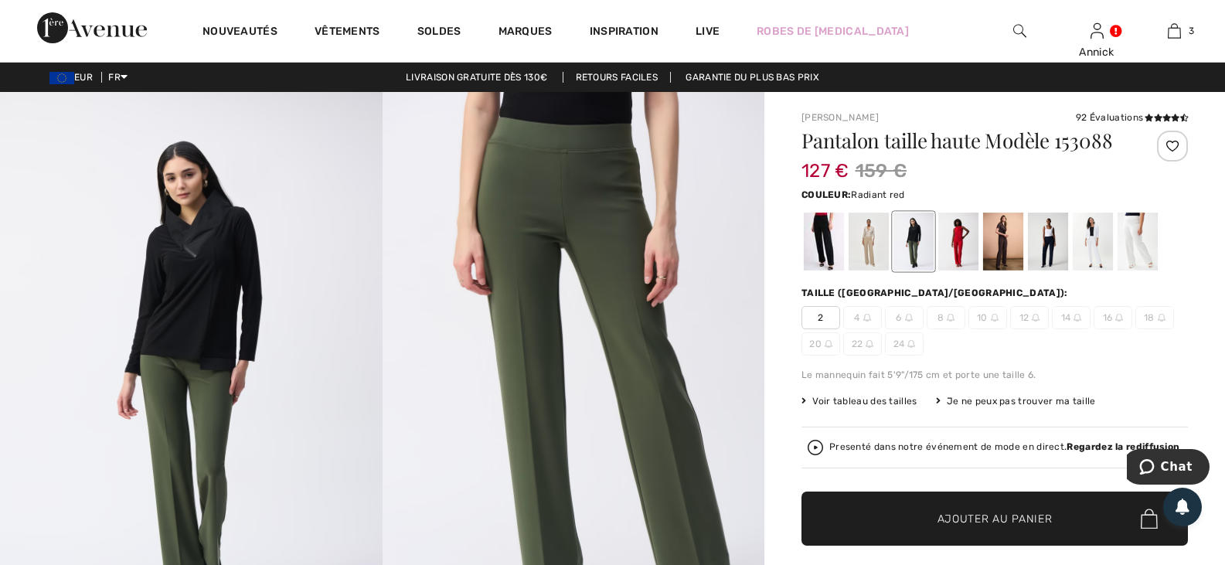
click at [978, 270] on div at bounding box center [958, 241] width 40 height 58
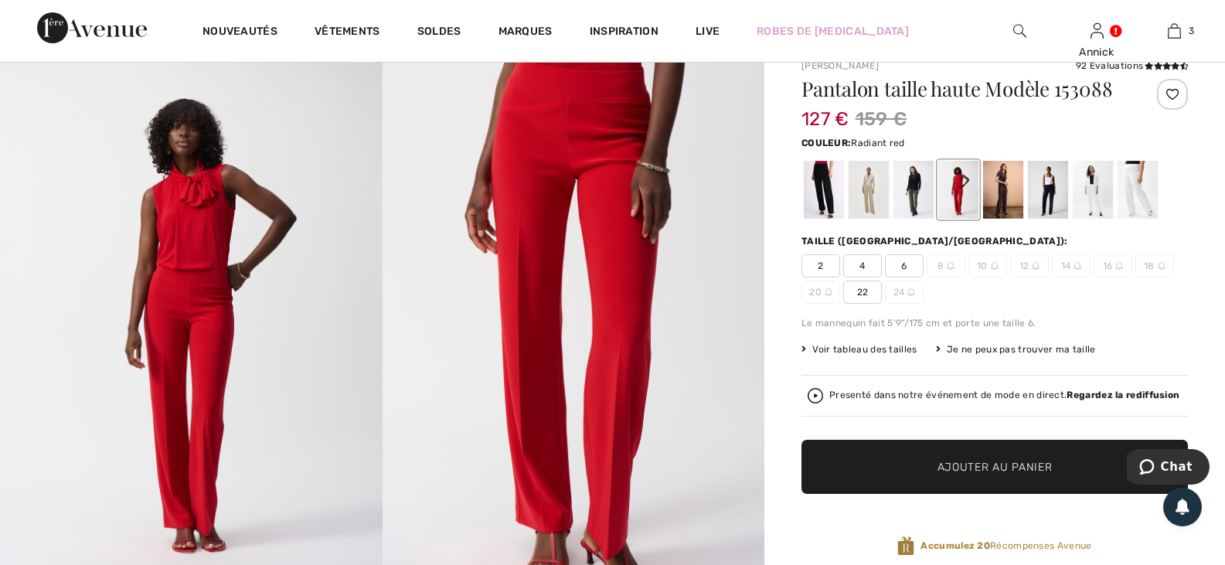
scroll to position [77, 0]
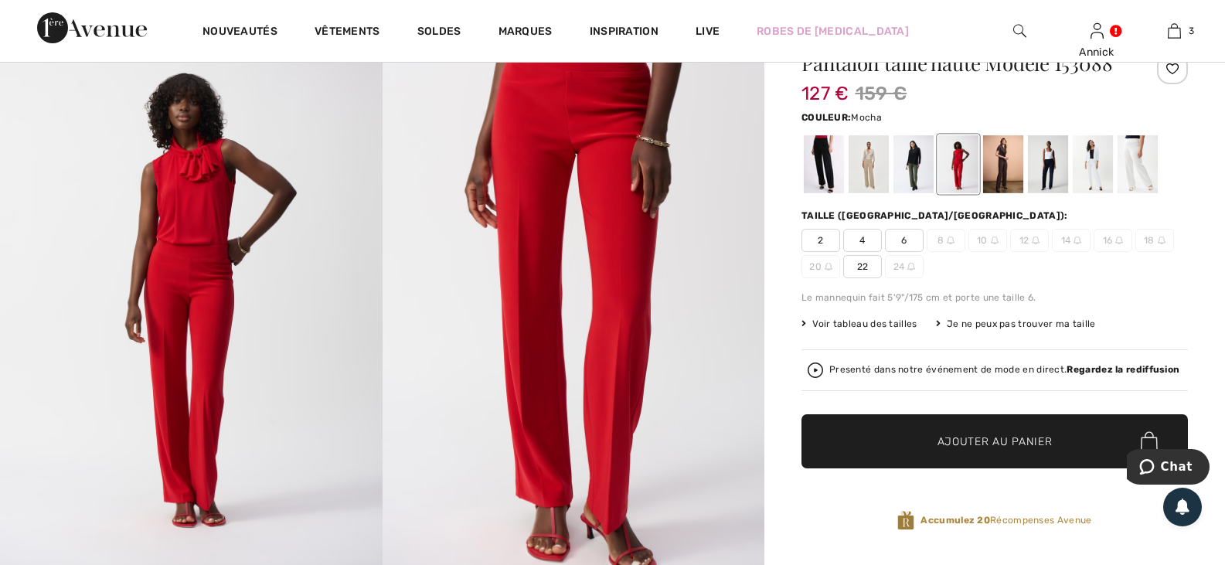
click at [1023, 193] on div at bounding box center [1003, 164] width 40 height 58
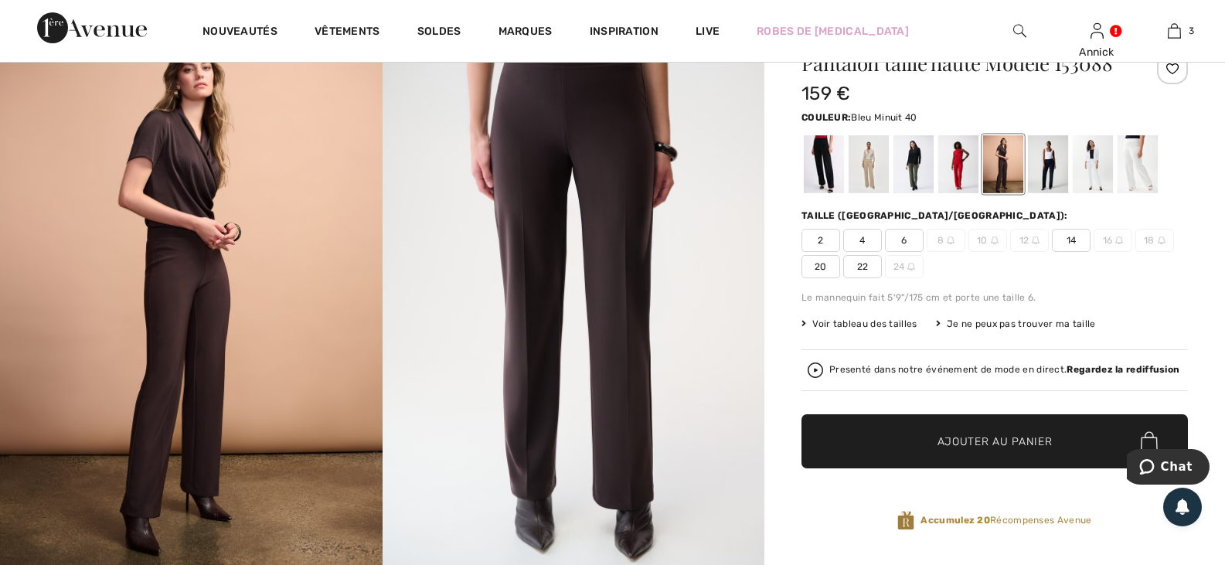
click at [1068, 193] on div at bounding box center [1048, 164] width 40 height 58
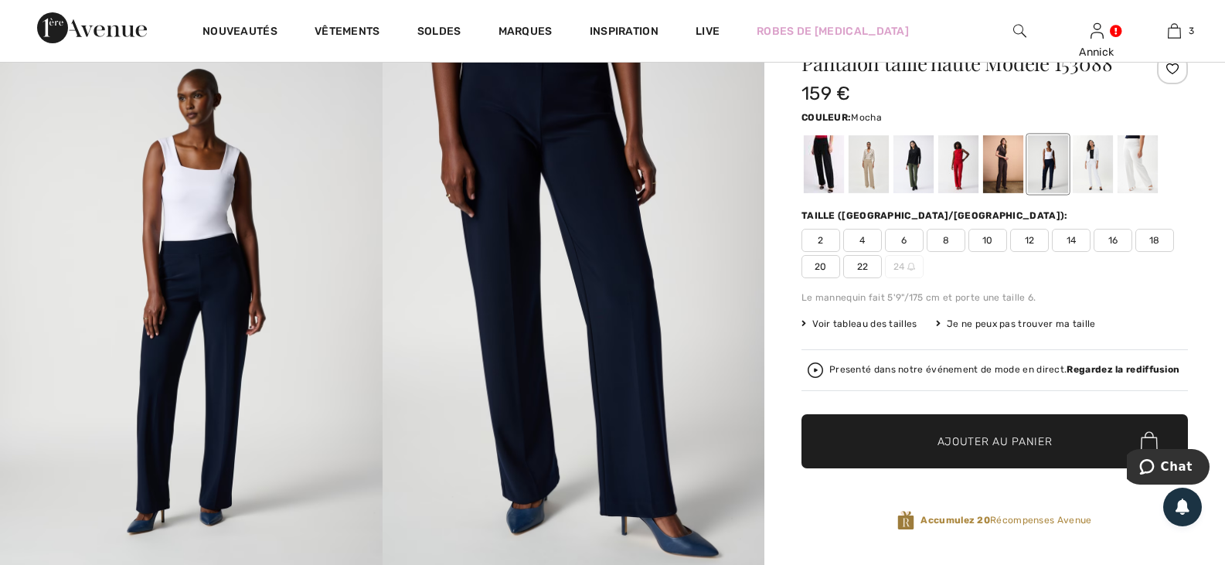
click at [1023, 193] on div at bounding box center [1003, 164] width 40 height 58
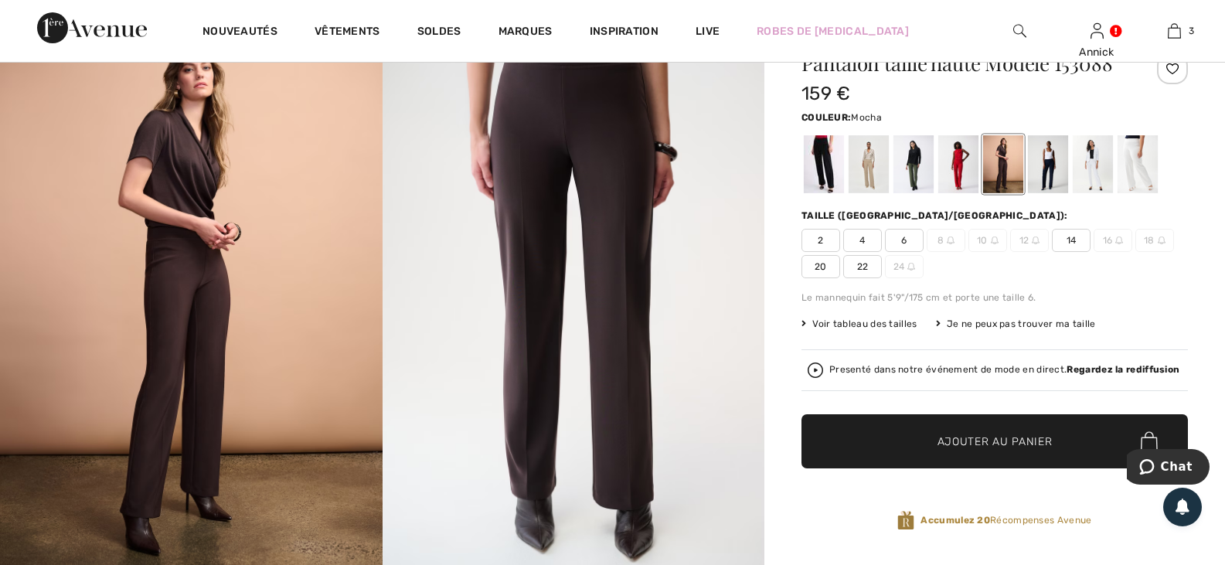
click at [882, 278] on span "22" at bounding box center [862, 266] width 39 height 23
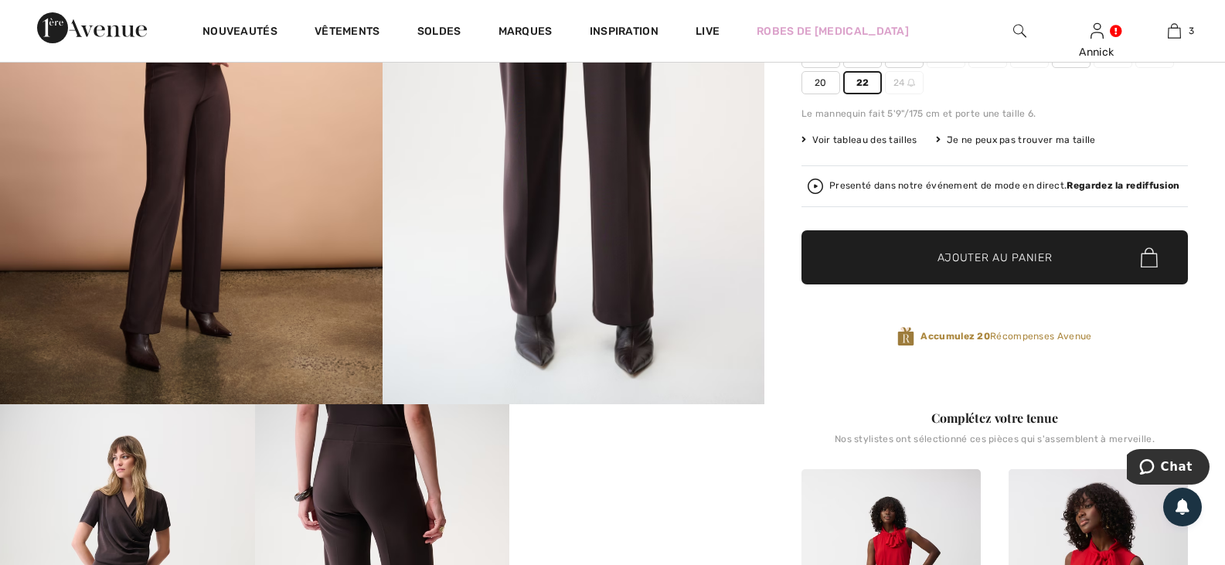
scroll to position [309, 0]
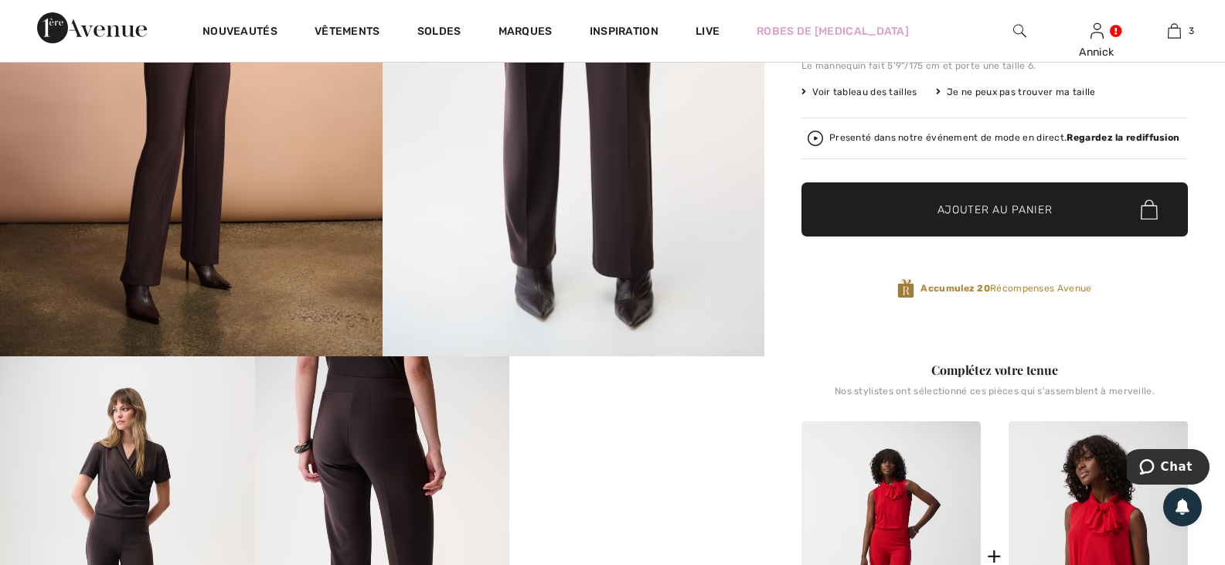
click at [973, 218] on span "Ajouter au panier" at bounding box center [994, 210] width 115 height 16
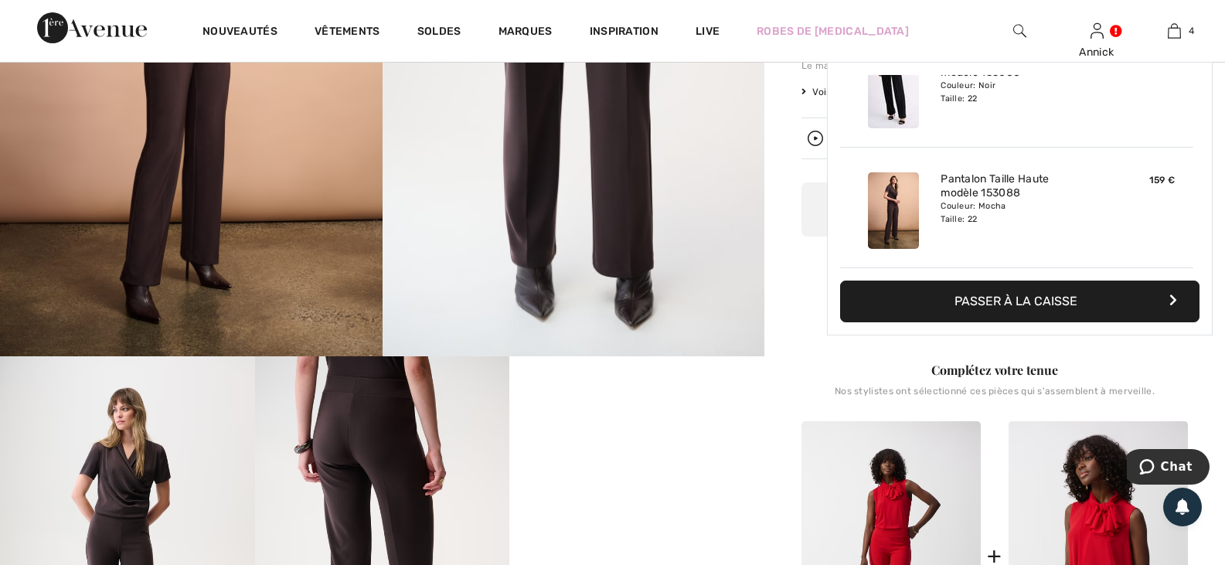
scroll to position [375, 0]
click at [1174, 27] on img at bounding box center [1173, 31] width 13 height 19
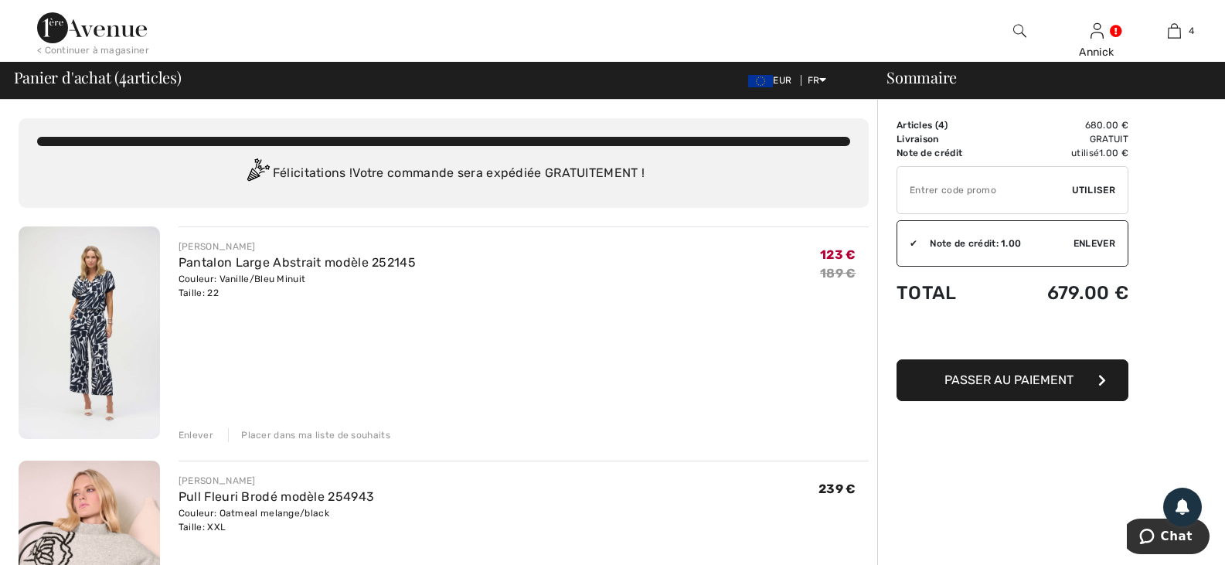
click at [211, 442] on div "Enlever" at bounding box center [195, 435] width 35 height 14
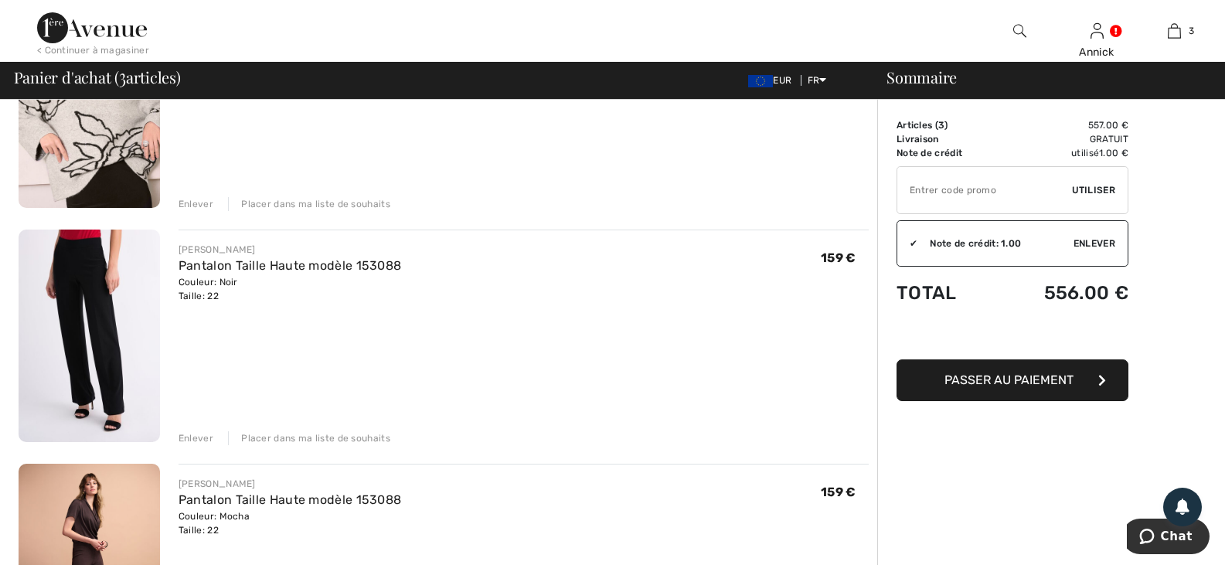
scroll to position [155, 0]
